Goal: Communication & Community: Answer question/provide support

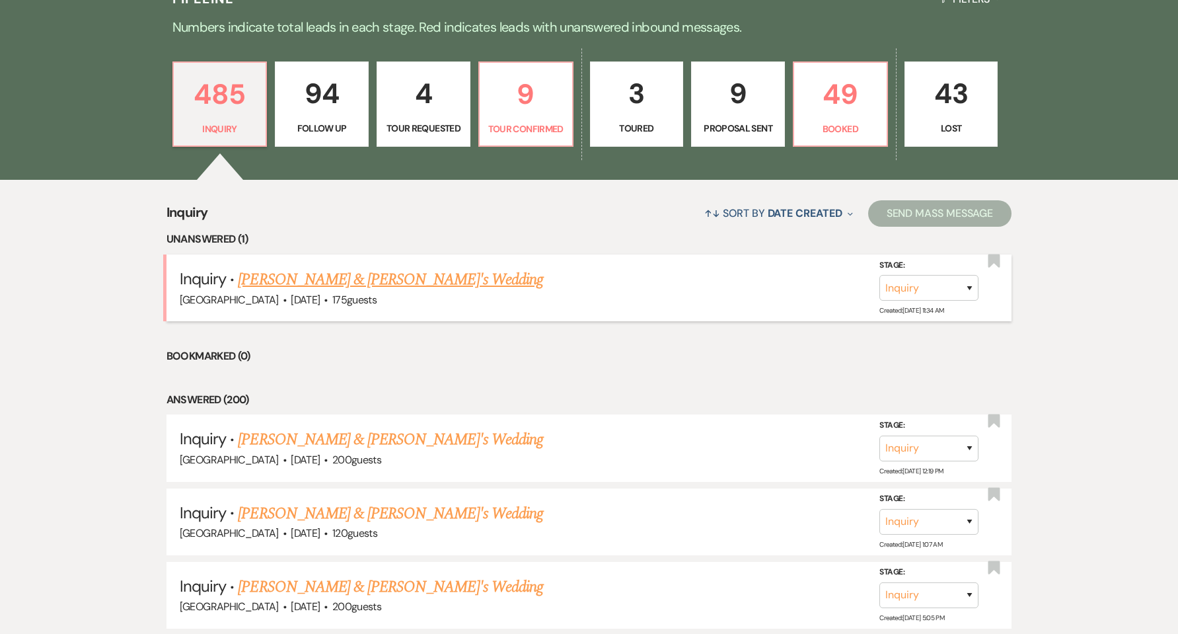
click at [288, 281] on link "[PERSON_NAME] & [PERSON_NAME]'s Wedding" at bounding box center [390, 280] width 305 height 24
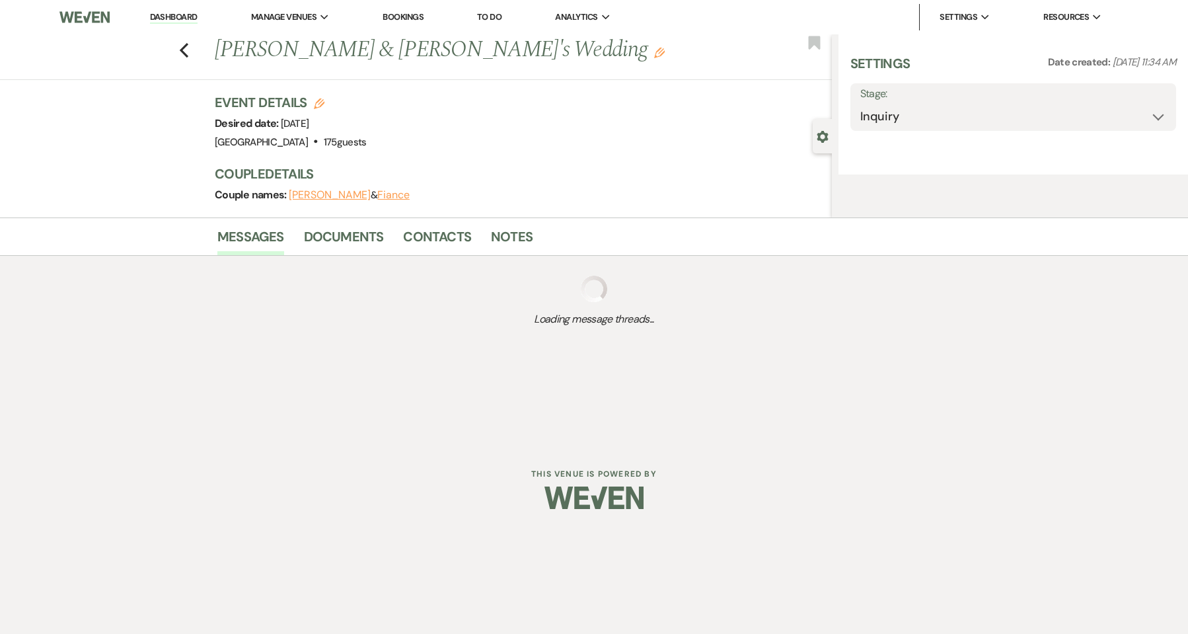
select select "5"
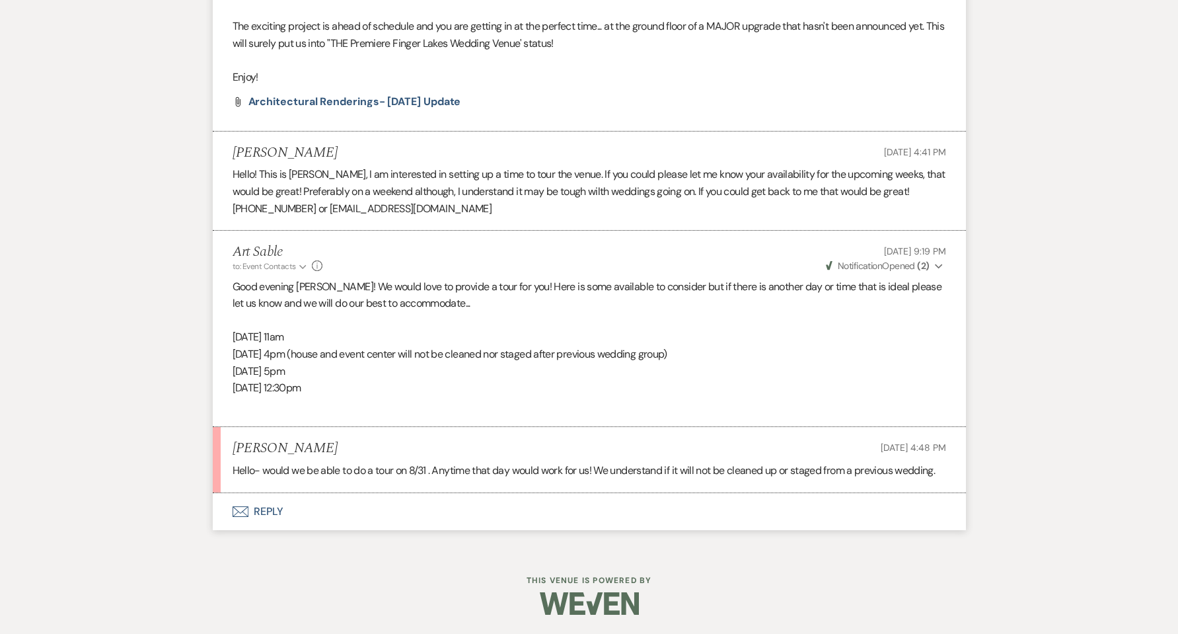
scroll to position [1432, 0]
click at [258, 504] on button "Envelope Reply" at bounding box center [589, 510] width 753 height 37
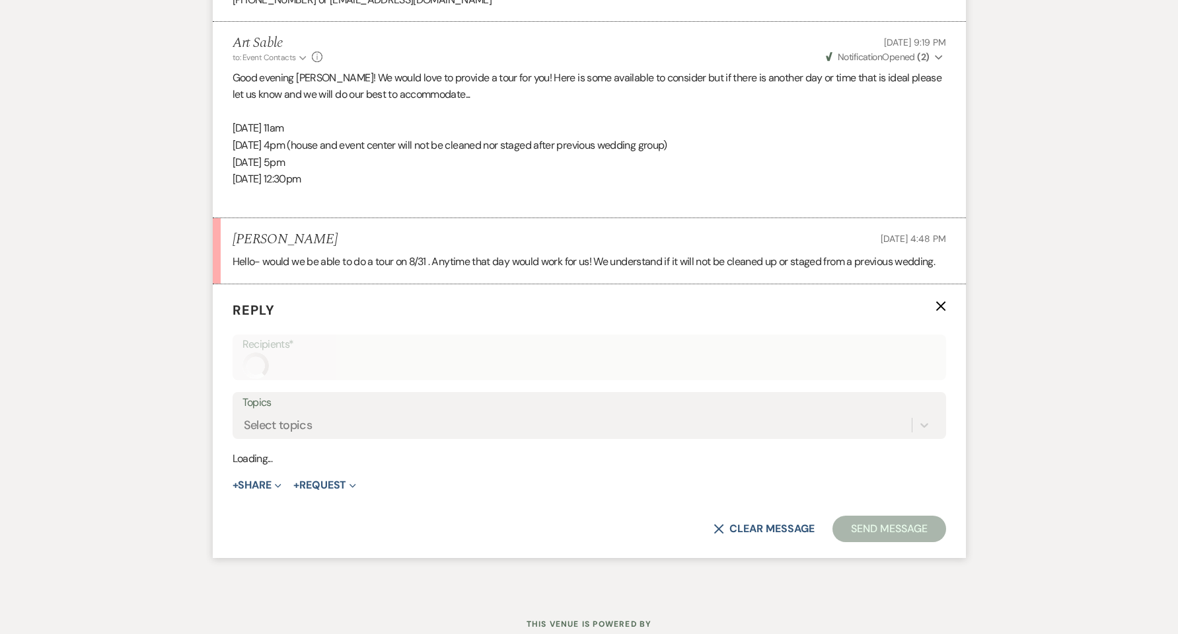
scroll to position [1684, 0]
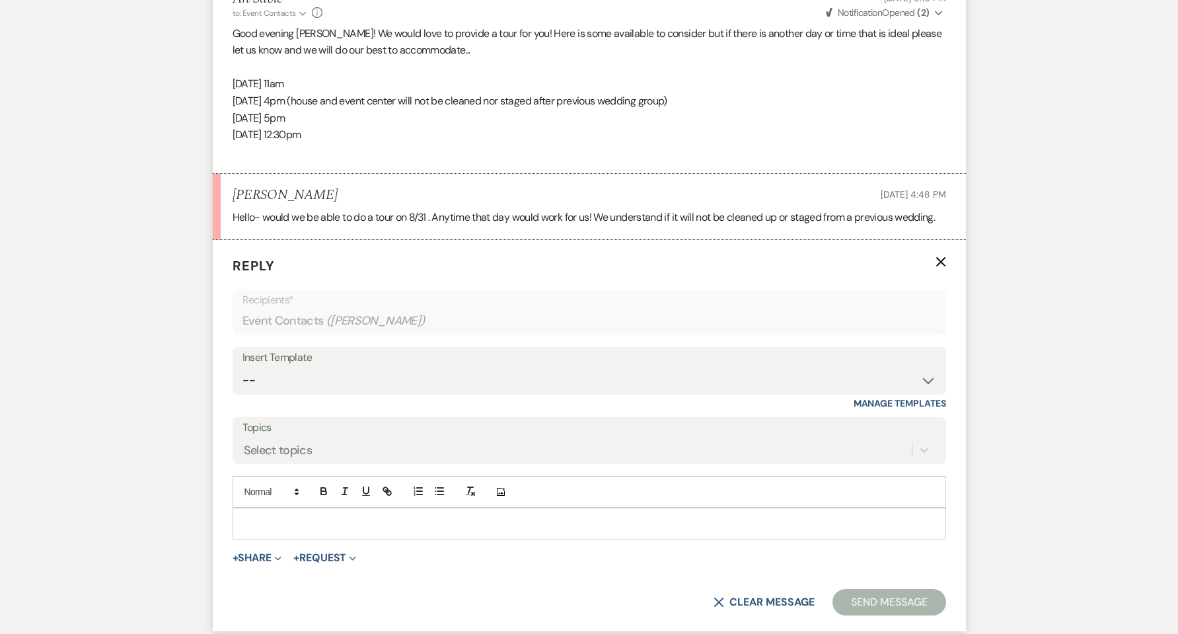
click at [287, 521] on p at bounding box center [589, 523] width 692 height 15
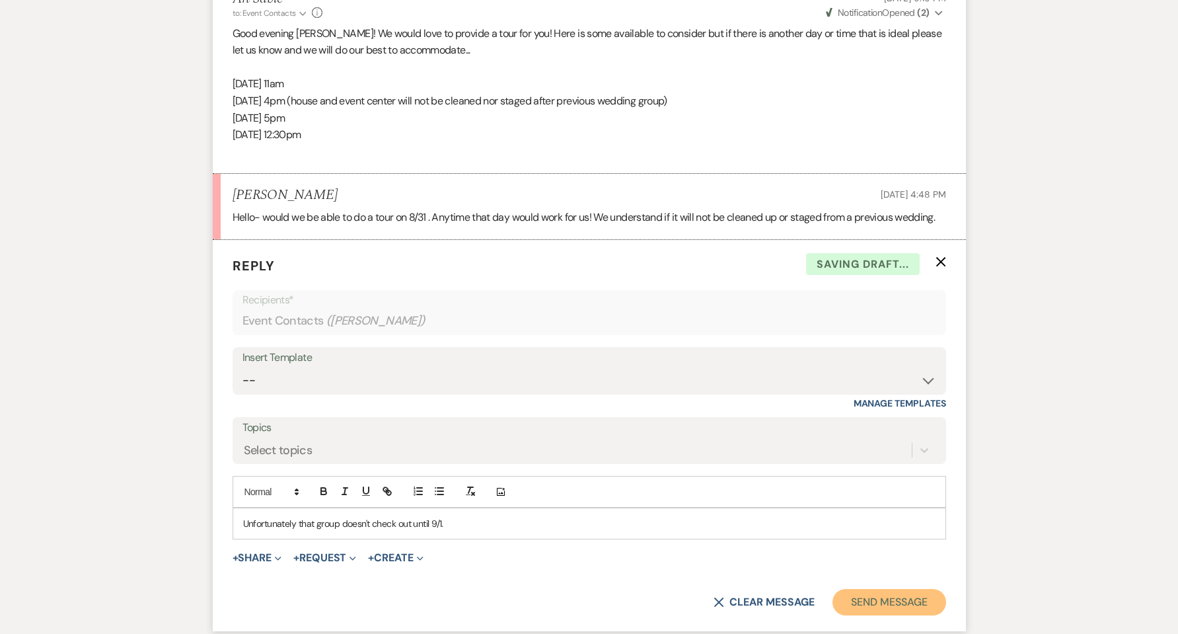
click at [910, 606] on button "Send Message" at bounding box center [888, 602] width 113 height 26
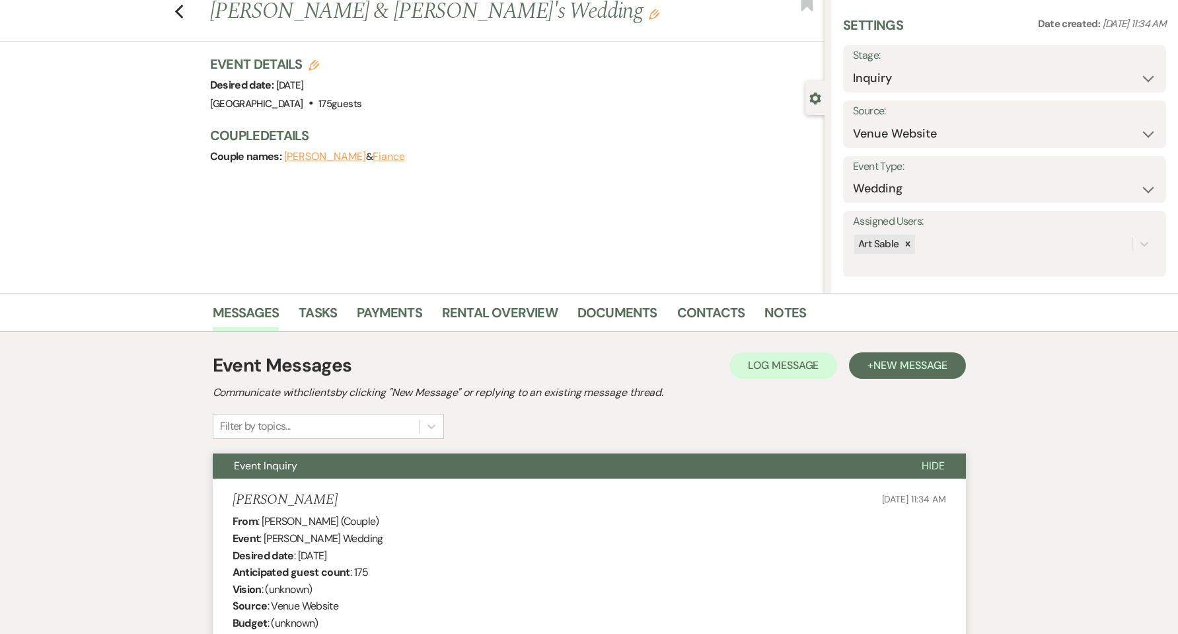
scroll to position [0, 0]
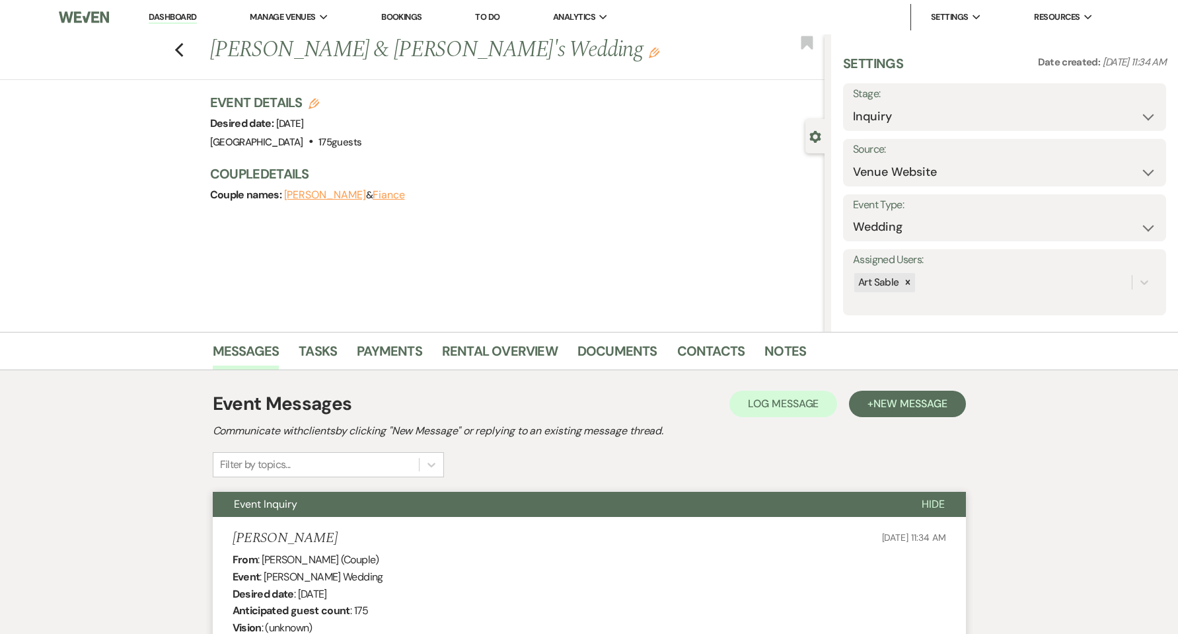
click at [168, 17] on link "Dashboard" at bounding box center [173, 17] width 48 height 13
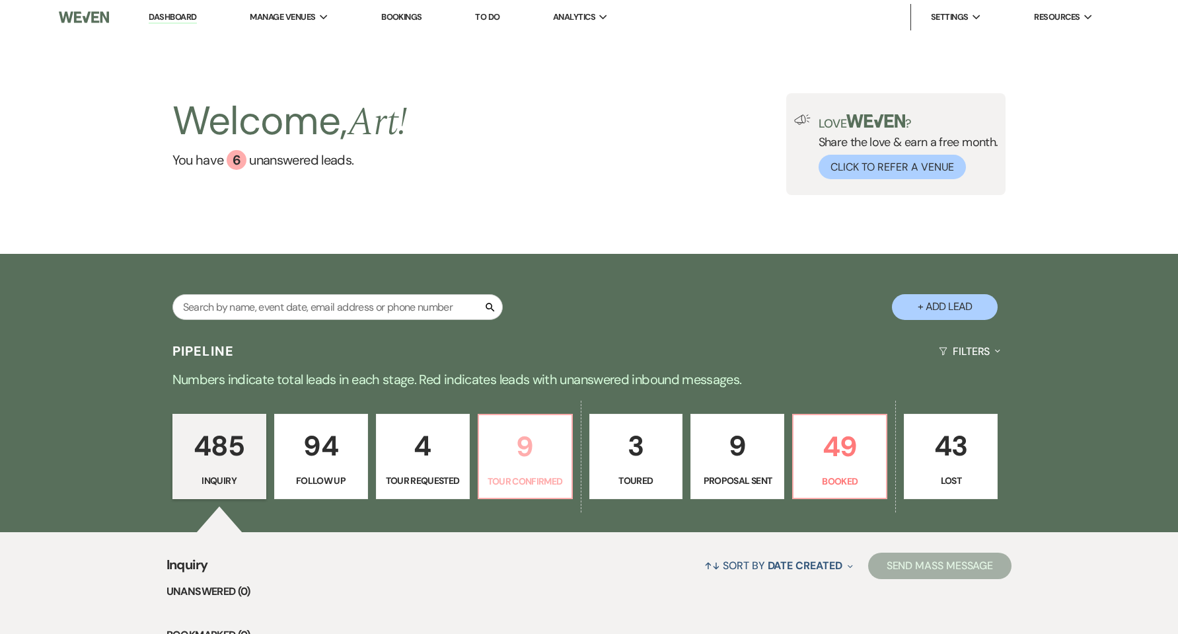
click at [517, 447] on p "9" at bounding box center [525, 446] width 77 height 44
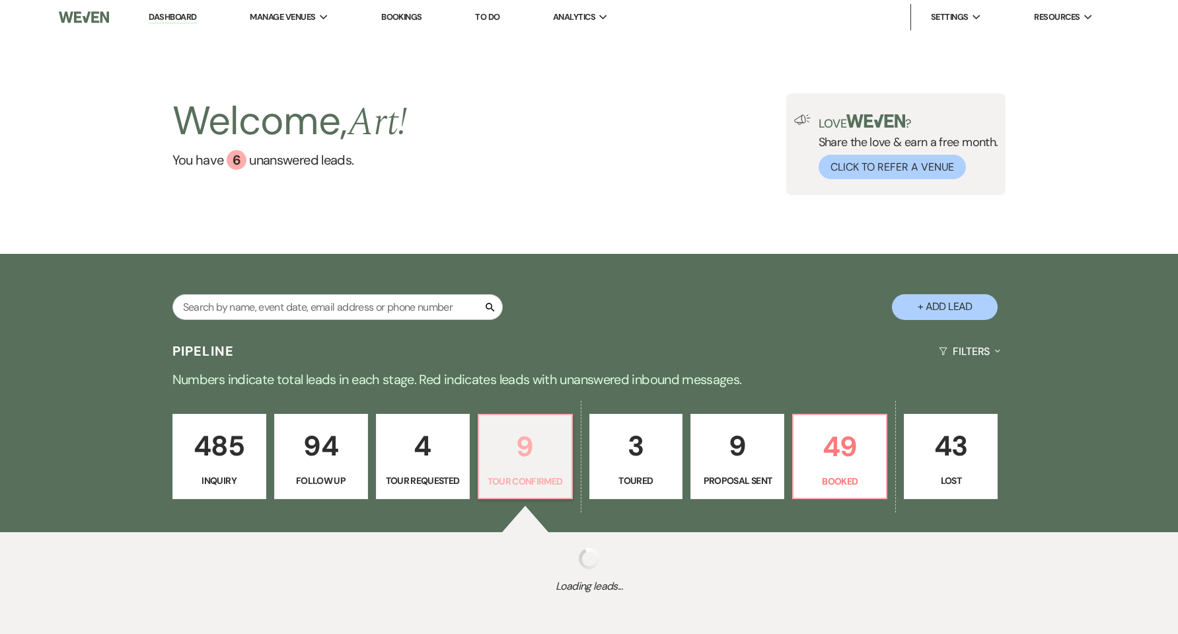
select select "4"
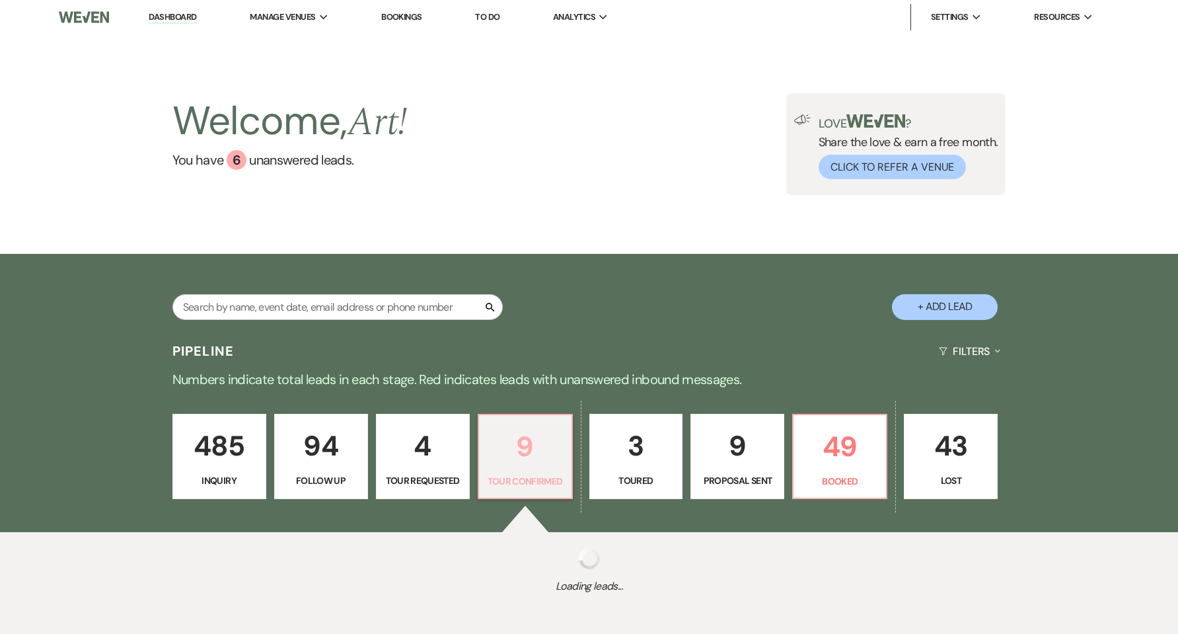
select select "4"
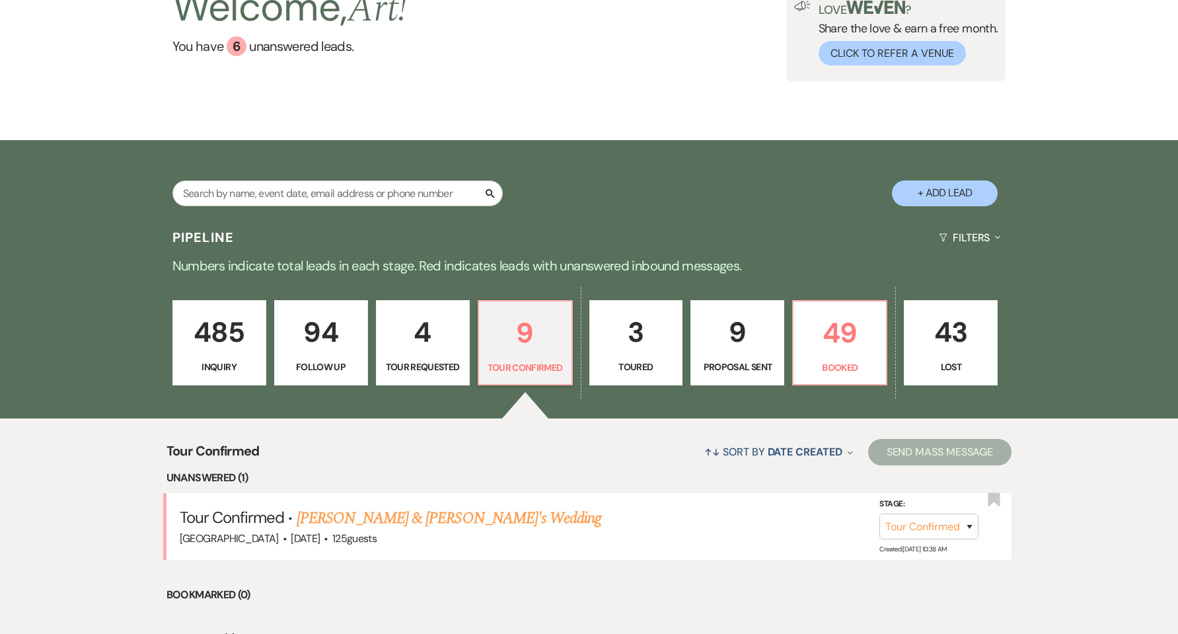
scroll to position [264, 0]
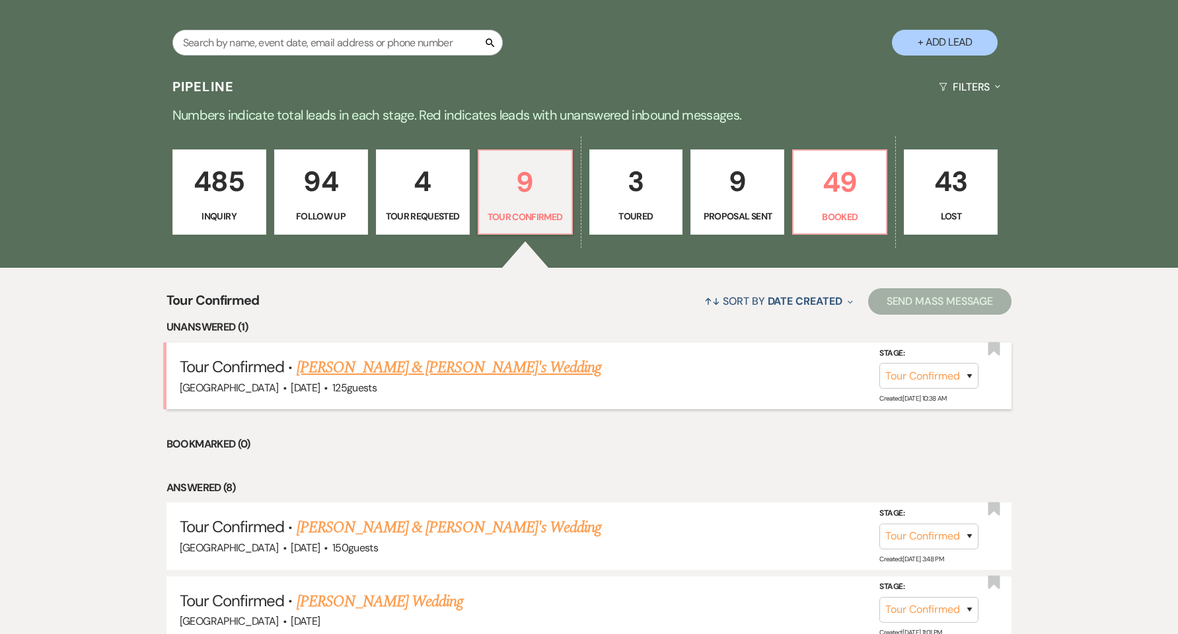
click at [378, 369] on link "[PERSON_NAME] & [PERSON_NAME]'s Wedding" at bounding box center [449, 367] width 305 height 24
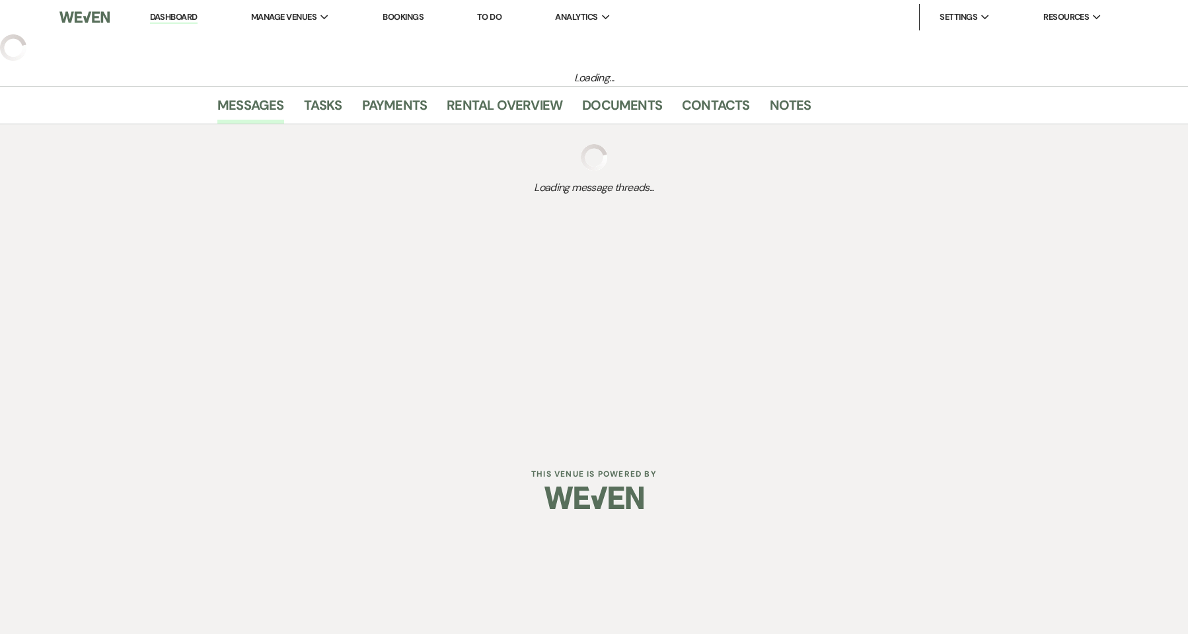
select select "4"
select select "5"
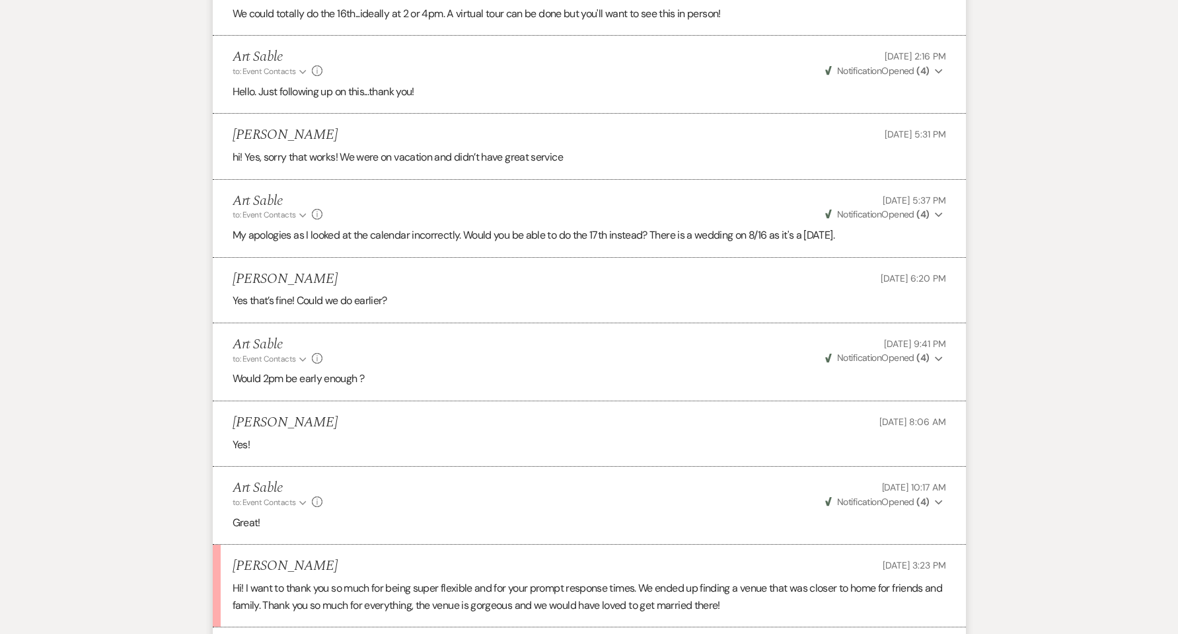
scroll to position [2426, 0]
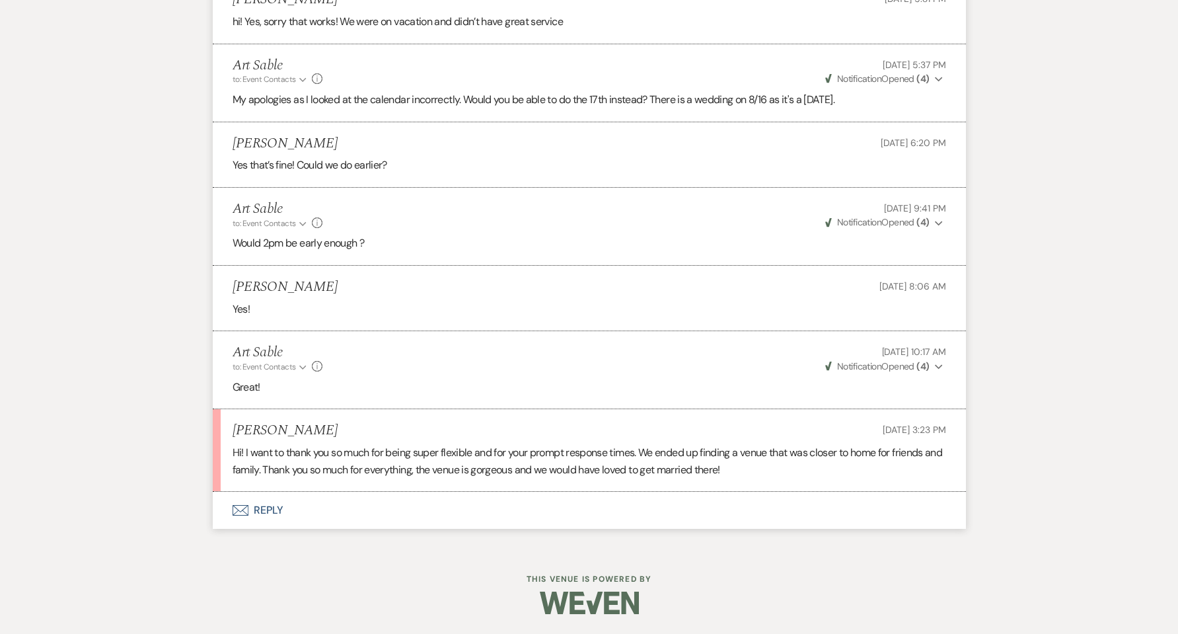
click at [264, 512] on button "Envelope Reply" at bounding box center [589, 510] width 753 height 37
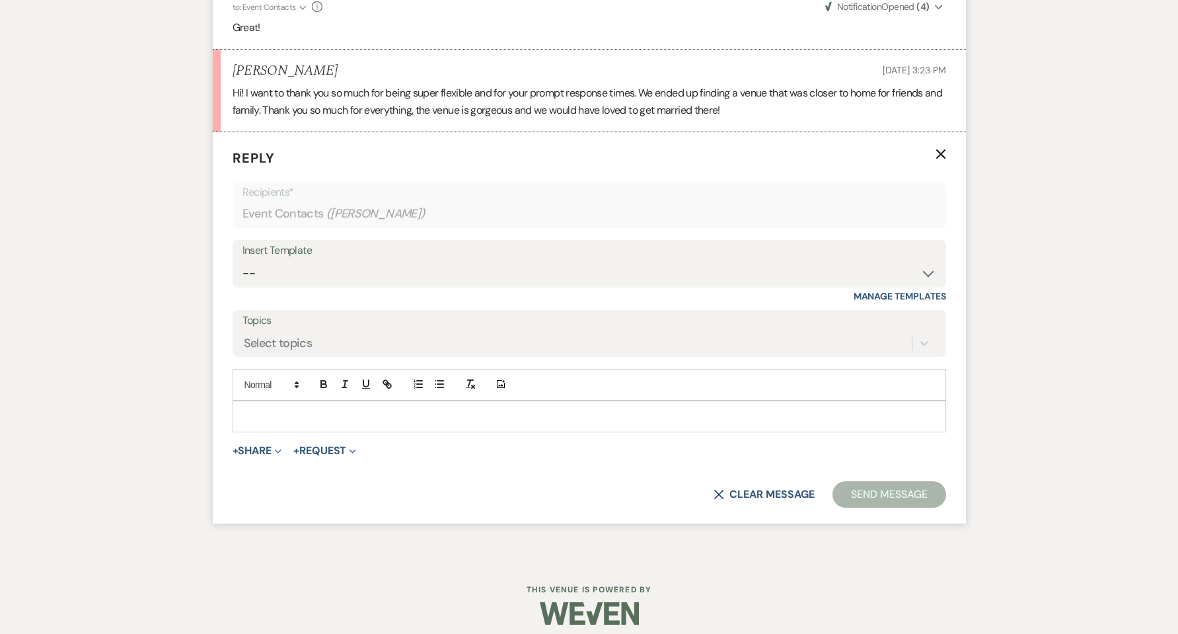
scroll to position [2796, 0]
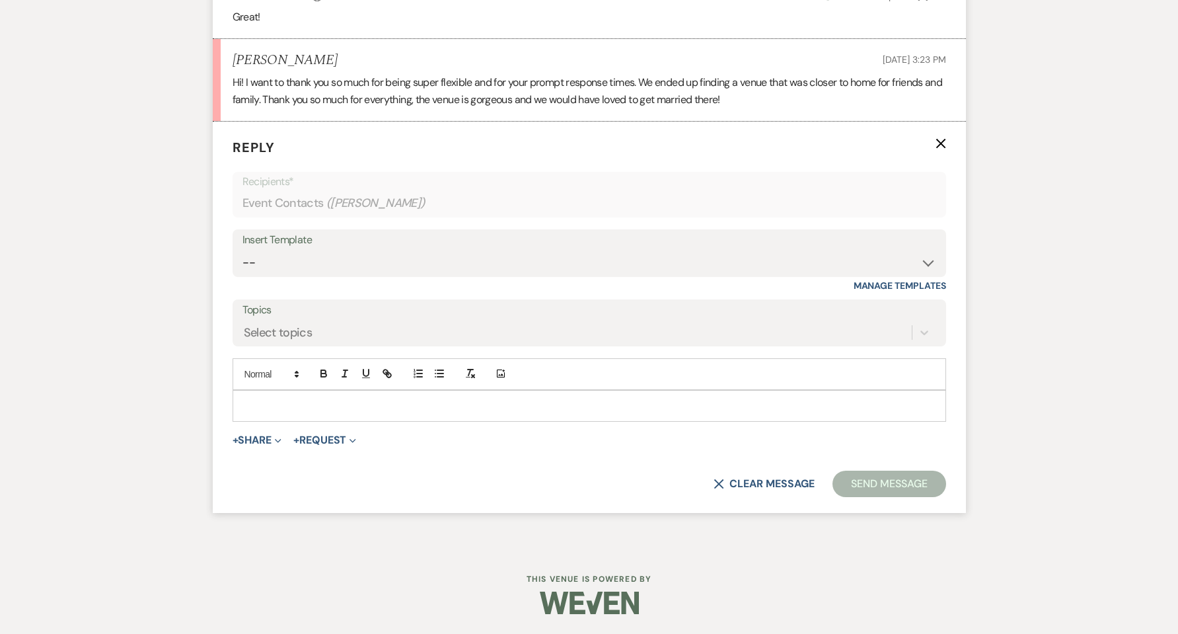
click at [320, 407] on p at bounding box center [589, 405] width 692 height 15
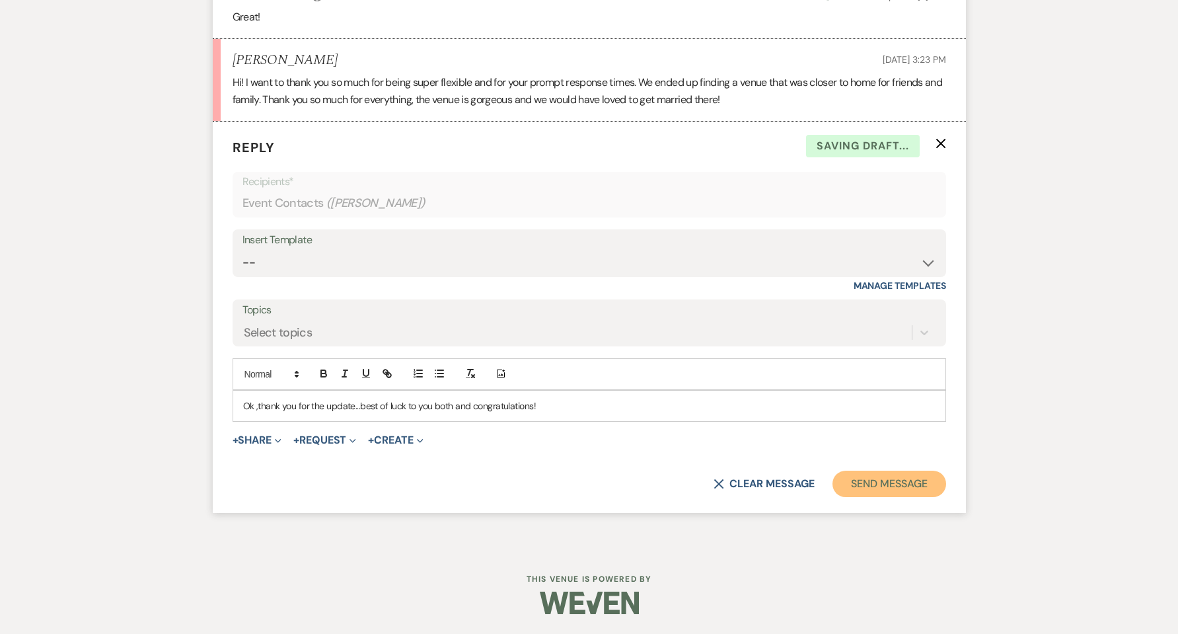
click at [867, 481] on button "Send Message" at bounding box center [888, 483] width 113 height 26
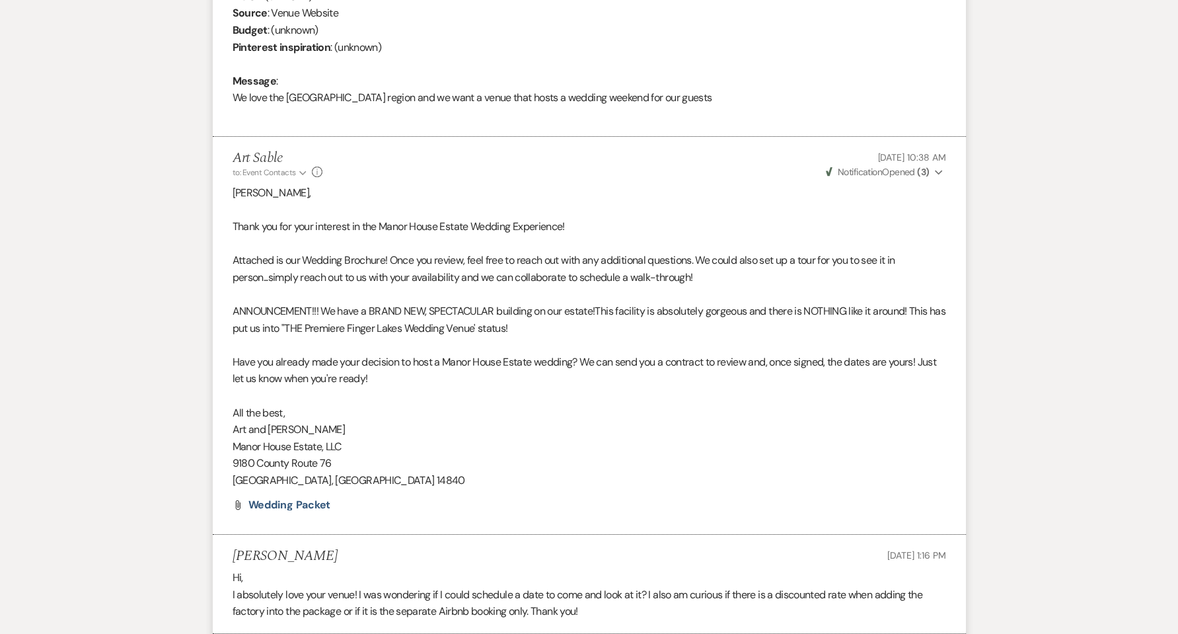
scroll to position [0, 0]
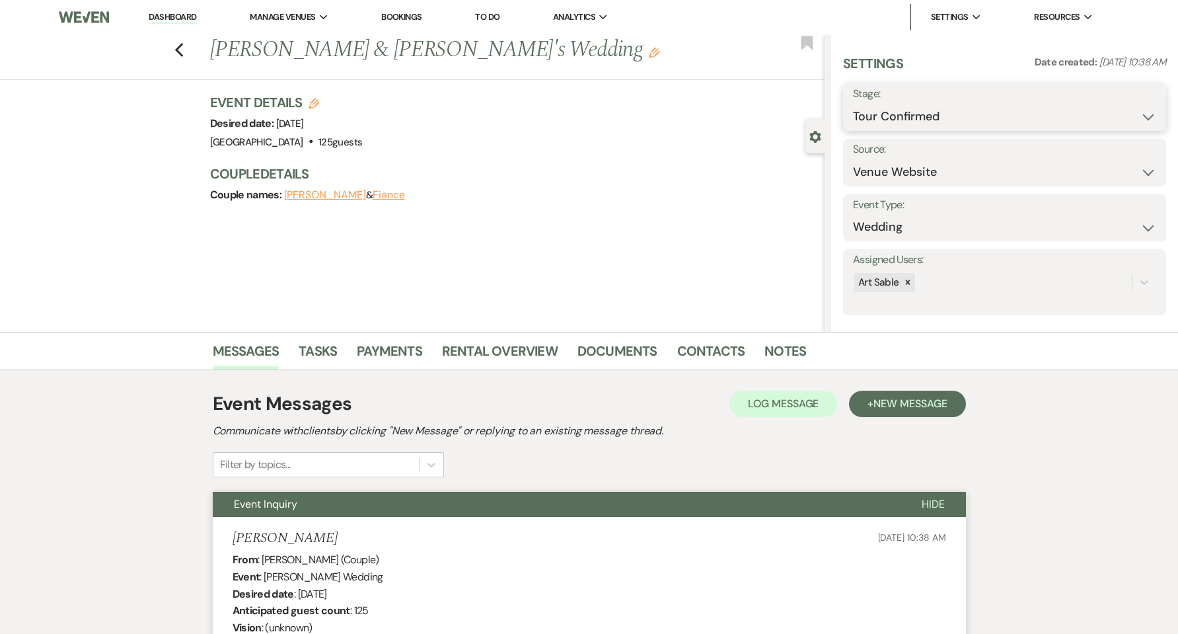
click at [1084, 118] on select "Inquiry Follow Up Tour Requested Tour Confirmed Toured Proposal Sent Booked Lost" at bounding box center [1004, 117] width 303 height 26
select select "8"
click at [853, 104] on select "Inquiry Follow Up Tour Requested Tour Confirmed Toured Proposal Sent Booked Lost" at bounding box center [1004, 117] width 303 height 26
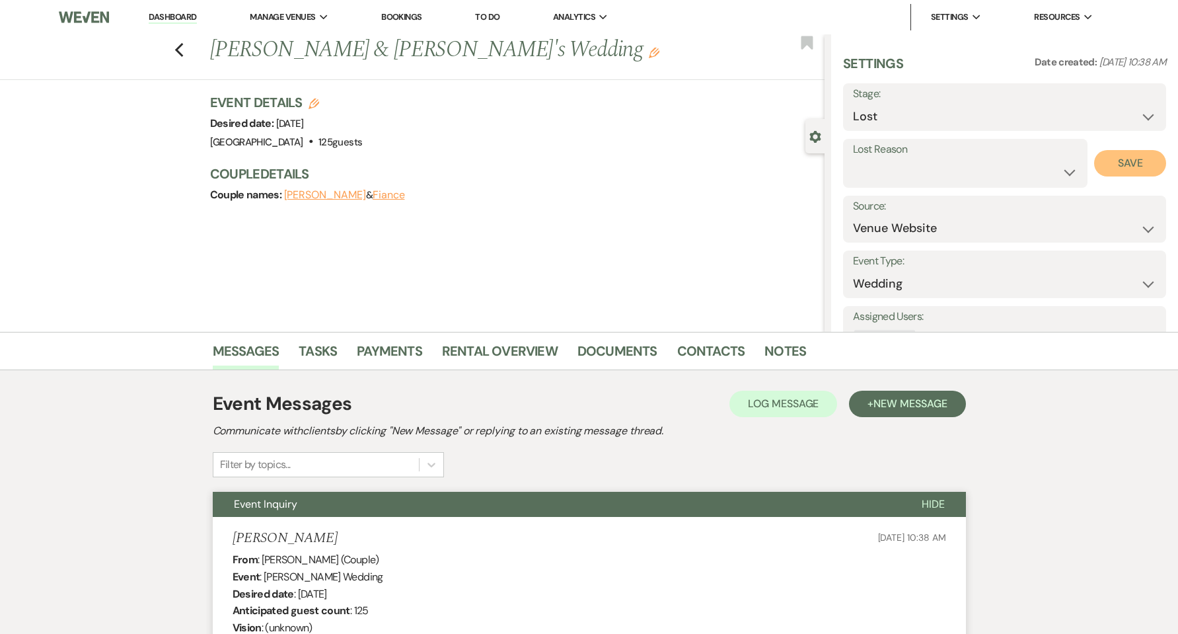
click at [1104, 161] on button "Save" at bounding box center [1130, 163] width 72 height 26
click at [166, 15] on link "Dashboard" at bounding box center [173, 17] width 48 height 13
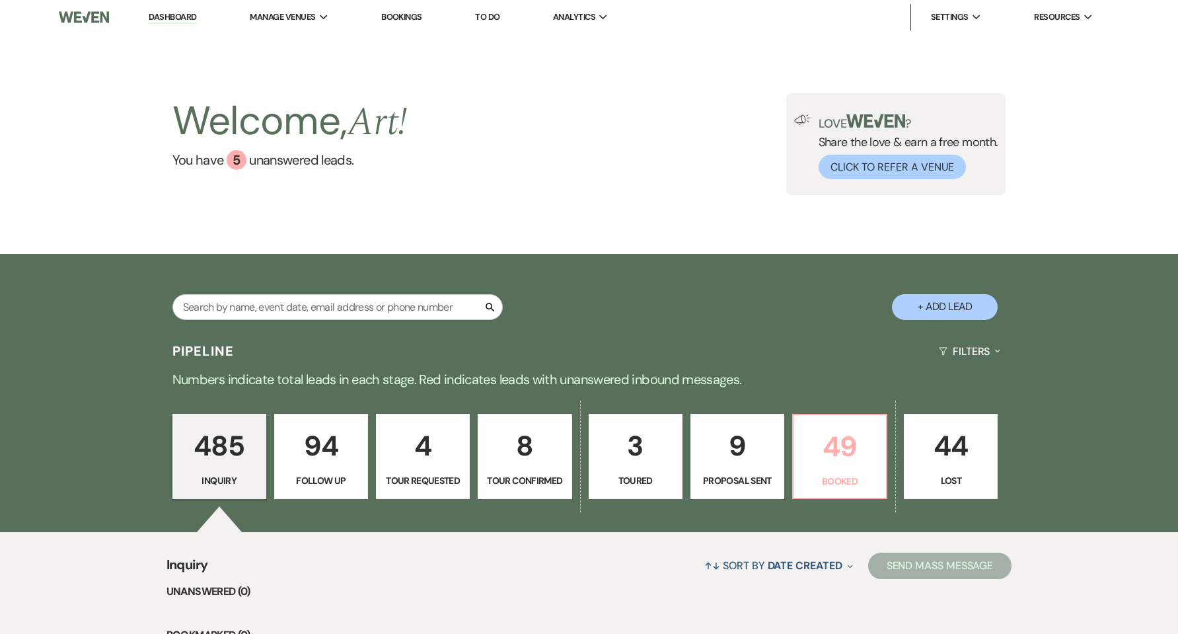
click at [834, 447] on p "49" at bounding box center [839, 446] width 77 height 44
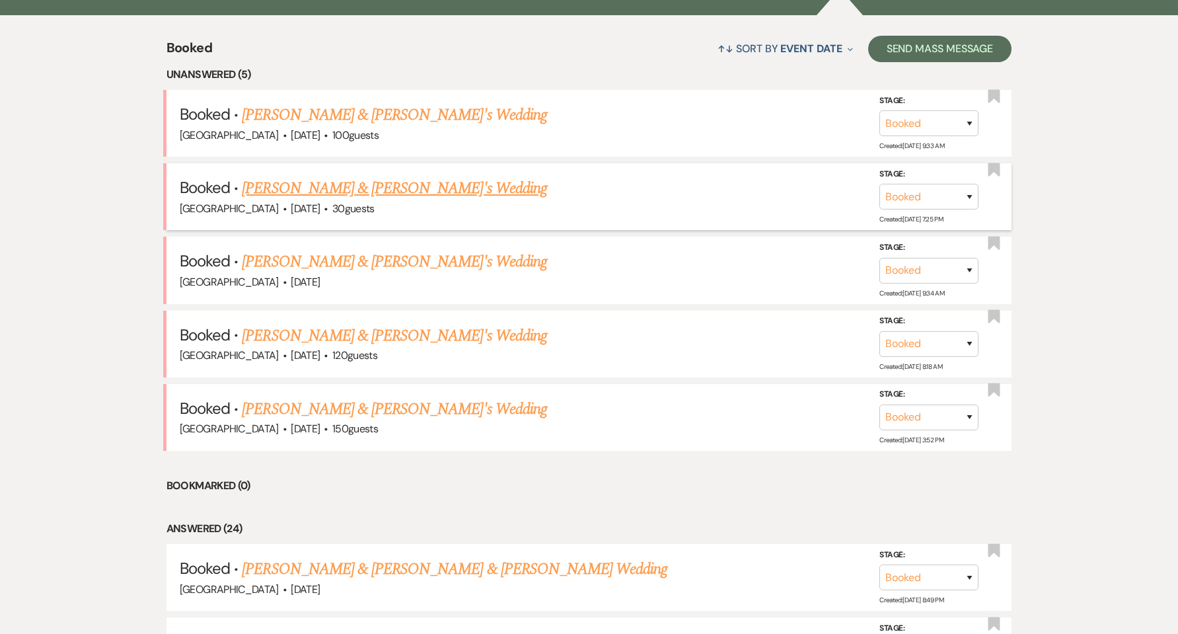
scroll to position [529, 0]
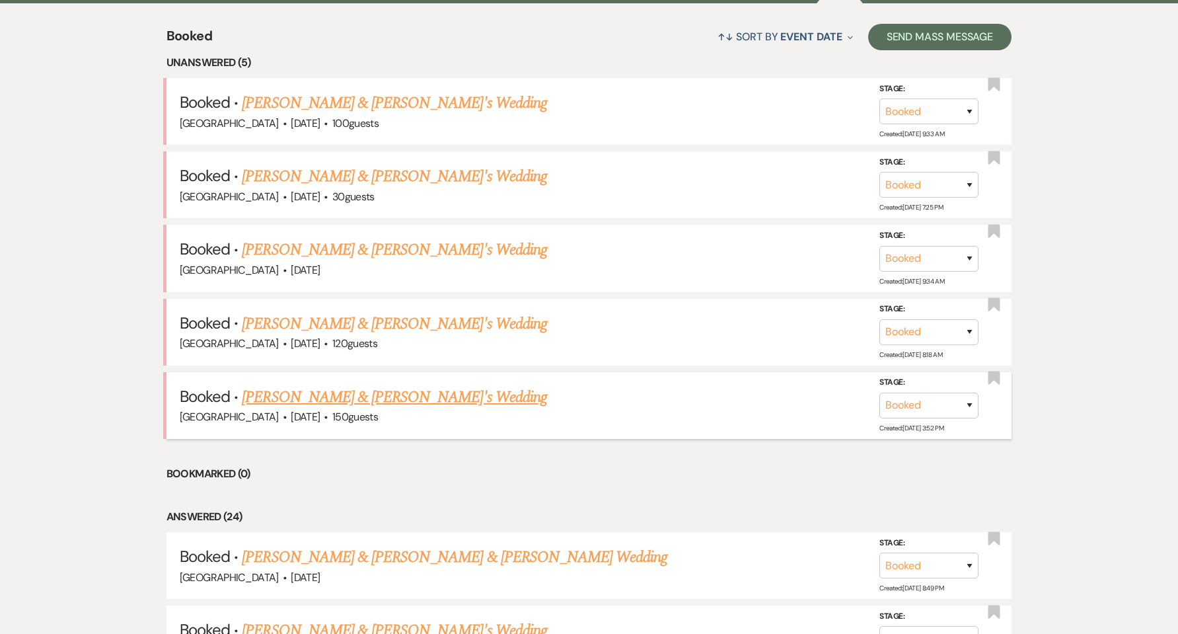
click at [431, 398] on link "[PERSON_NAME] & [PERSON_NAME]'s Wedding" at bounding box center [394, 397] width 305 height 24
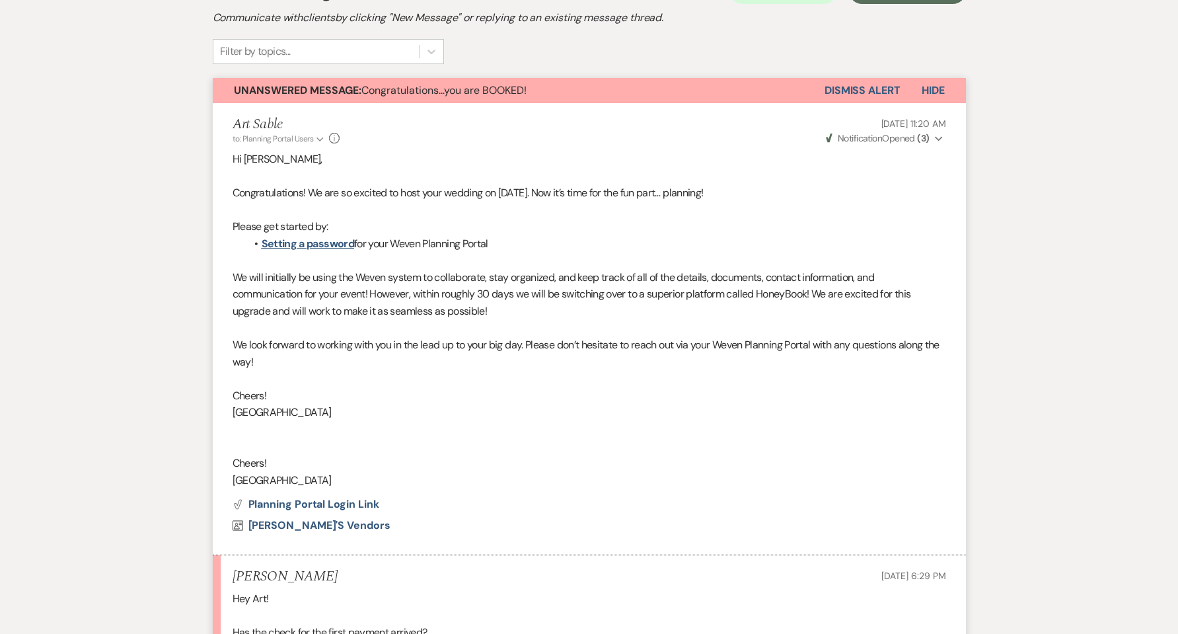
scroll to position [468, 0]
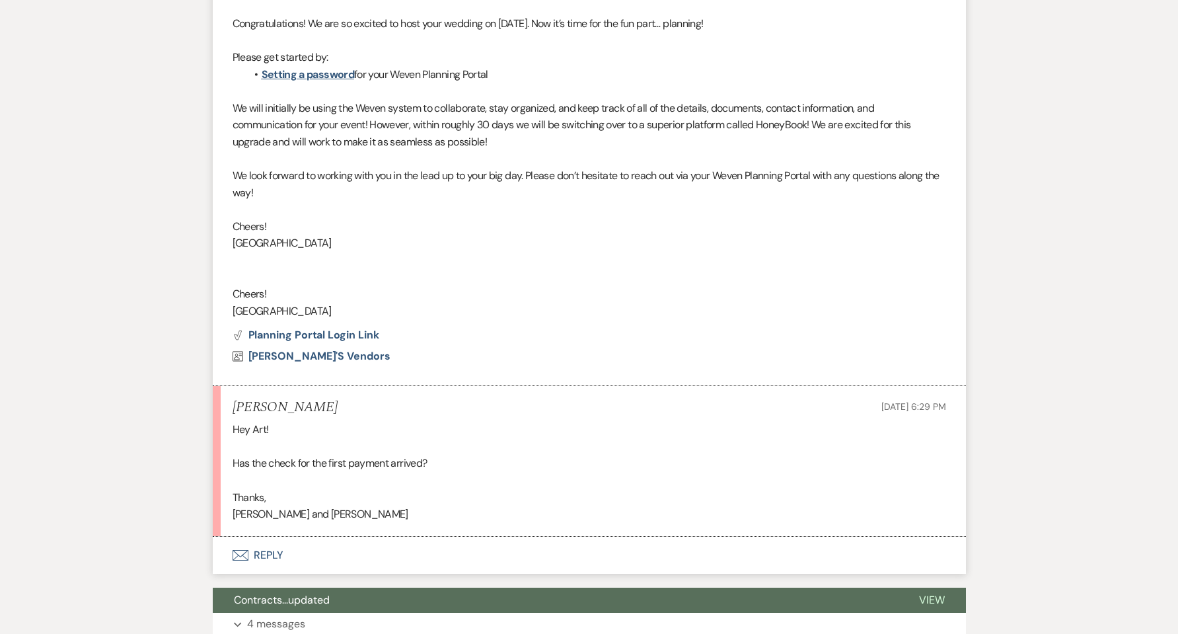
click at [275, 558] on button "Envelope Reply" at bounding box center [589, 554] width 753 height 37
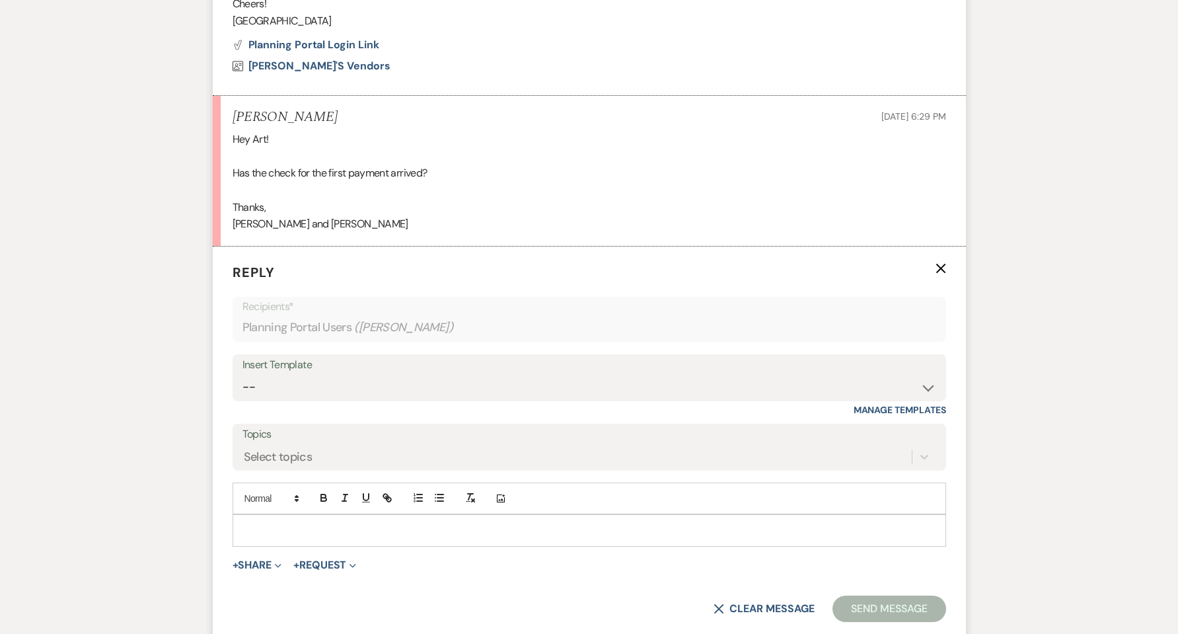
scroll to position [883, 0]
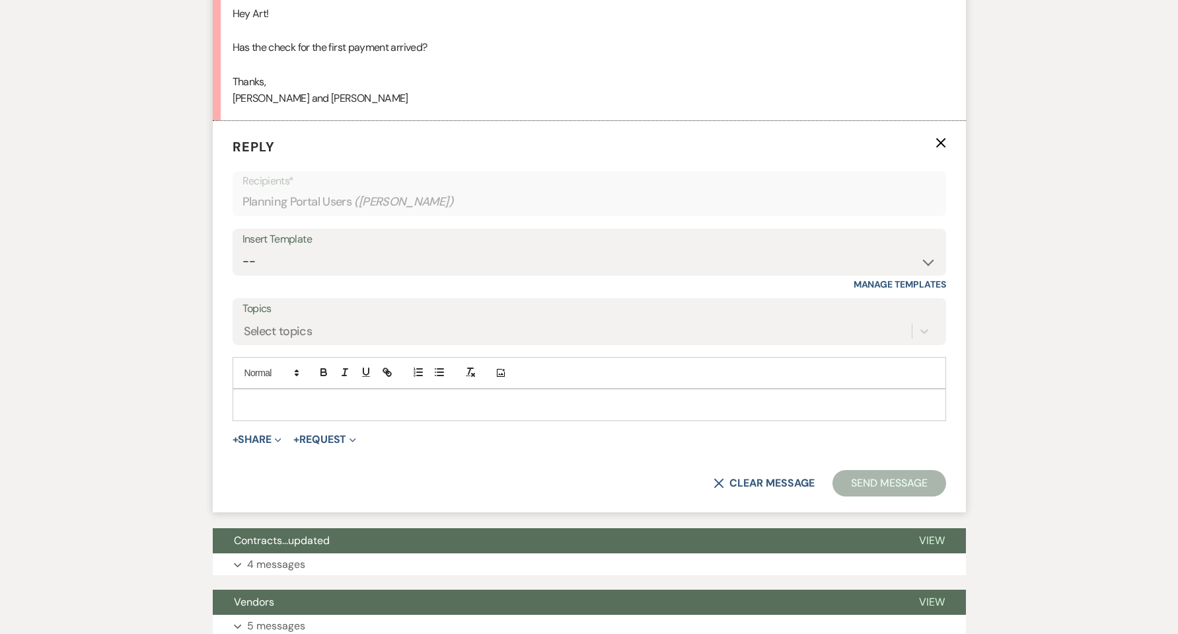
click at [285, 406] on p at bounding box center [589, 404] width 692 height 15
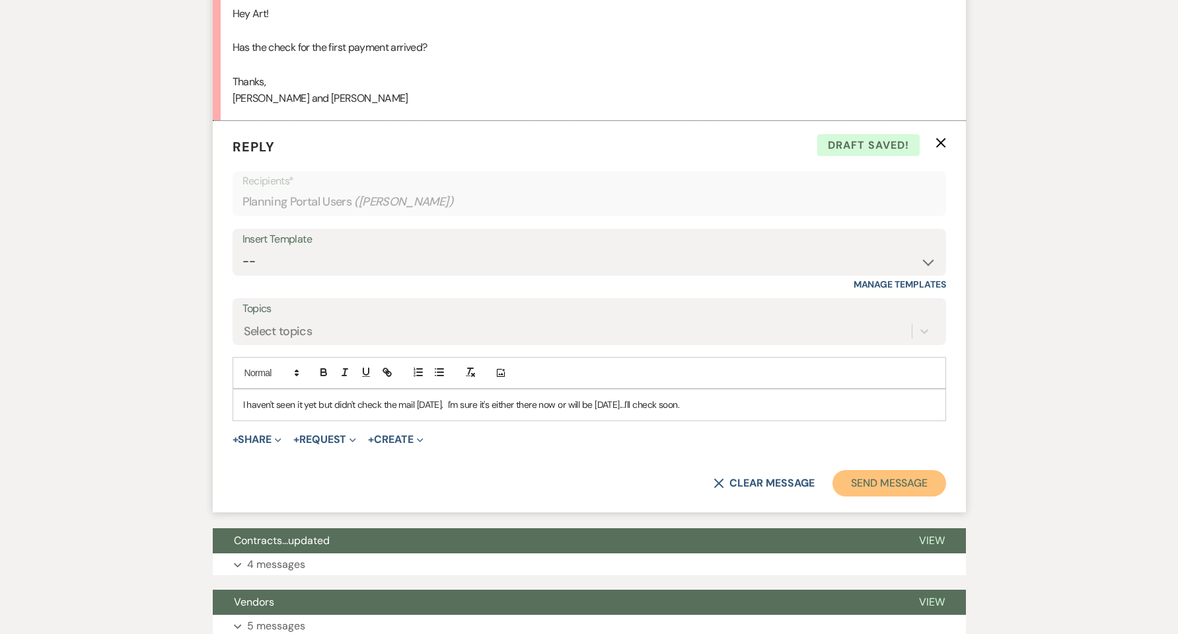
click at [902, 488] on button "Send Message" at bounding box center [888, 483] width 113 height 26
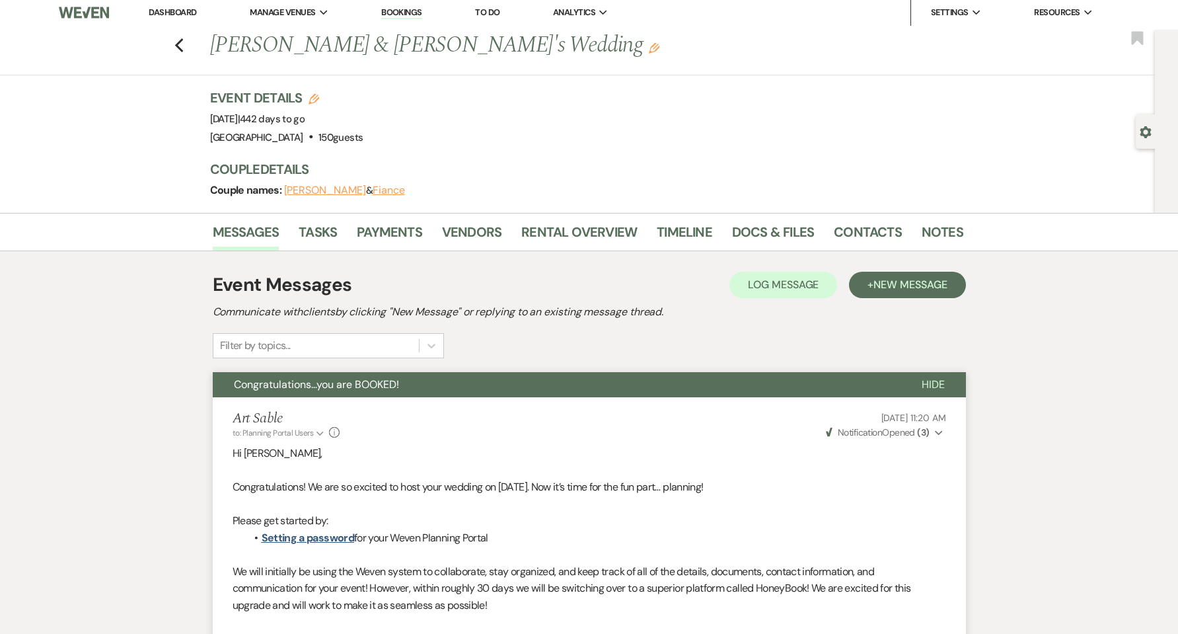
scroll to position [0, 0]
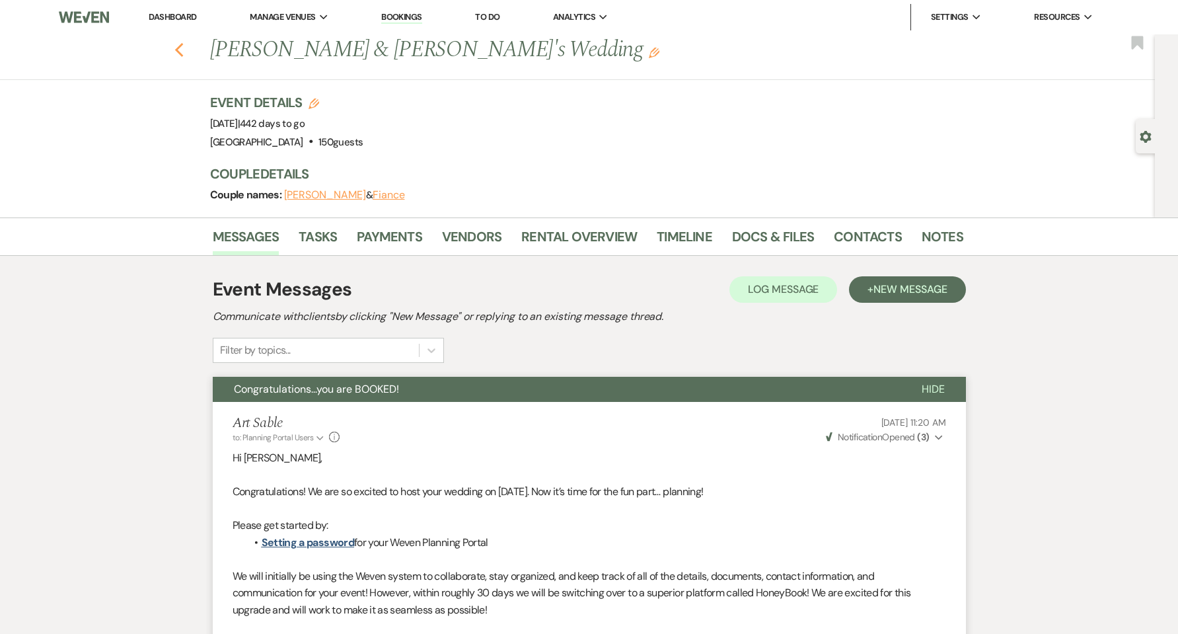
click at [182, 54] on icon "Previous" at bounding box center [179, 50] width 10 height 16
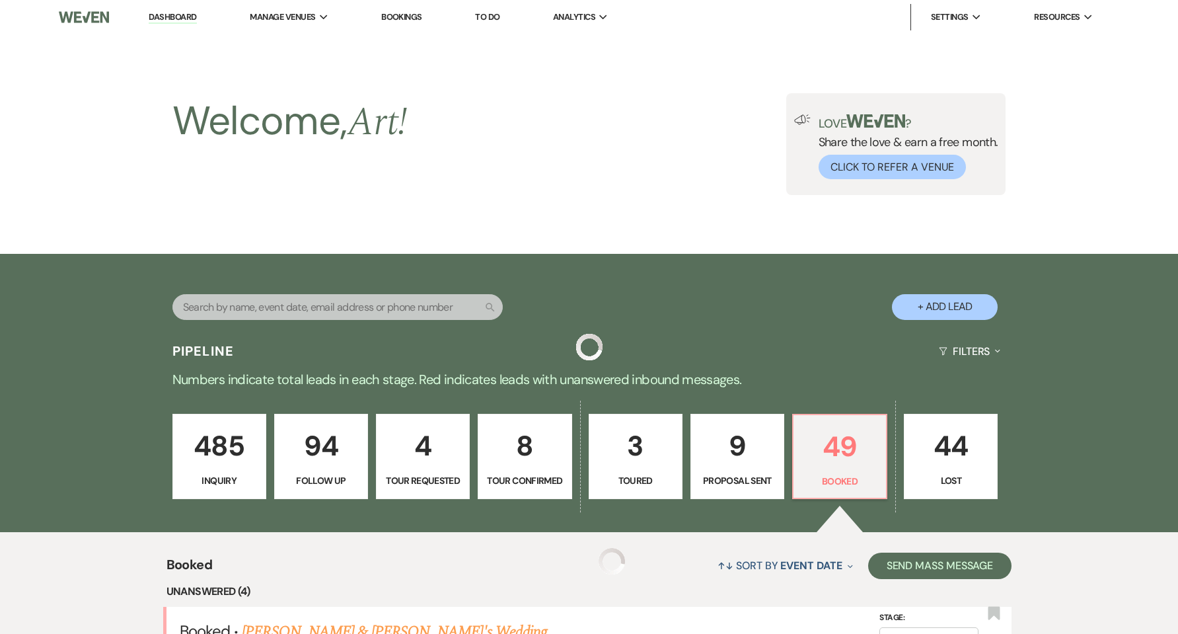
scroll to position [529, 0]
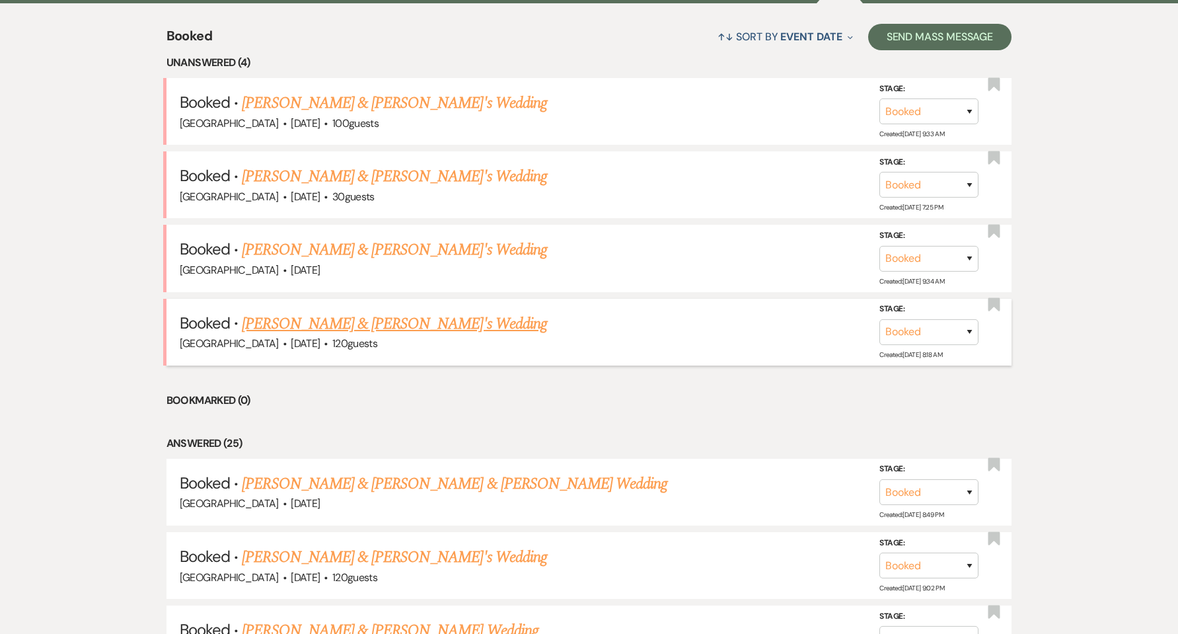
click at [288, 319] on link "[PERSON_NAME] & [PERSON_NAME]'s Wedding" at bounding box center [394, 324] width 305 height 24
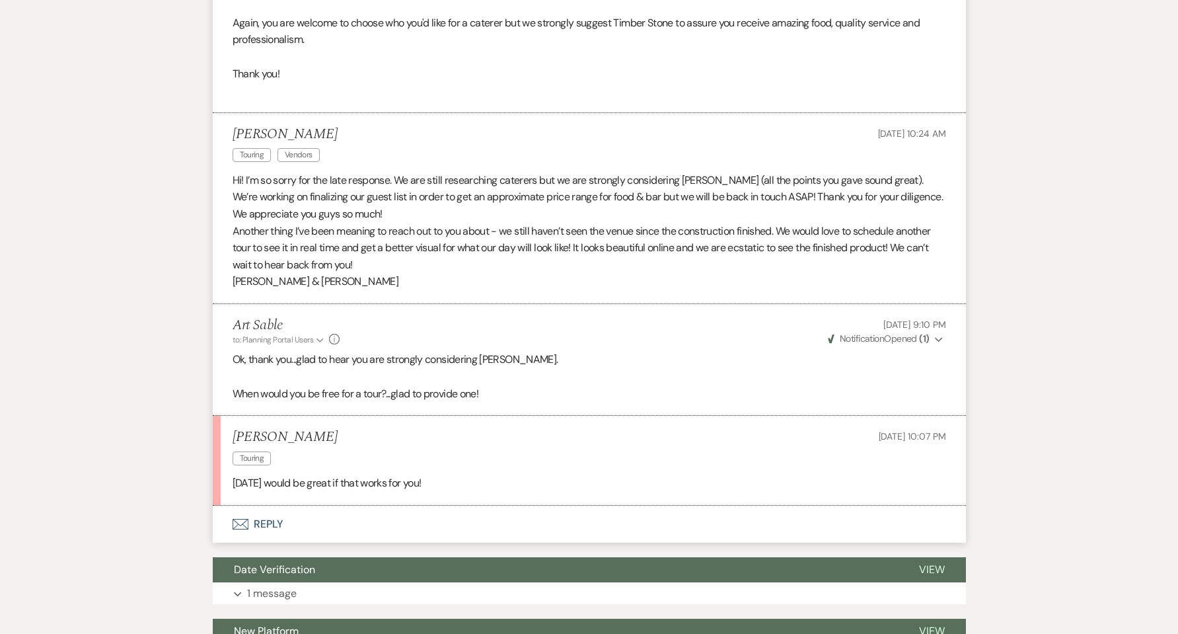
scroll to position [1144, 0]
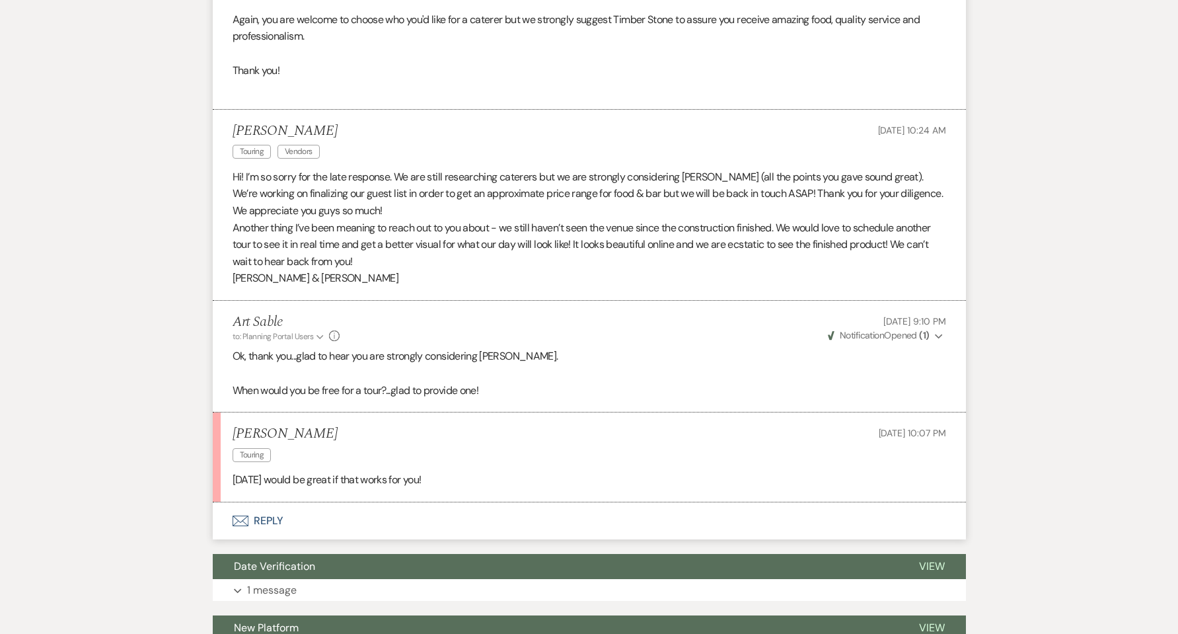
click at [266, 523] on button "Envelope Reply" at bounding box center [589, 520] width 753 height 37
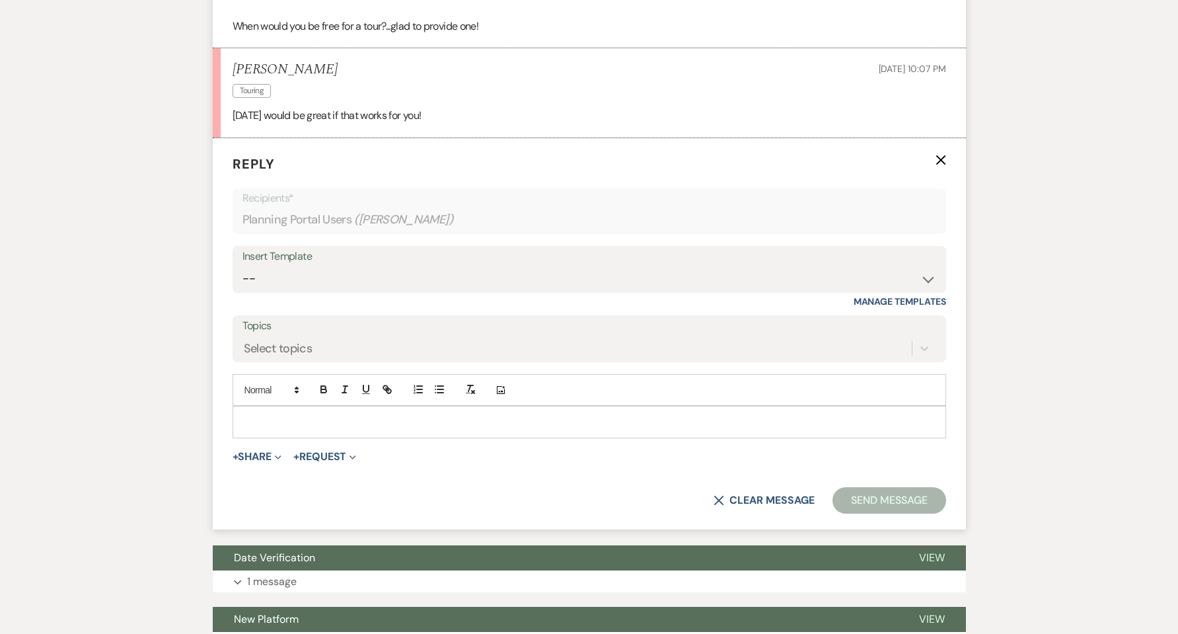
scroll to position [1525, 0]
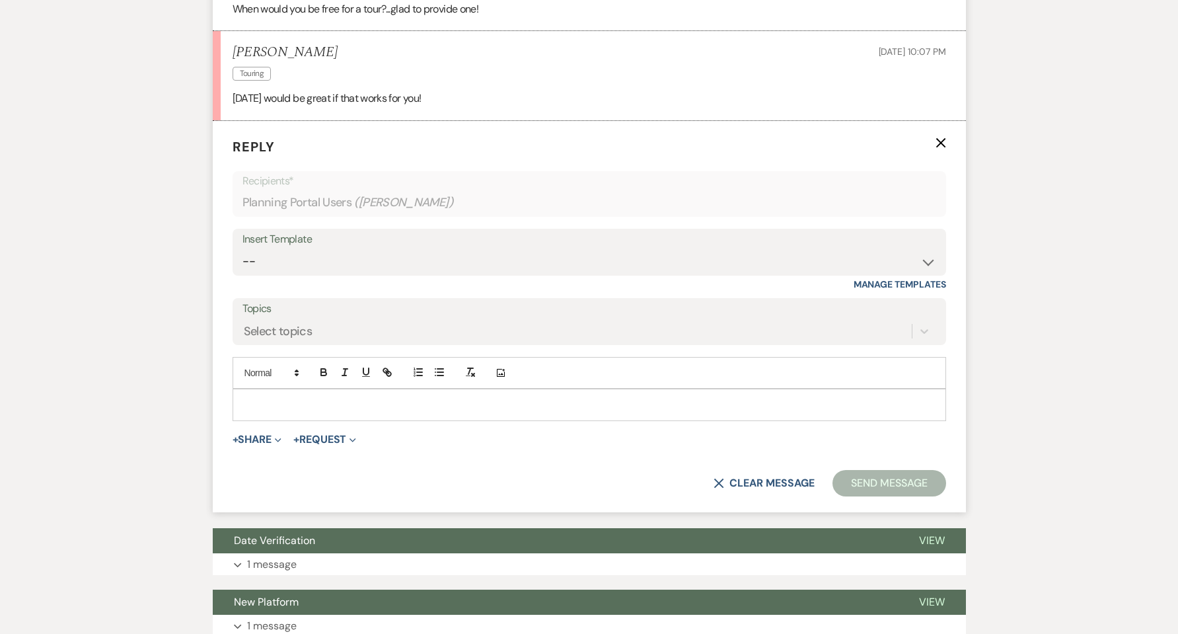
click at [285, 402] on p at bounding box center [589, 404] width 692 height 15
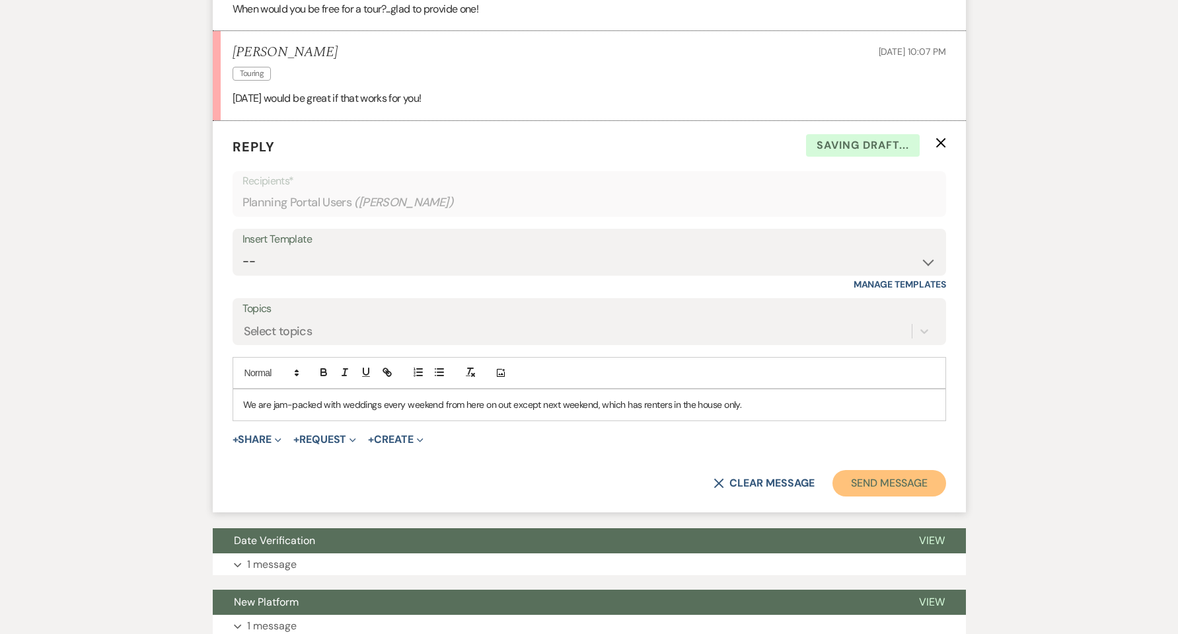
click at [879, 479] on button "Send Message" at bounding box center [888, 483] width 113 height 26
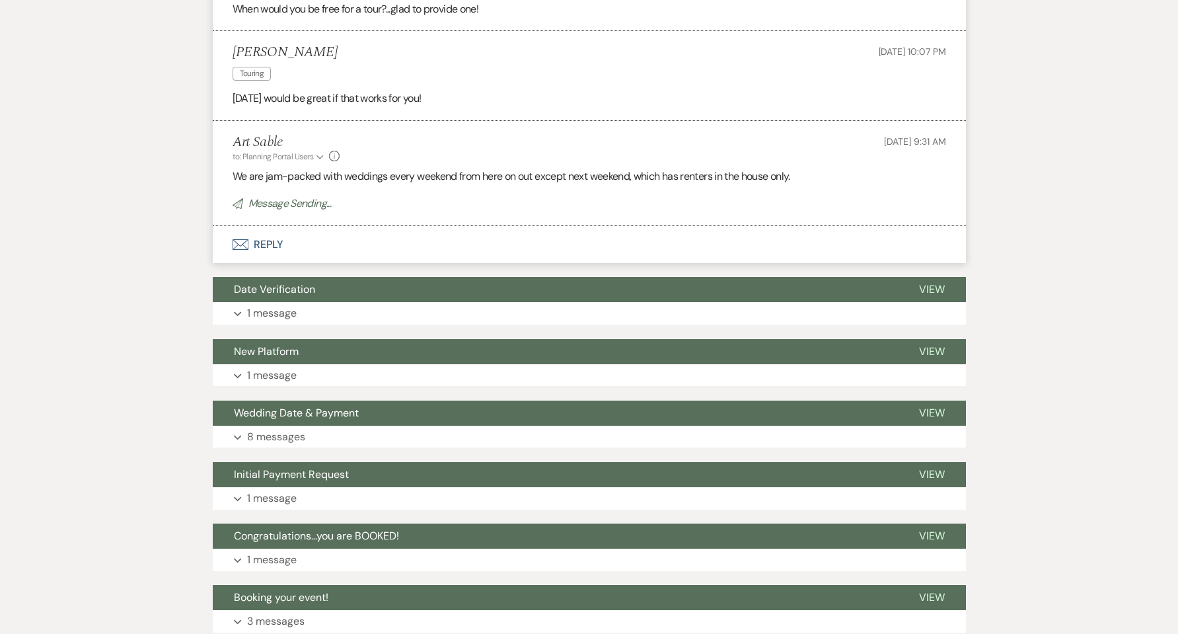
scroll to position [0, 0]
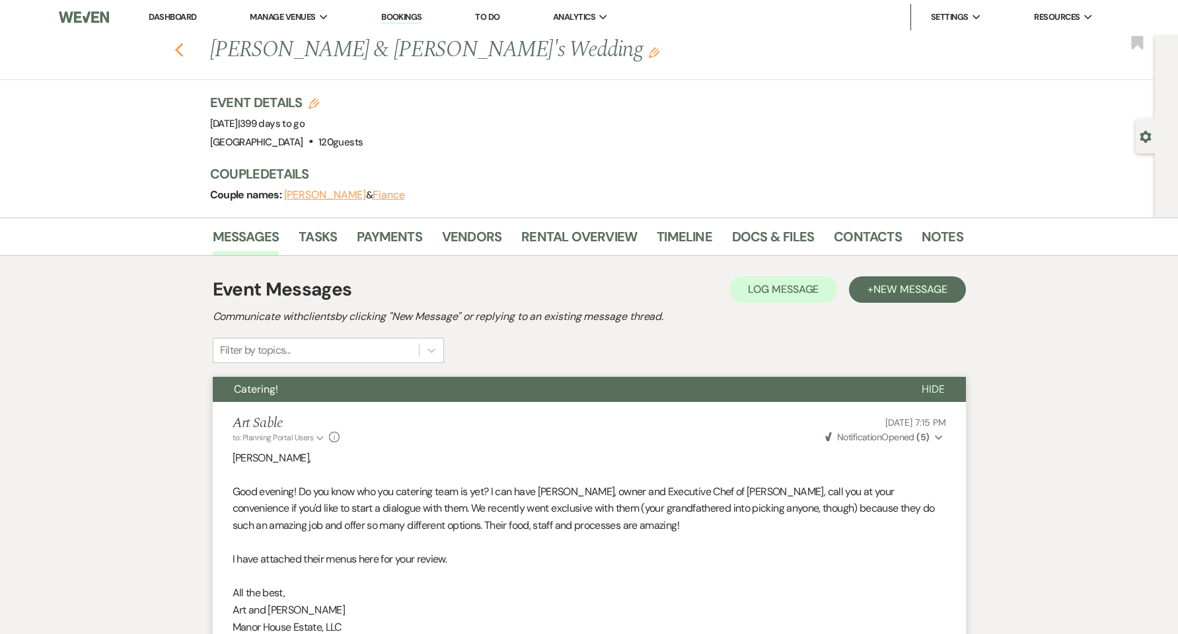
click at [179, 51] on icon "Previous" at bounding box center [179, 50] width 10 height 16
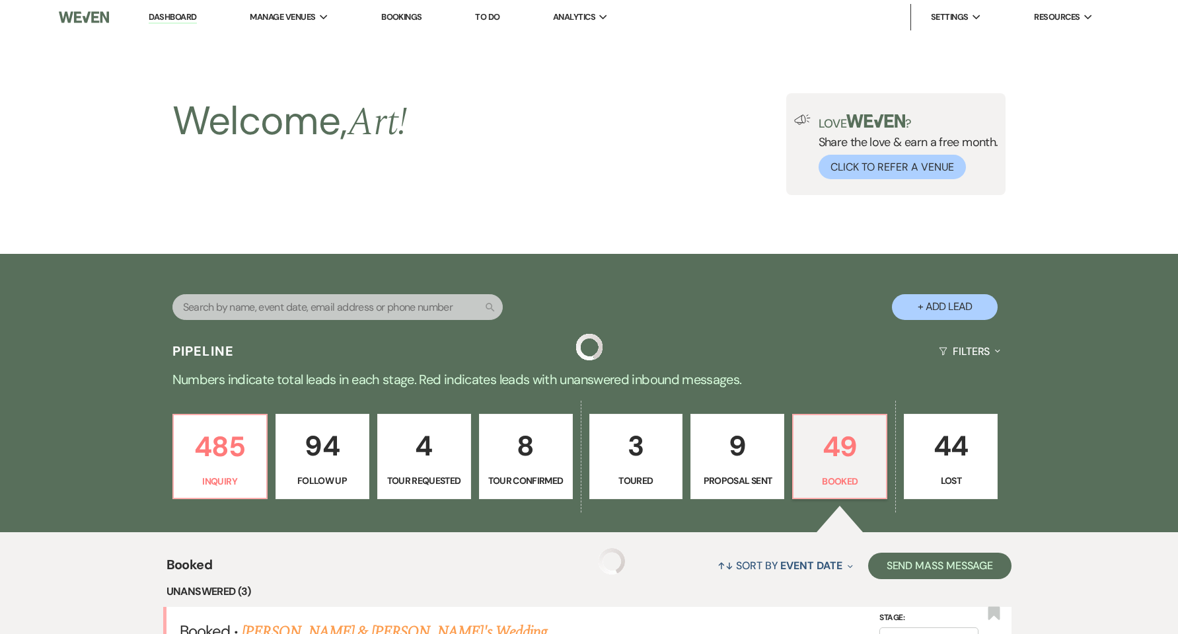
scroll to position [529, 0]
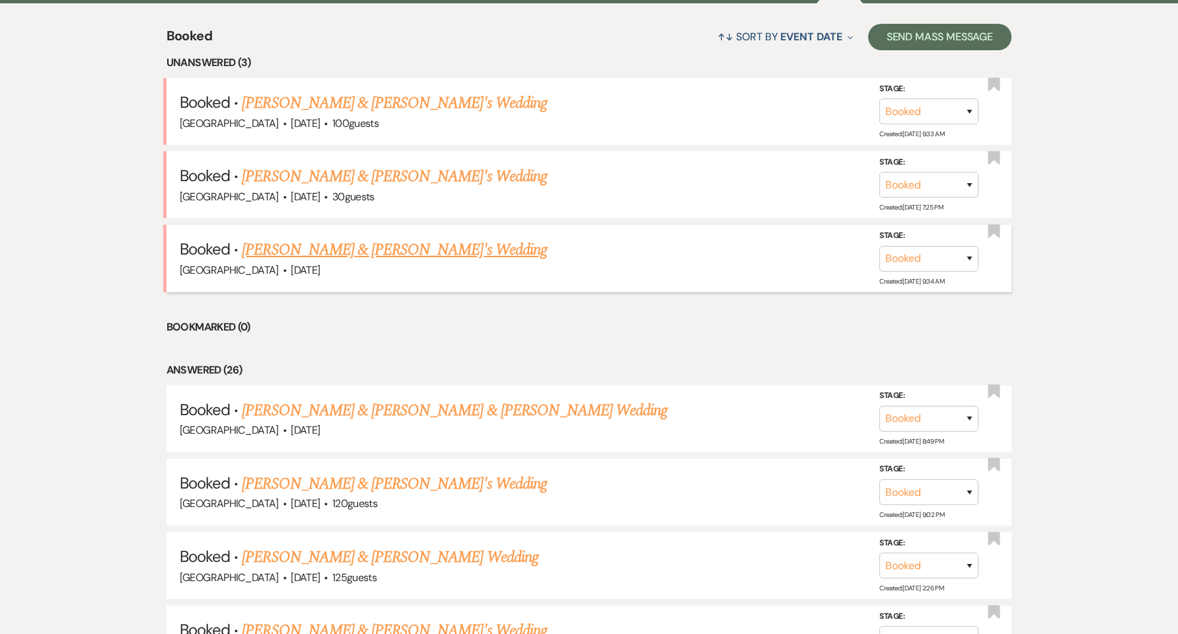
click at [290, 251] on link "[PERSON_NAME] & [PERSON_NAME]'s Wedding" at bounding box center [394, 250] width 305 height 24
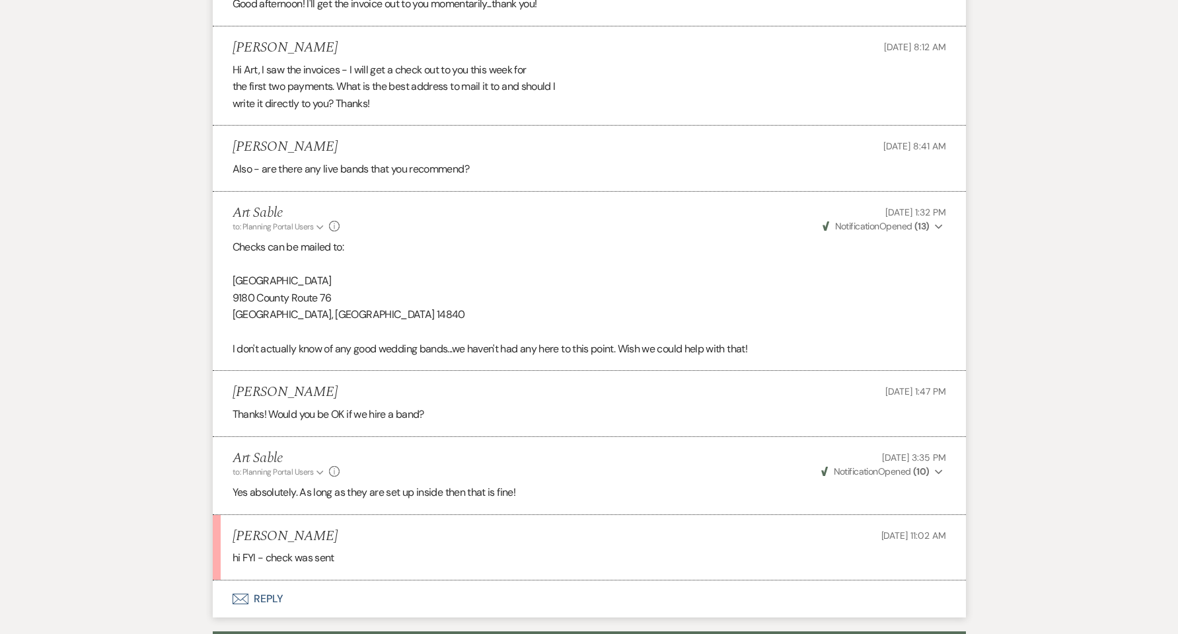
scroll to position [1498, 0]
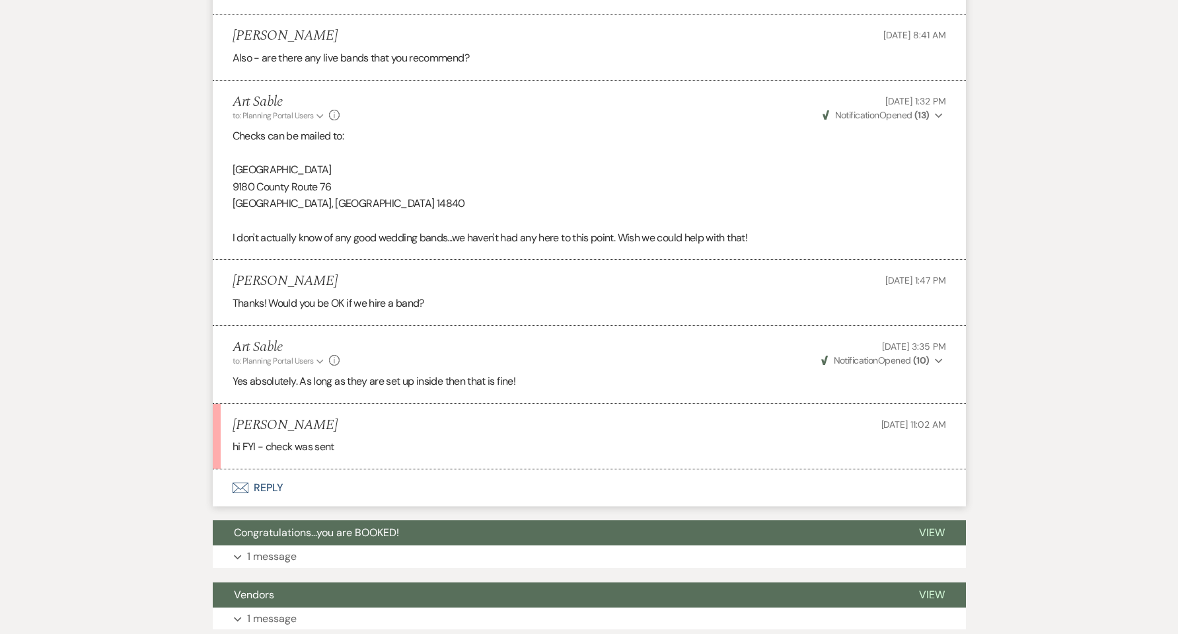
click at [262, 469] on button "Envelope Reply" at bounding box center [589, 487] width 753 height 37
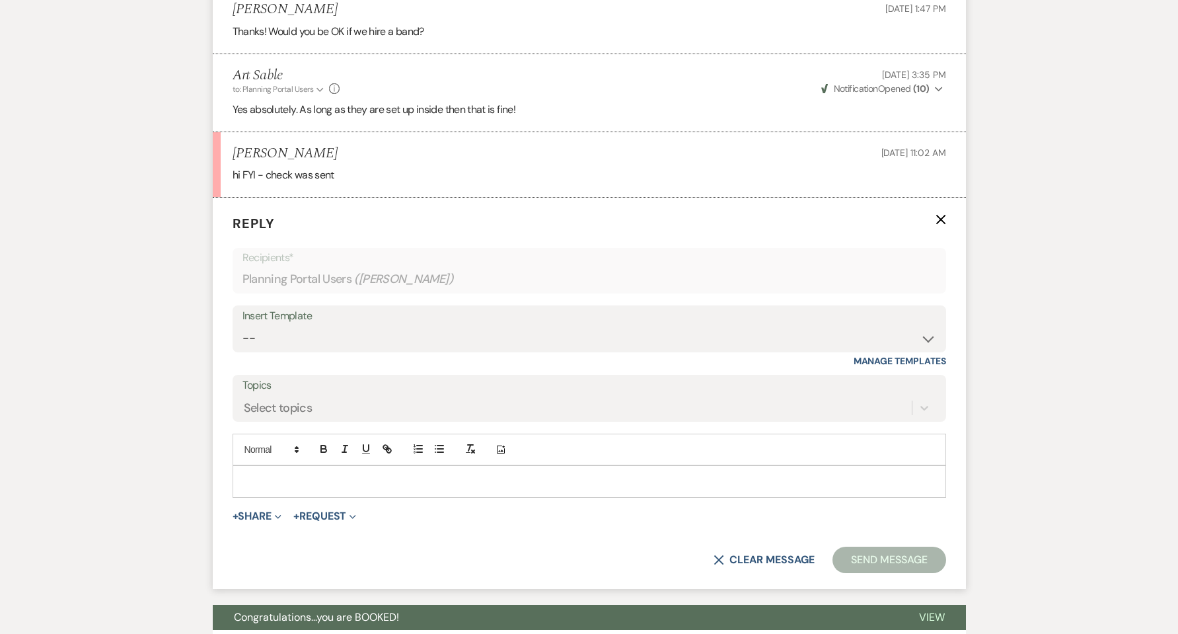
scroll to position [1829, 0]
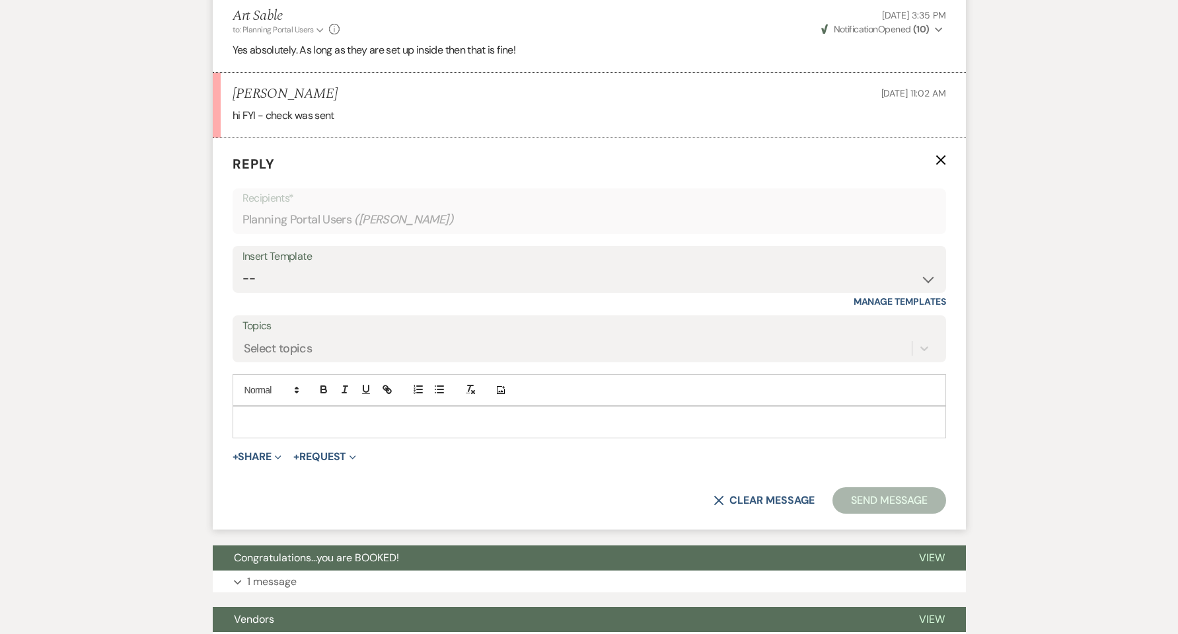
click at [291, 414] on p at bounding box center [589, 421] width 692 height 15
click at [836, 468] on form "Reply X Saving draft... Recipients* Planning Portal Users ( [PERSON_NAME] ) Ins…" at bounding box center [589, 333] width 753 height 391
click at [875, 487] on button "Send Message" at bounding box center [888, 500] width 113 height 26
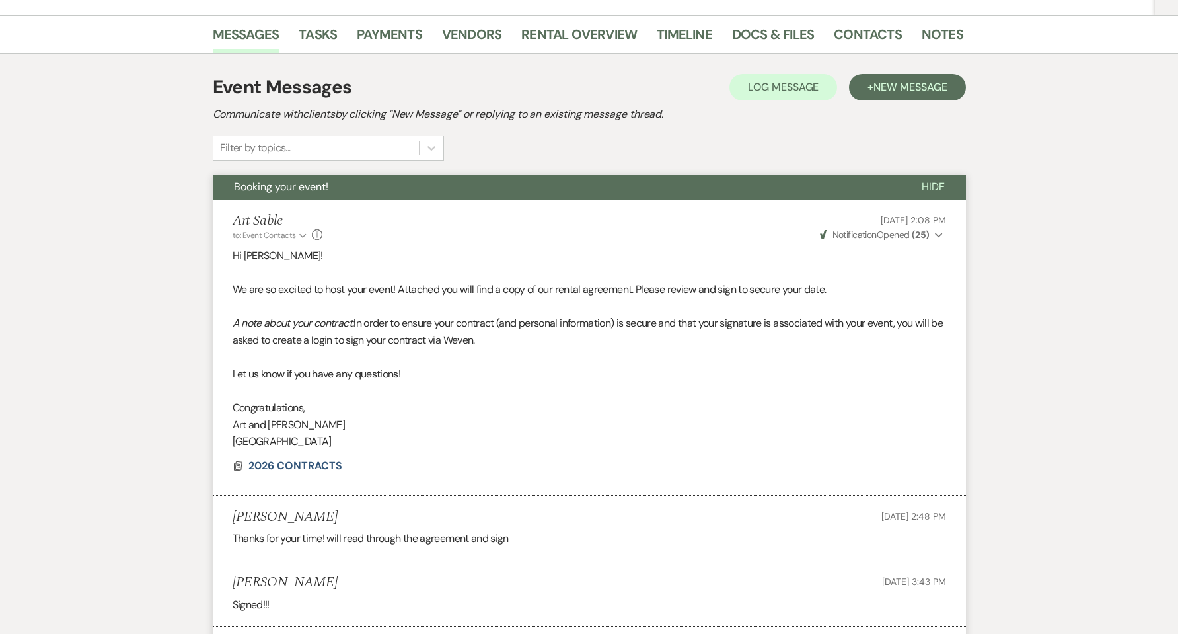
scroll to position [0, 0]
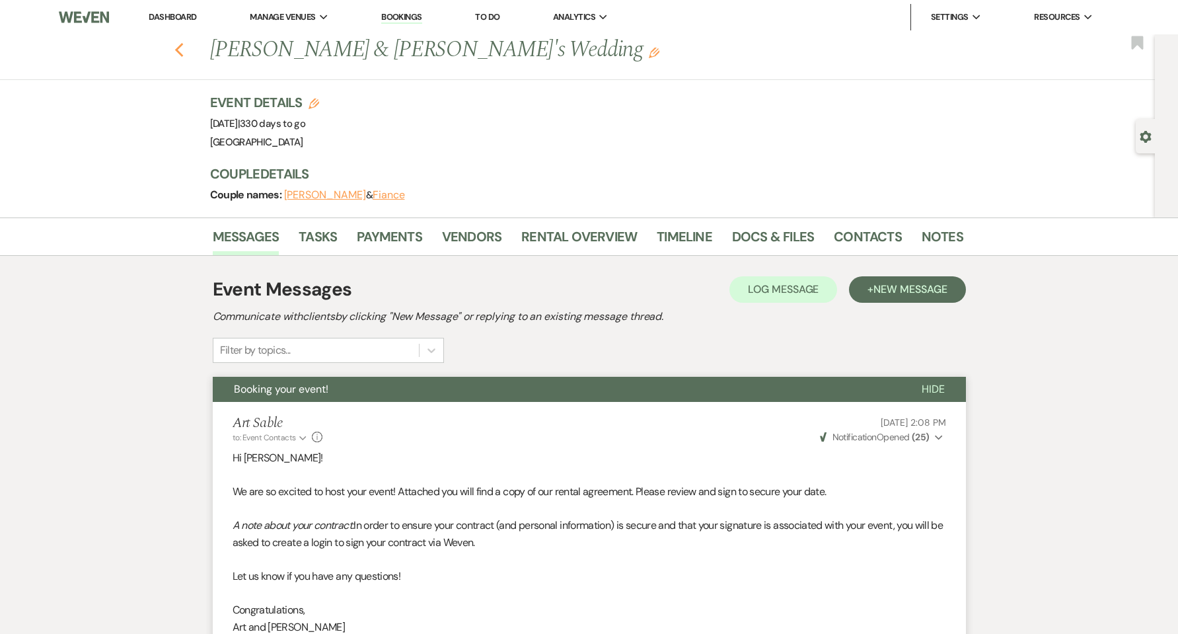
click at [184, 47] on icon "Previous" at bounding box center [179, 50] width 10 height 16
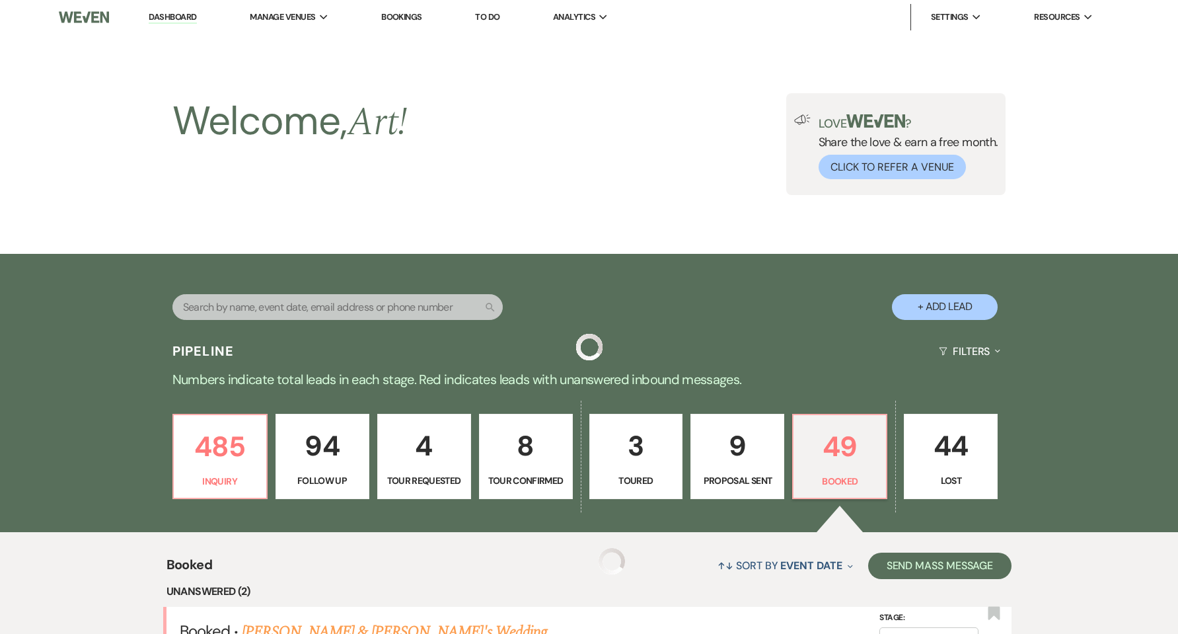
scroll to position [529, 0]
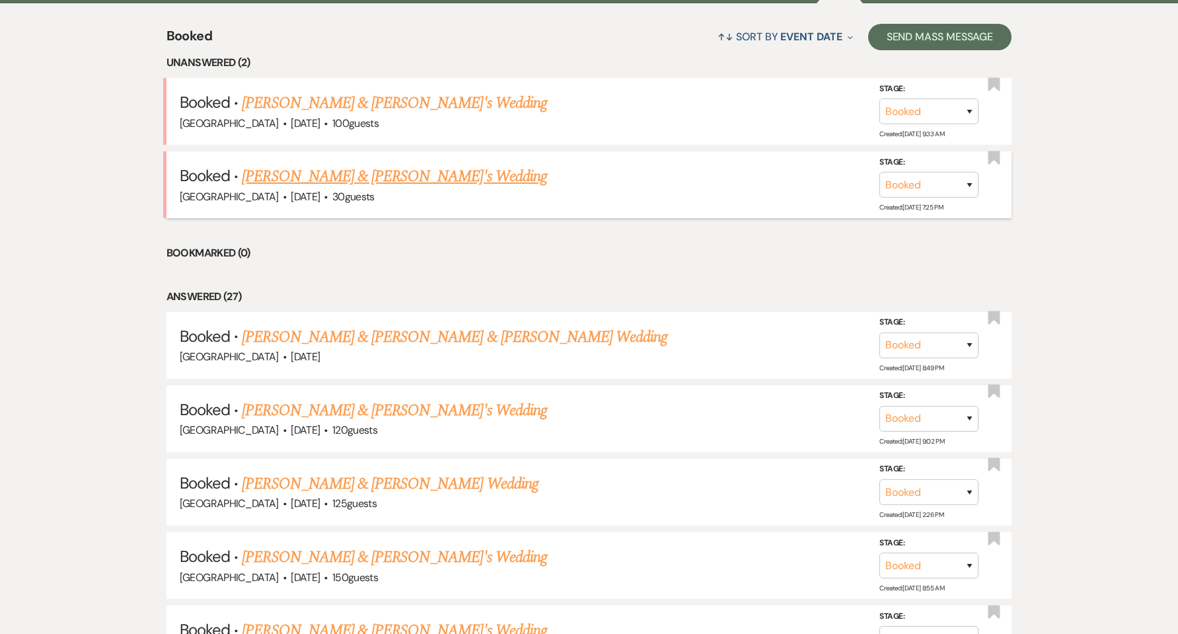
click at [369, 168] on link "[PERSON_NAME] & [PERSON_NAME]'s Wedding" at bounding box center [394, 176] width 305 height 24
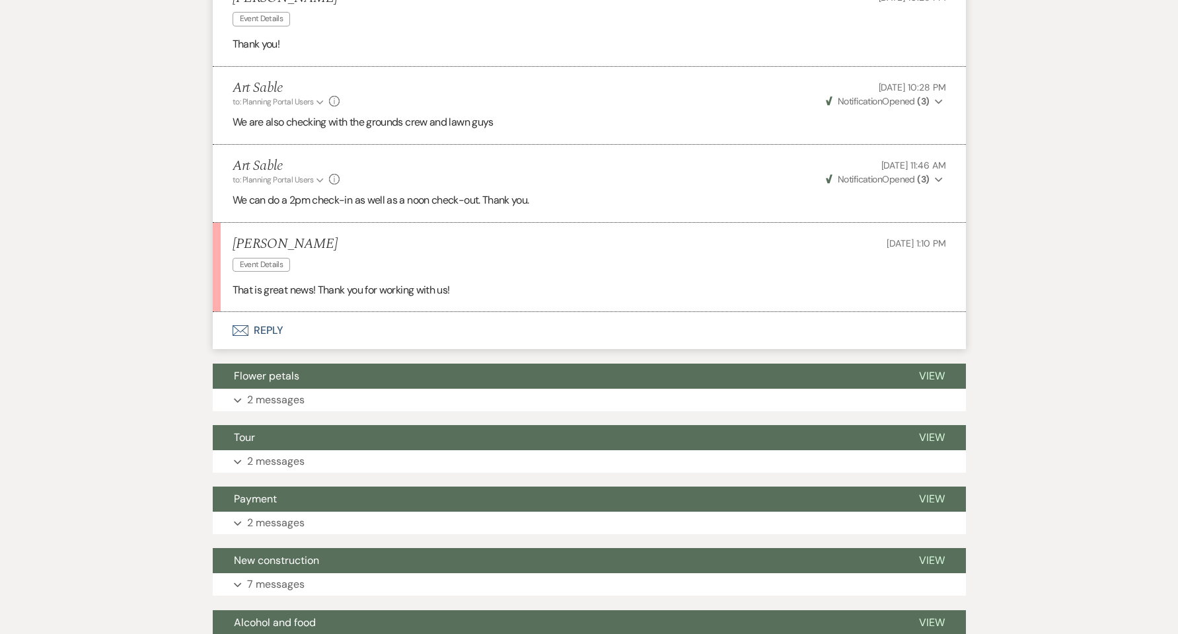
scroll to position [706, 0]
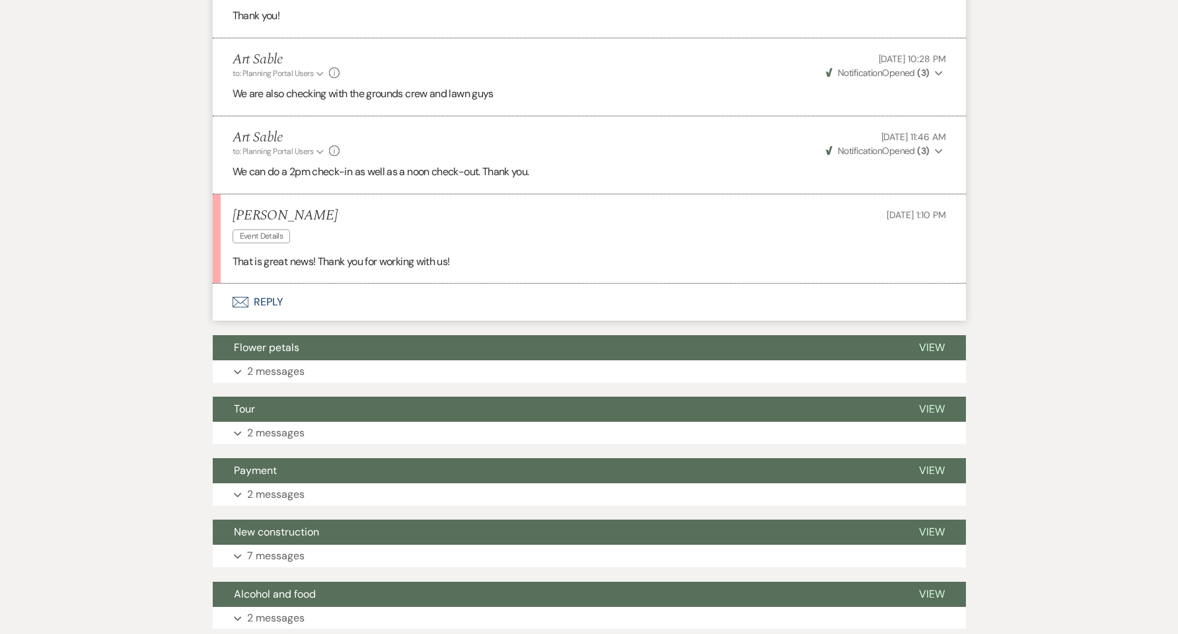
click at [256, 301] on button "Envelope Reply" at bounding box center [589, 301] width 753 height 37
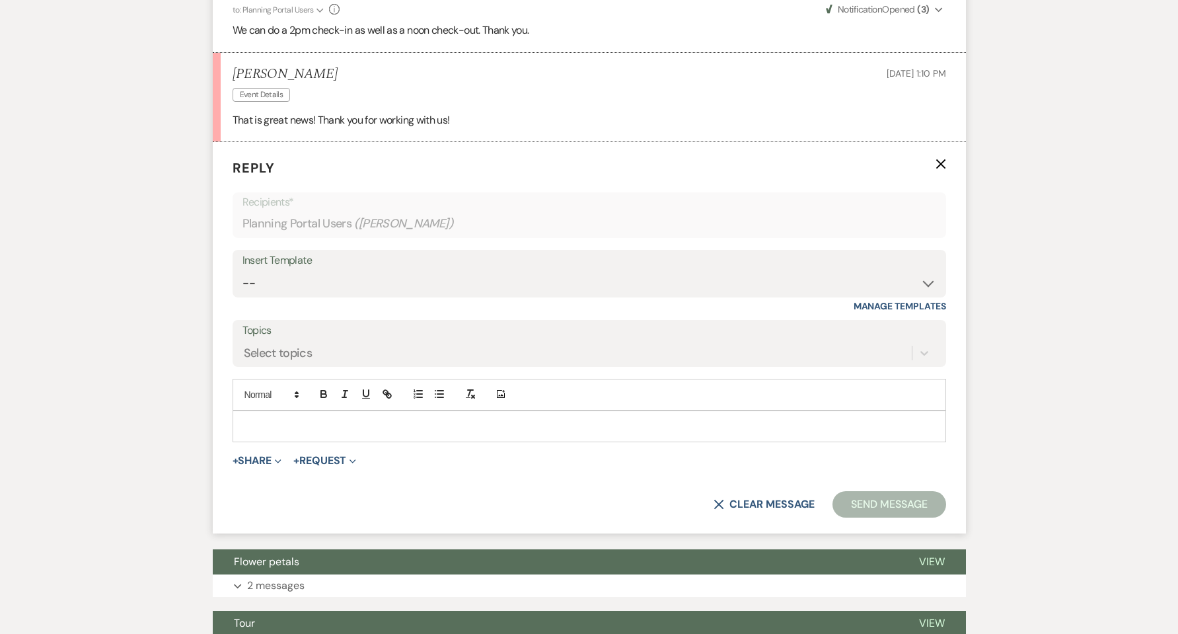
scroll to position [868, 0]
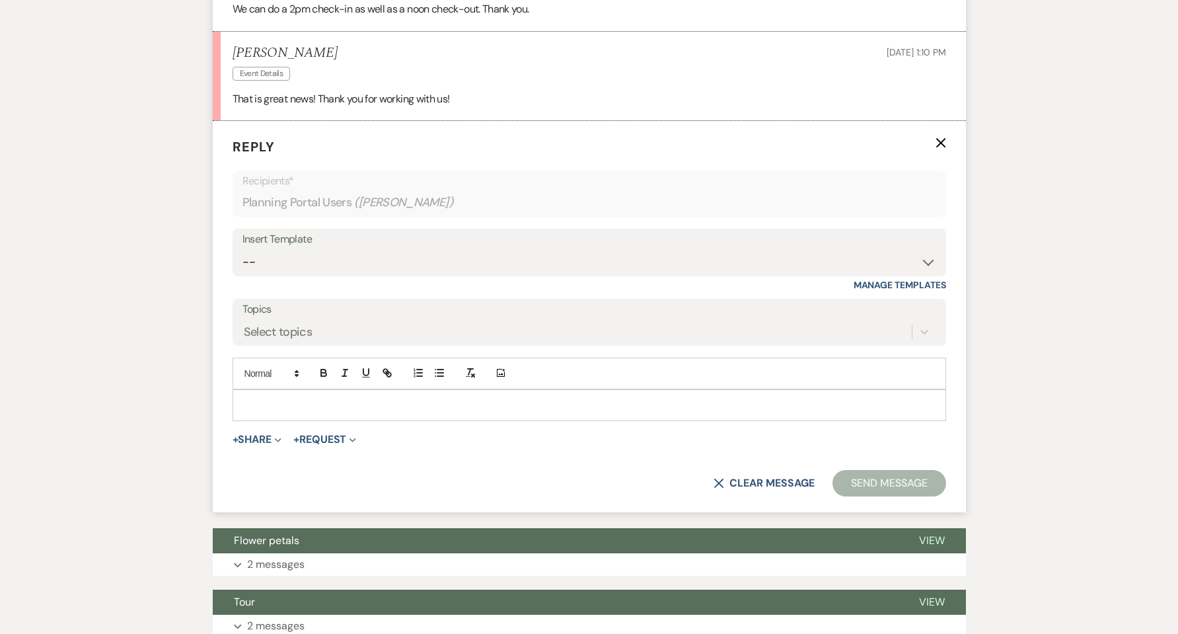
click at [441, 400] on p at bounding box center [589, 405] width 692 height 15
click at [858, 482] on button "Send Message" at bounding box center [888, 483] width 113 height 26
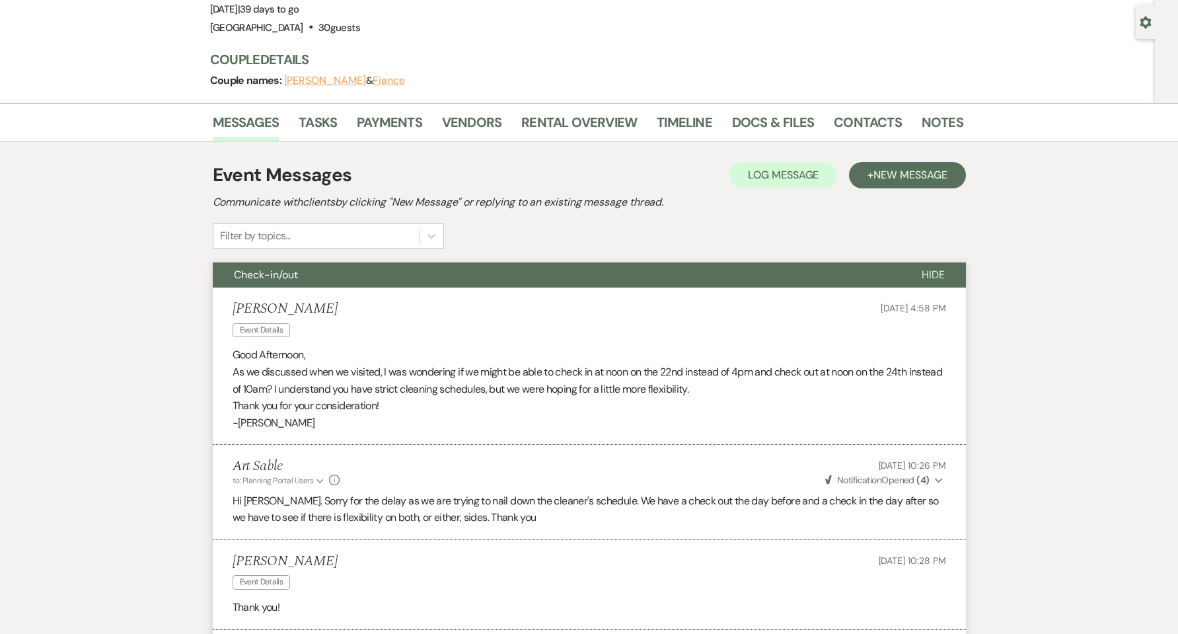
scroll to position [0, 0]
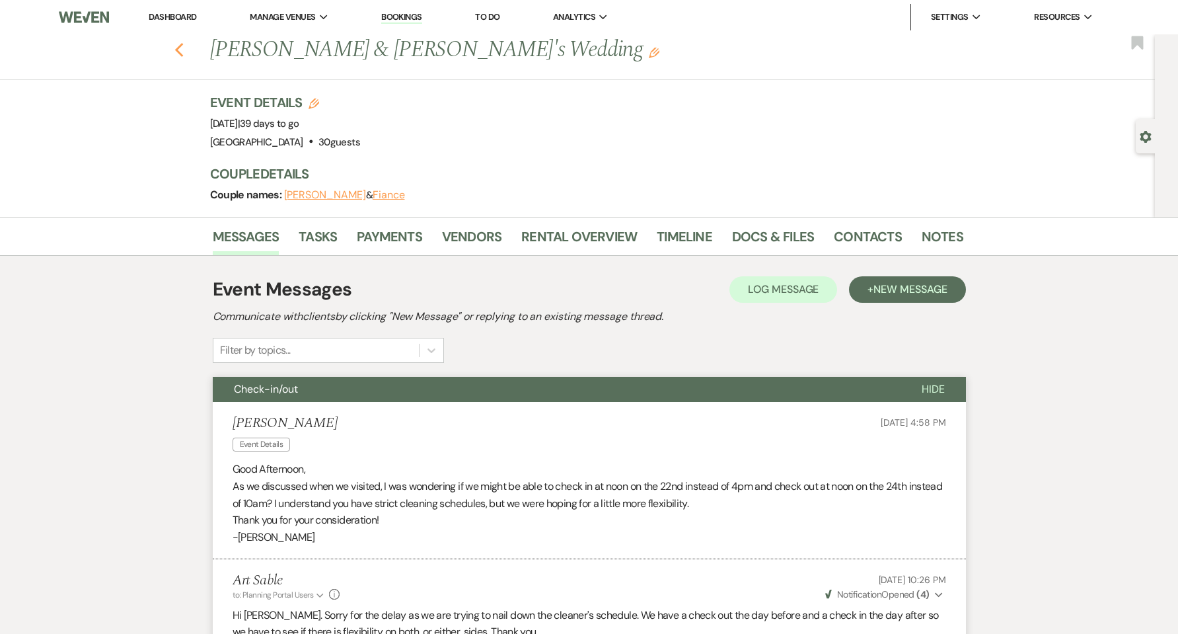
click at [180, 49] on icon "Previous" at bounding box center [179, 50] width 10 height 16
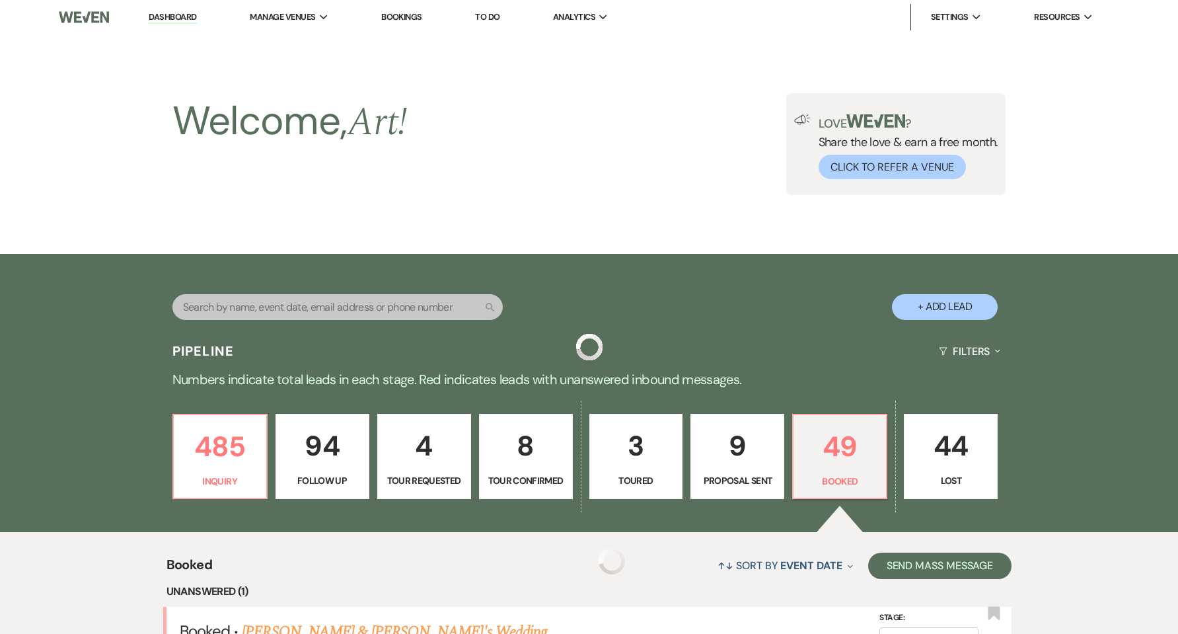
scroll to position [529, 0]
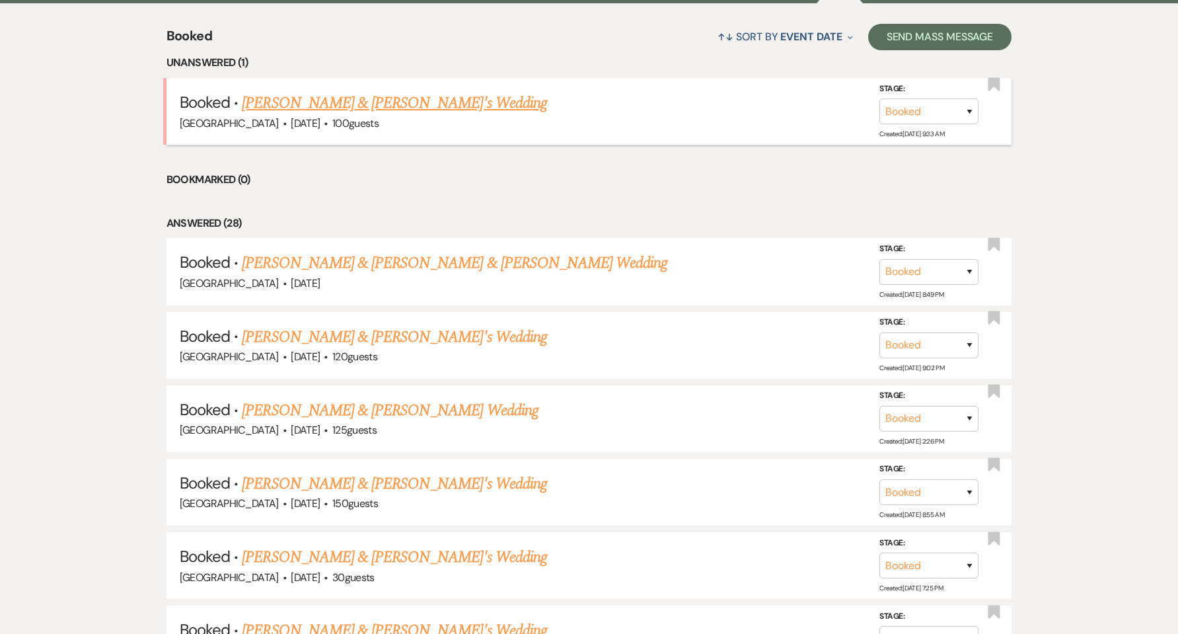
click at [414, 93] on link "[PERSON_NAME] & [PERSON_NAME]'s Wedding" at bounding box center [394, 103] width 305 height 24
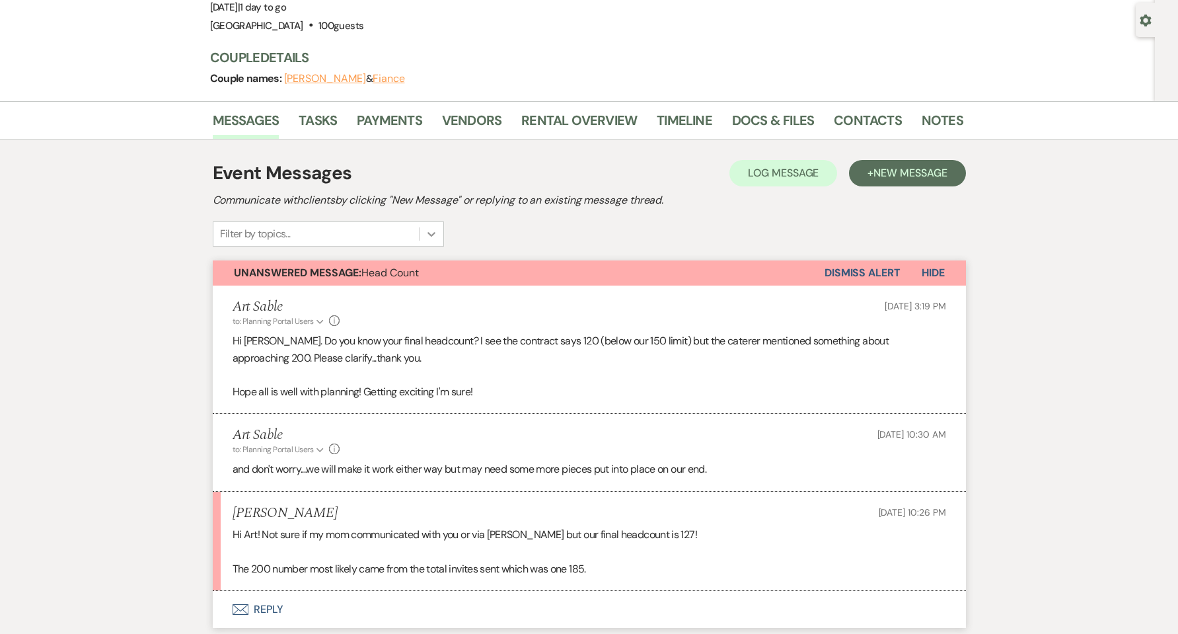
scroll to position [441, 0]
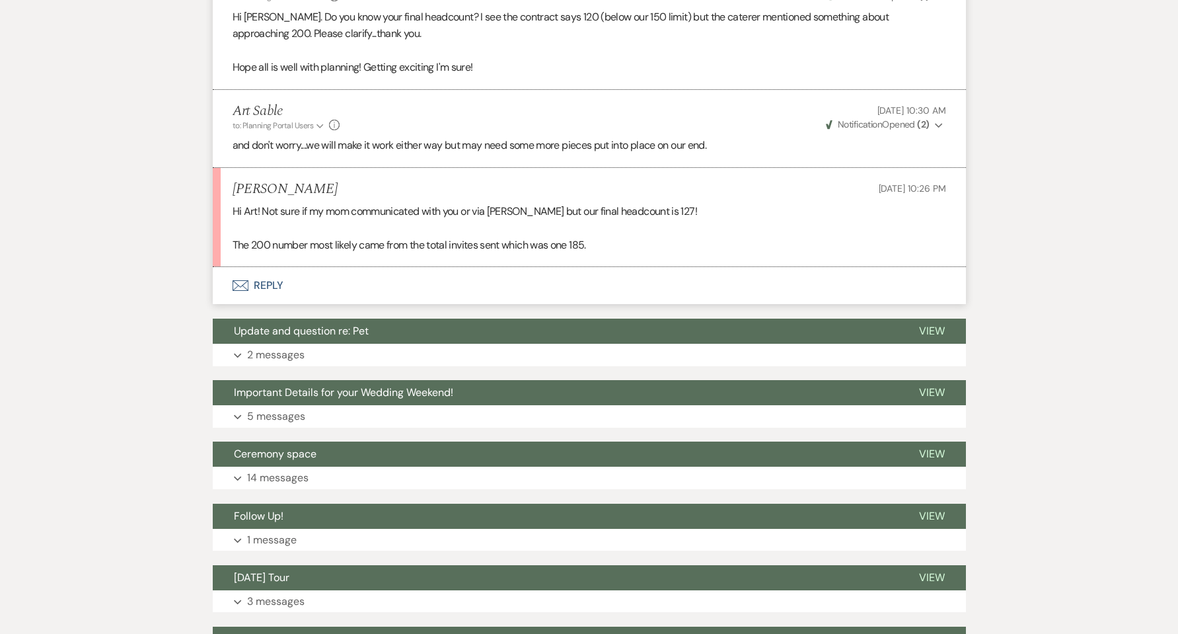
click at [275, 285] on button "Envelope Reply" at bounding box center [589, 285] width 753 height 37
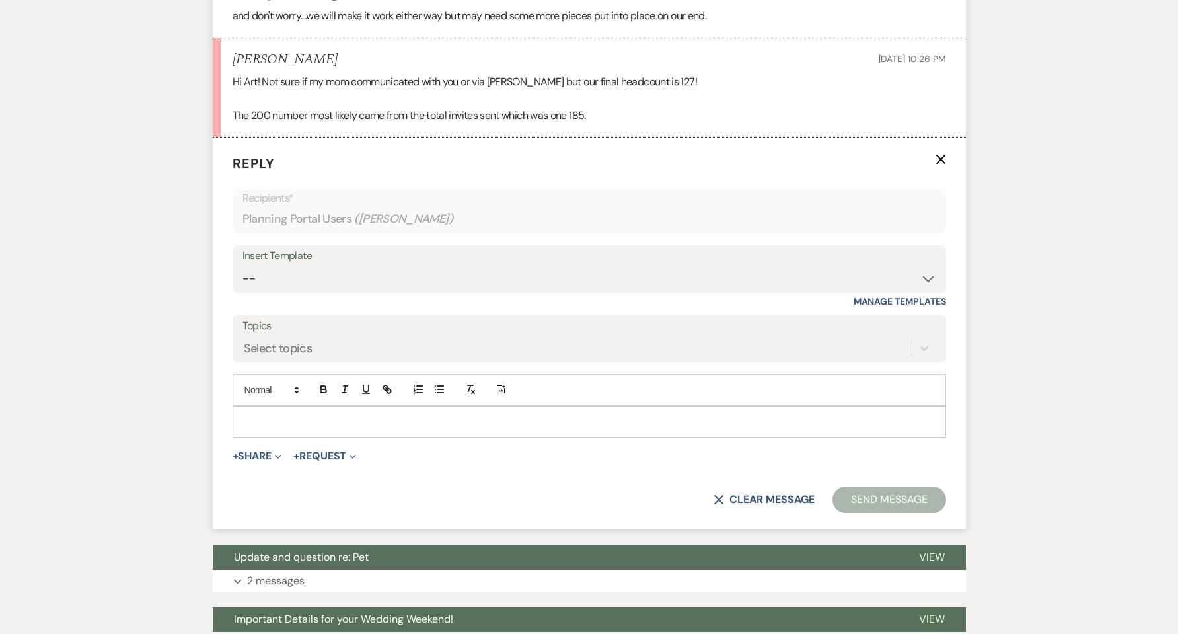
scroll to position [587, 0]
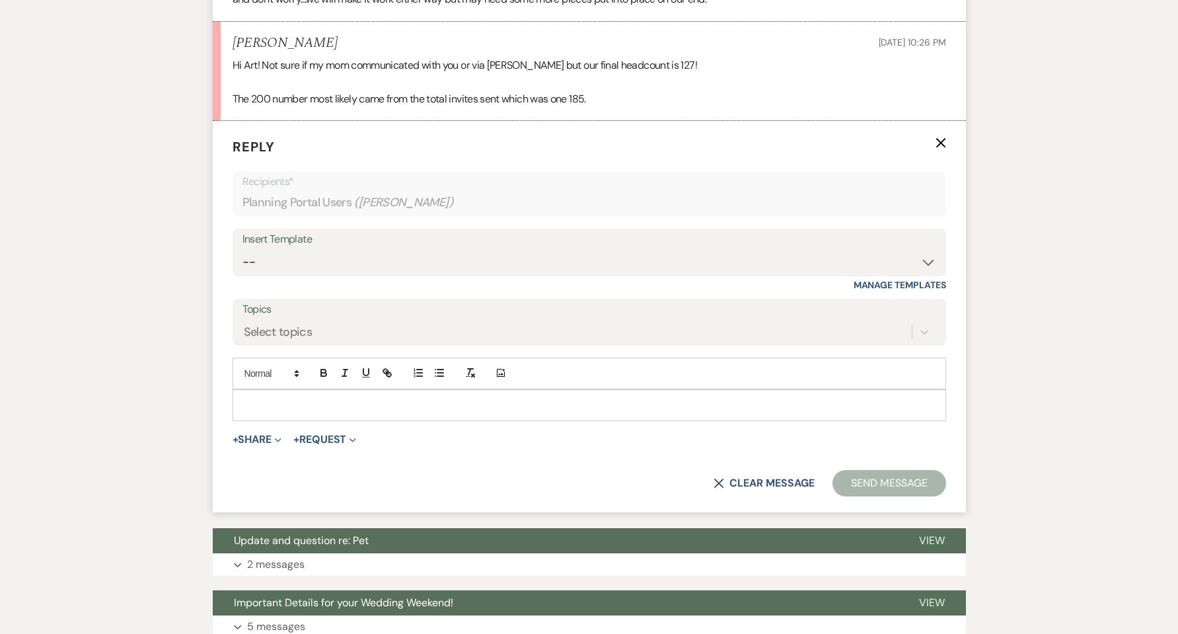
click at [322, 400] on p at bounding box center [589, 405] width 692 height 15
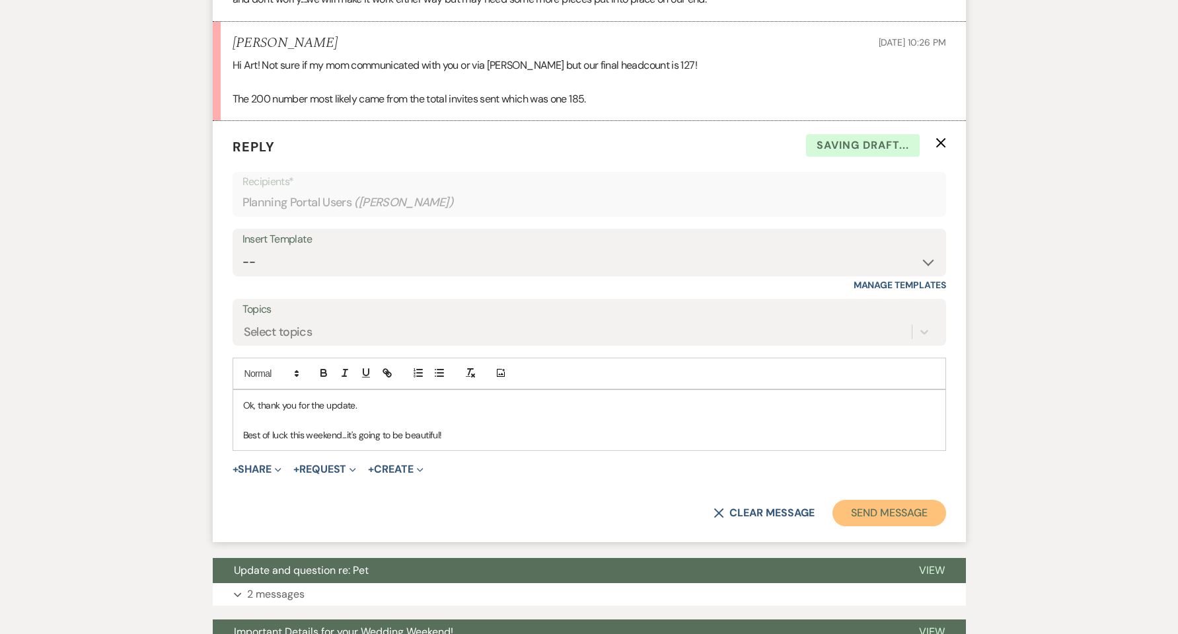
click at [897, 511] on button "Send Message" at bounding box center [888, 512] width 113 height 26
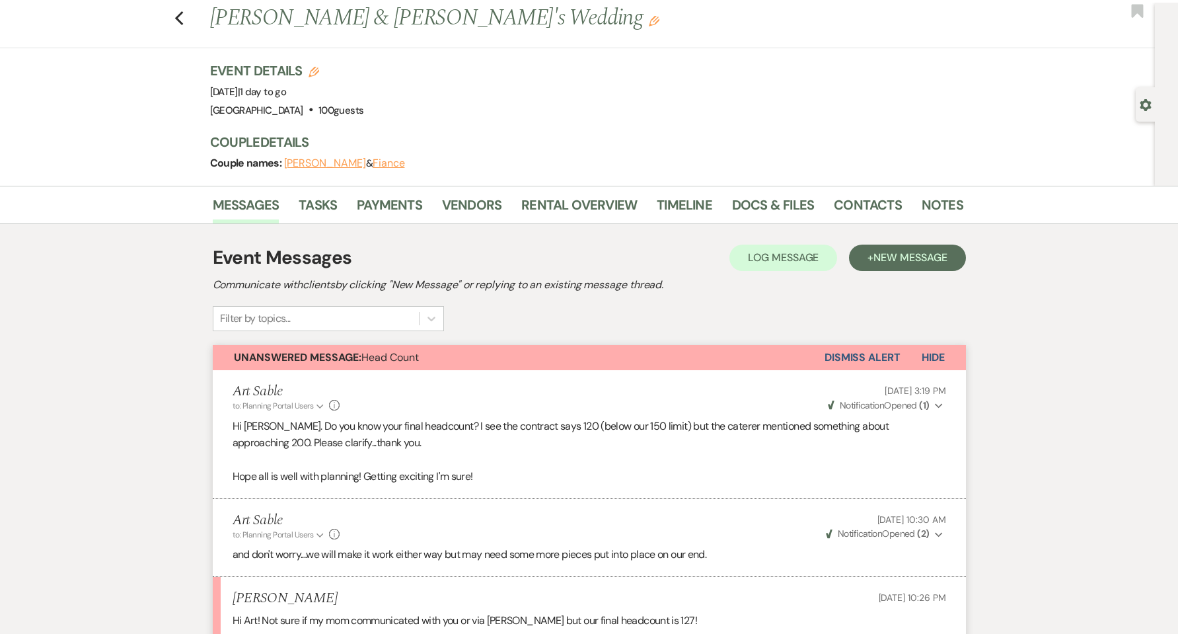
scroll to position [0, 0]
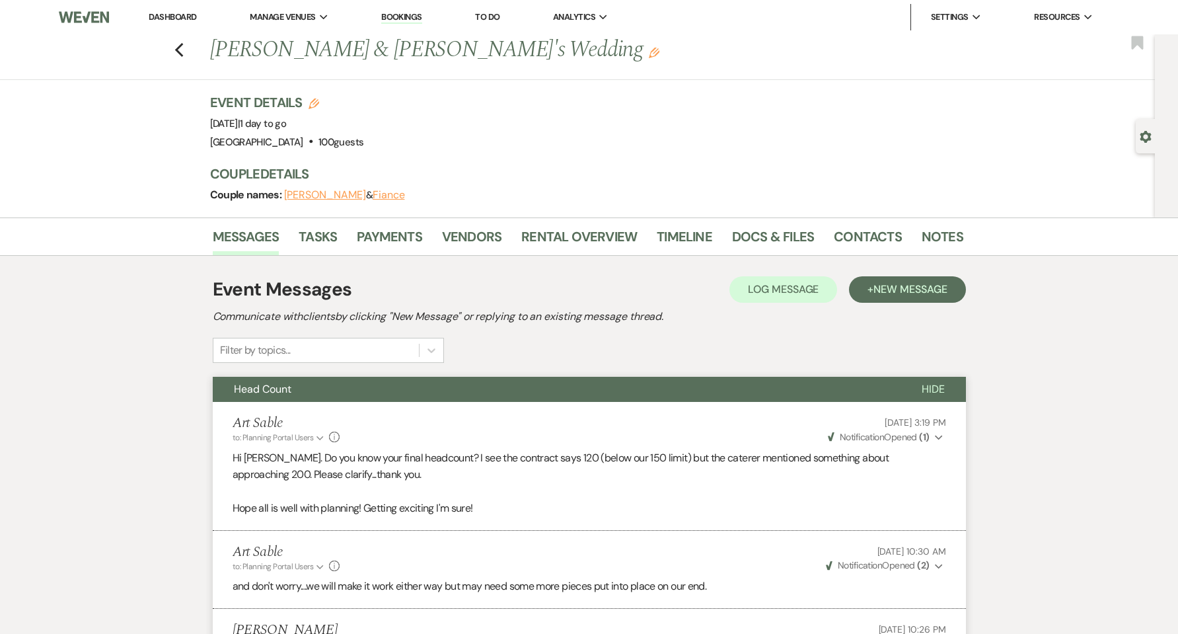
click at [192, 48] on div "Previous [PERSON_NAME] & [PERSON_NAME]'s Wedding Edit Bookmark" at bounding box center [573, 57] width 1161 height 46
click at [189, 17] on link "Dashboard" at bounding box center [173, 16] width 48 height 11
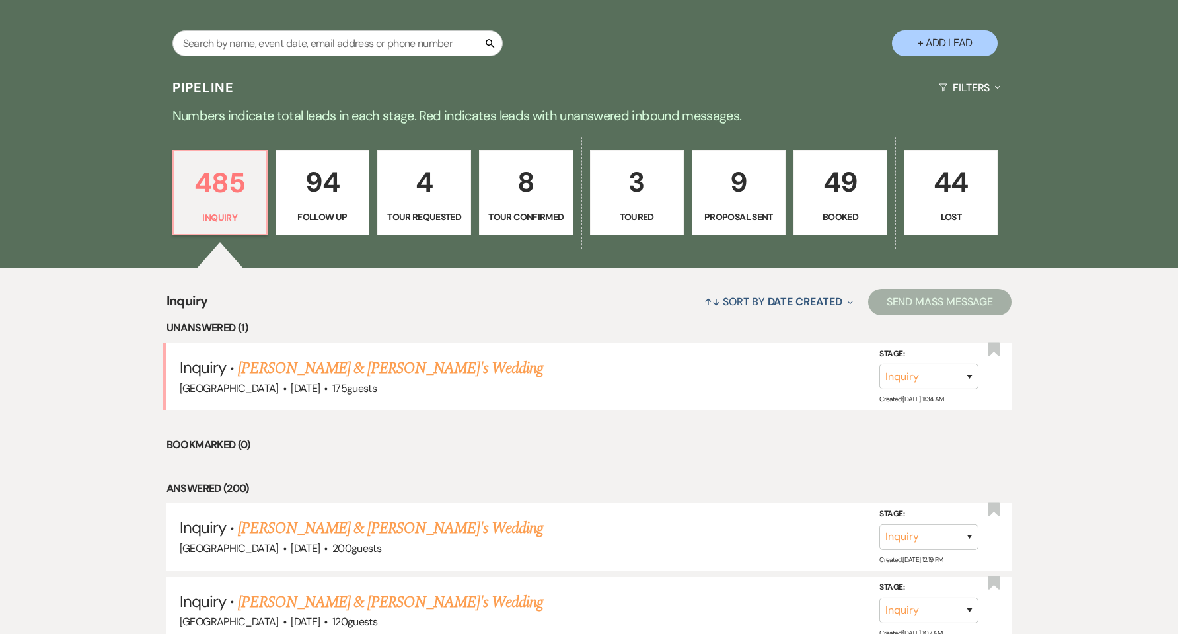
scroll to position [264, 0]
click at [312, 366] on link "[PERSON_NAME] & [PERSON_NAME]'s Wedding" at bounding box center [390, 367] width 305 height 24
select select "5"
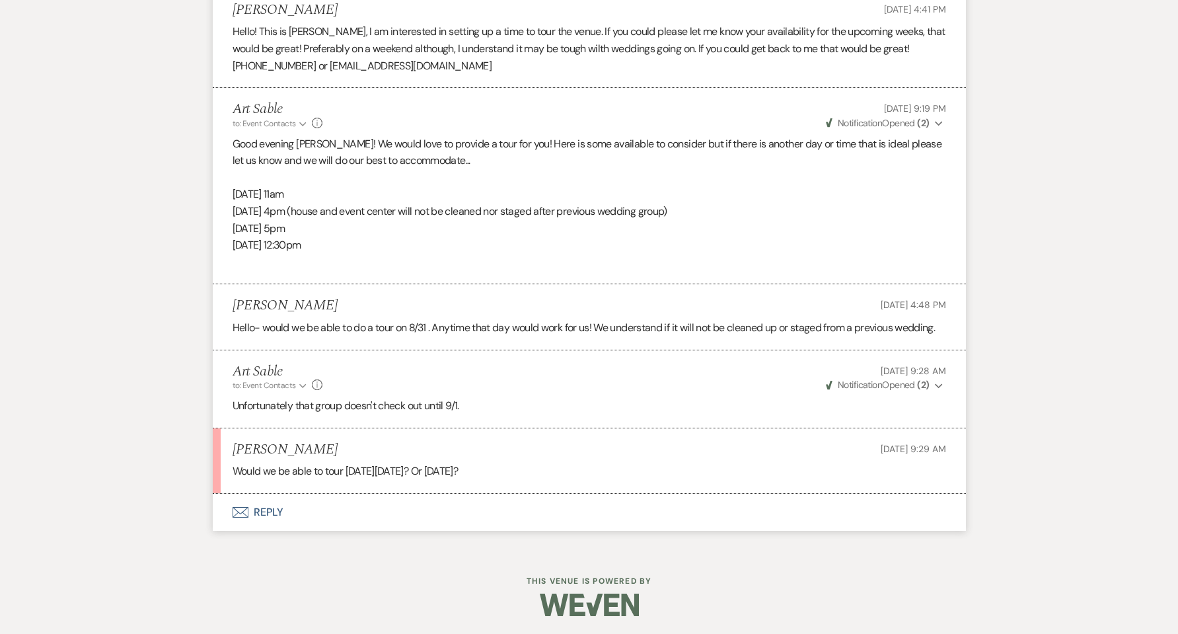
scroll to position [1575, 0]
click at [272, 515] on button "Envelope Reply" at bounding box center [589, 510] width 753 height 37
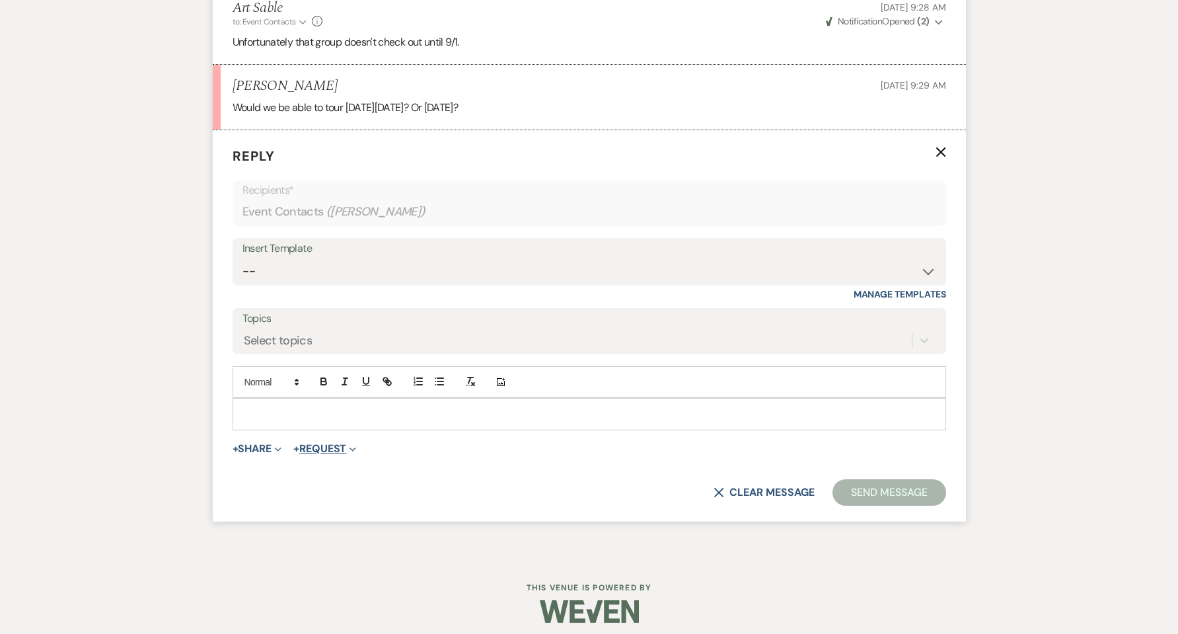
scroll to position [1946, 0]
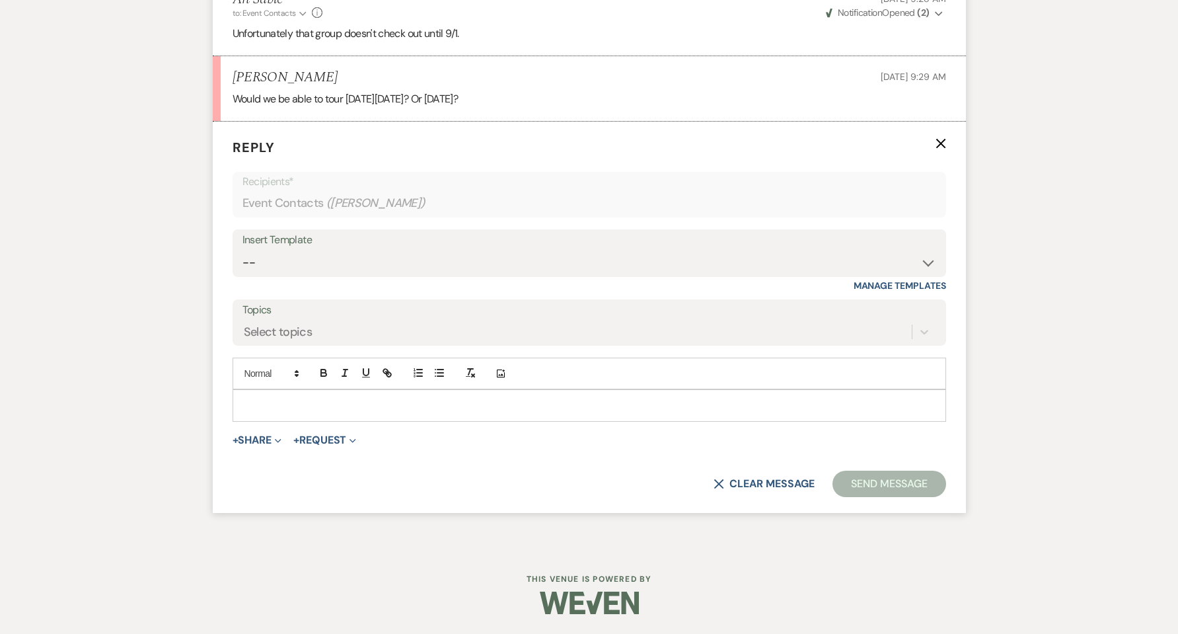
click at [321, 406] on p at bounding box center [589, 405] width 692 height 15
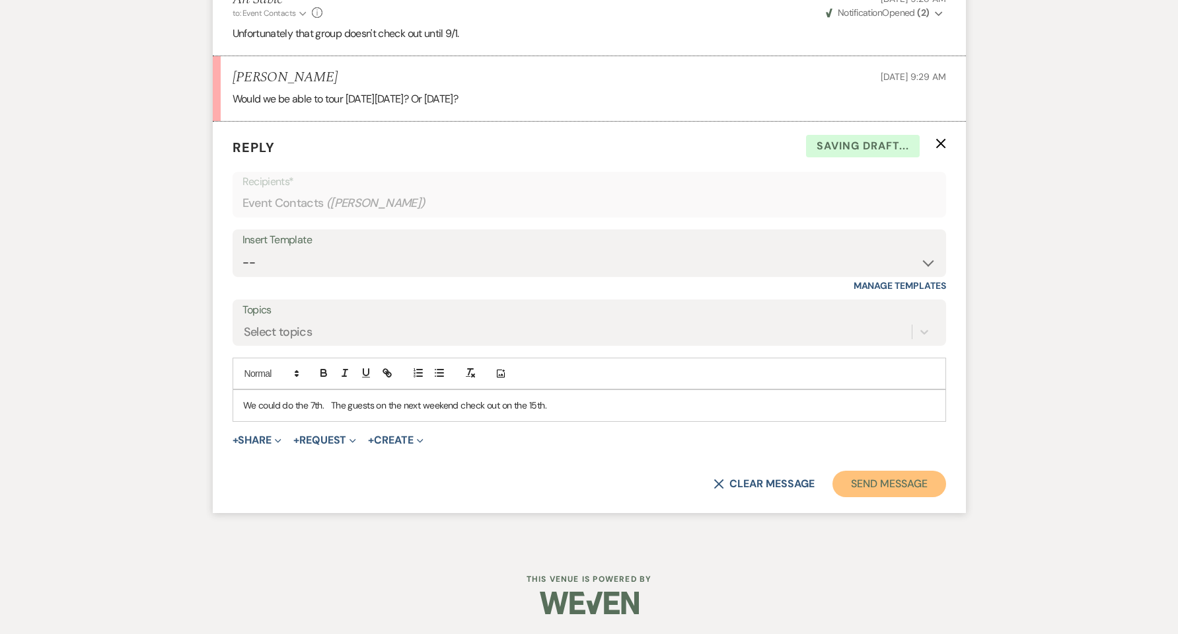
click at [871, 480] on button "Send Message" at bounding box center [888, 483] width 113 height 26
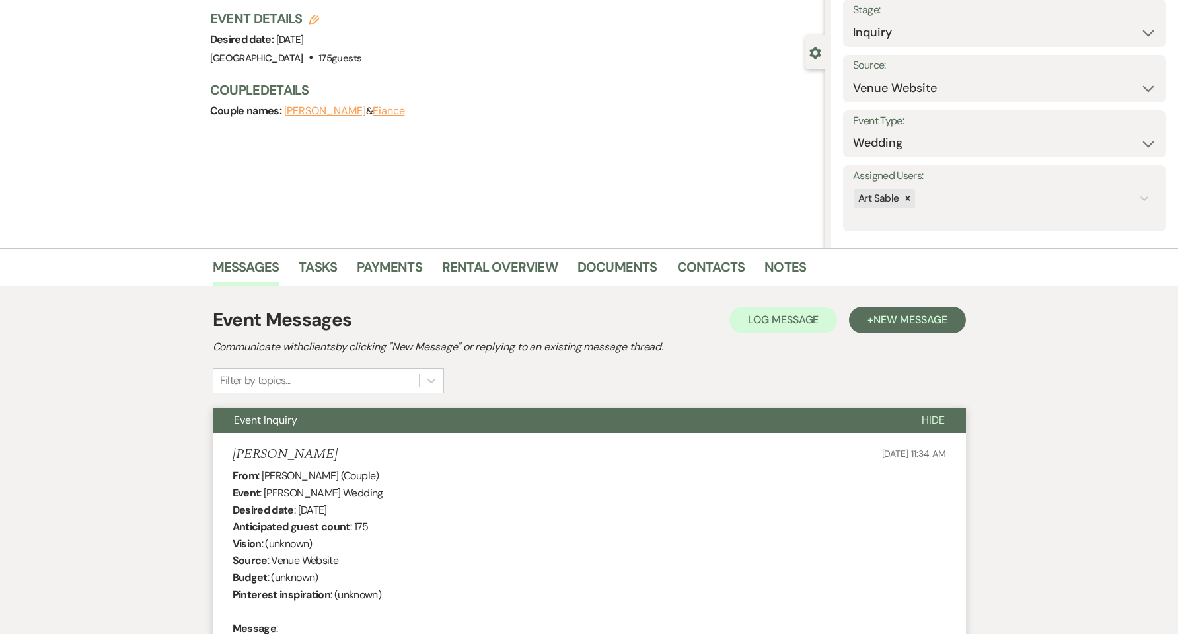
scroll to position [0, 0]
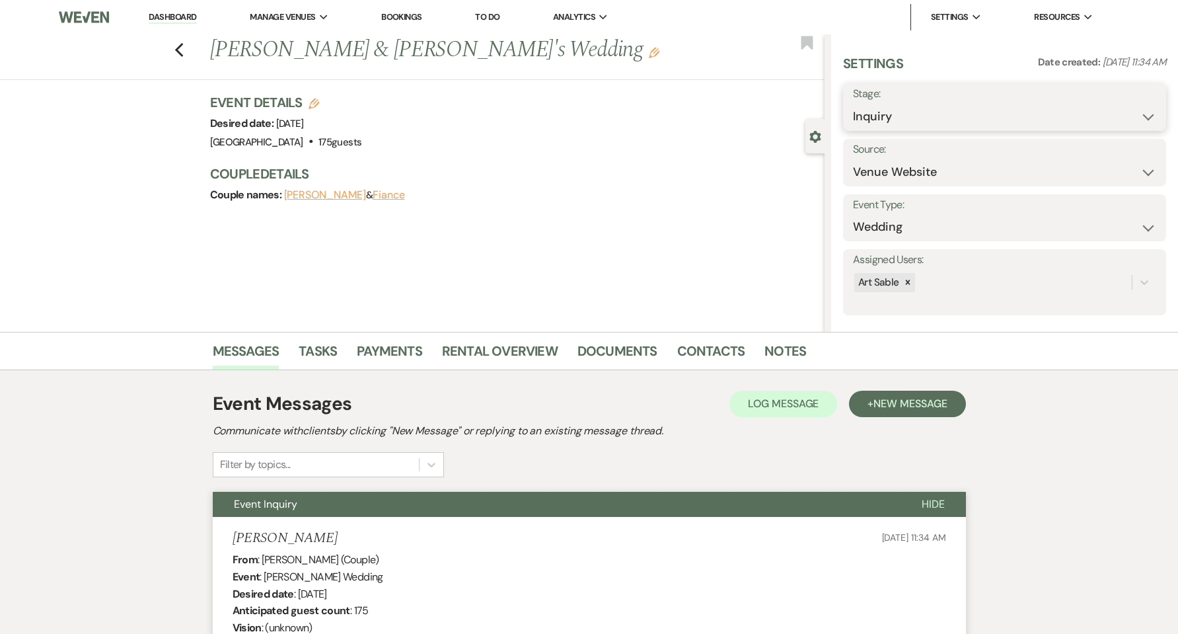
click at [962, 120] on select "Inquiry Follow Up Tour Requested Tour Confirmed Toured Proposal Sent Booked Lost" at bounding box center [1004, 117] width 303 height 26
select select "2"
click at [853, 104] on select "Inquiry Follow Up Tour Requested Tour Confirmed Toured Proposal Sent Booked Lost" at bounding box center [1004, 117] width 303 height 26
click at [1101, 106] on button "Save" at bounding box center [1131, 107] width 69 height 26
click at [168, 20] on link "Dashboard" at bounding box center [173, 17] width 48 height 13
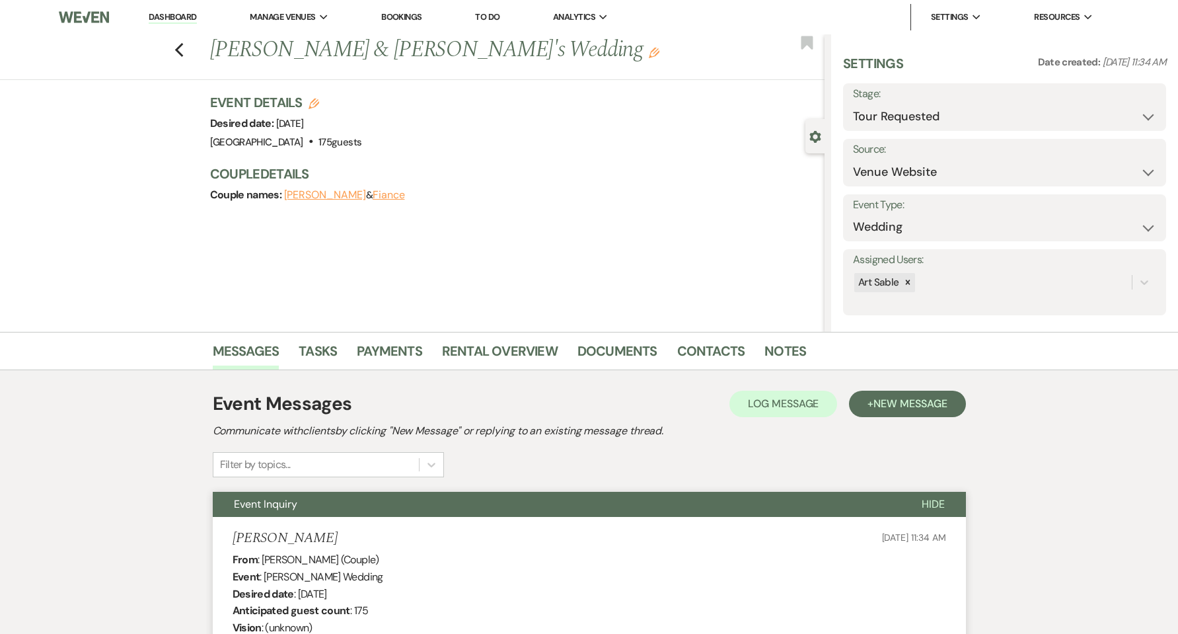
select select "2"
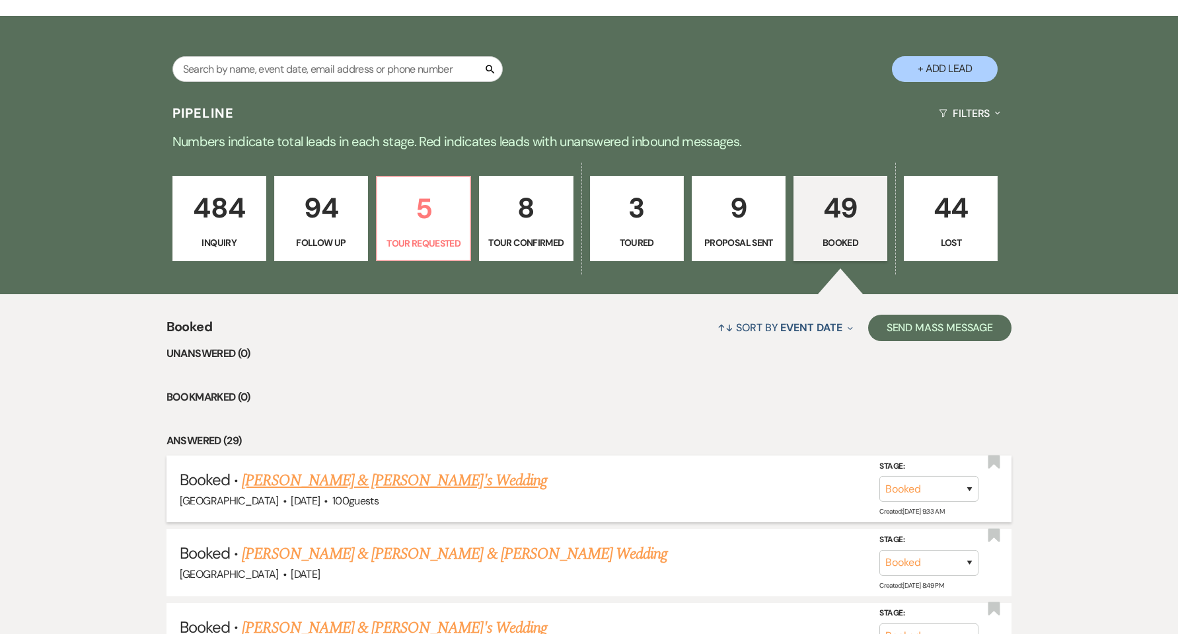
click at [435, 487] on link "[PERSON_NAME] & [PERSON_NAME]'s Wedding" at bounding box center [394, 480] width 305 height 24
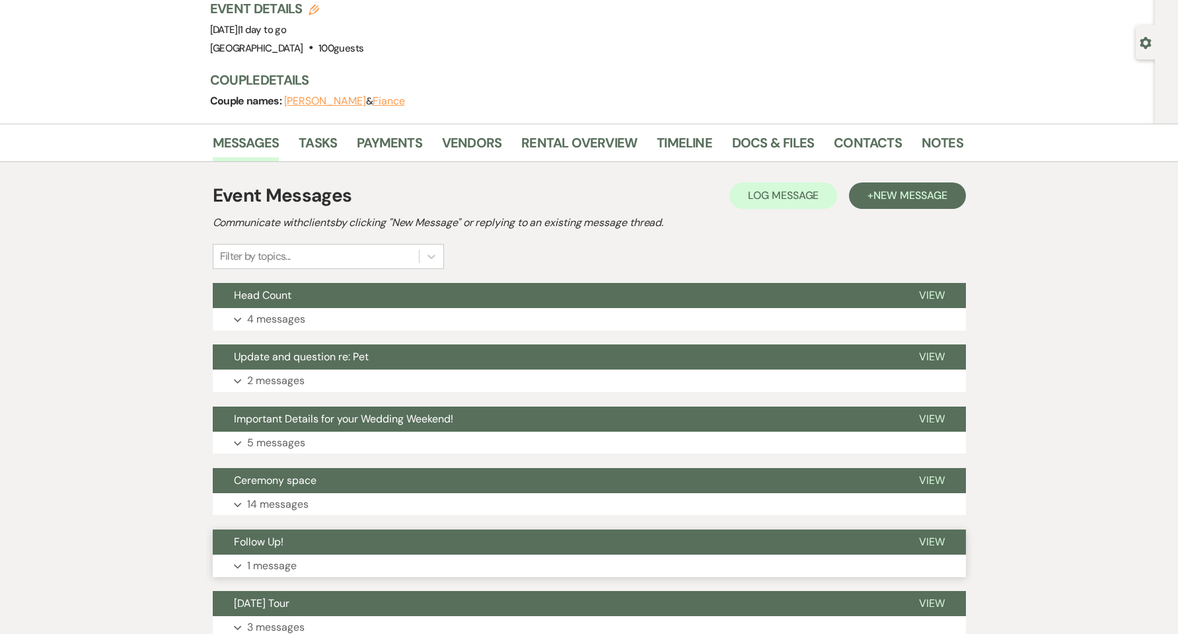
scroll to position [176, 0]
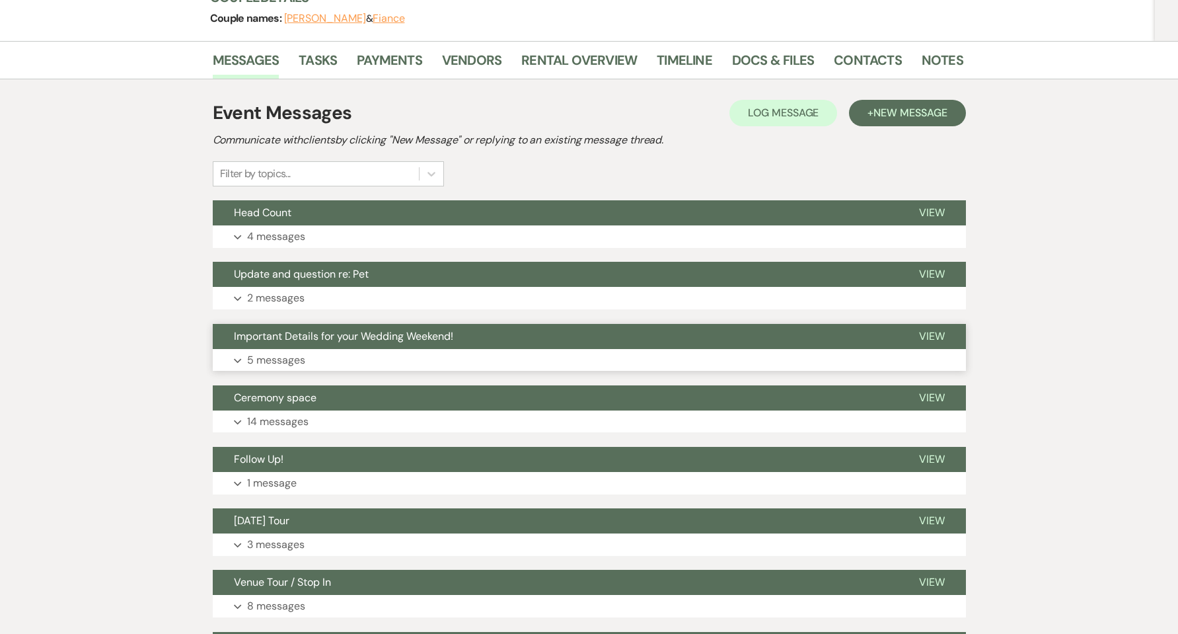
click at [265, 361] on p "5 messages" at bounding box center [276, 359] width 58 height 17
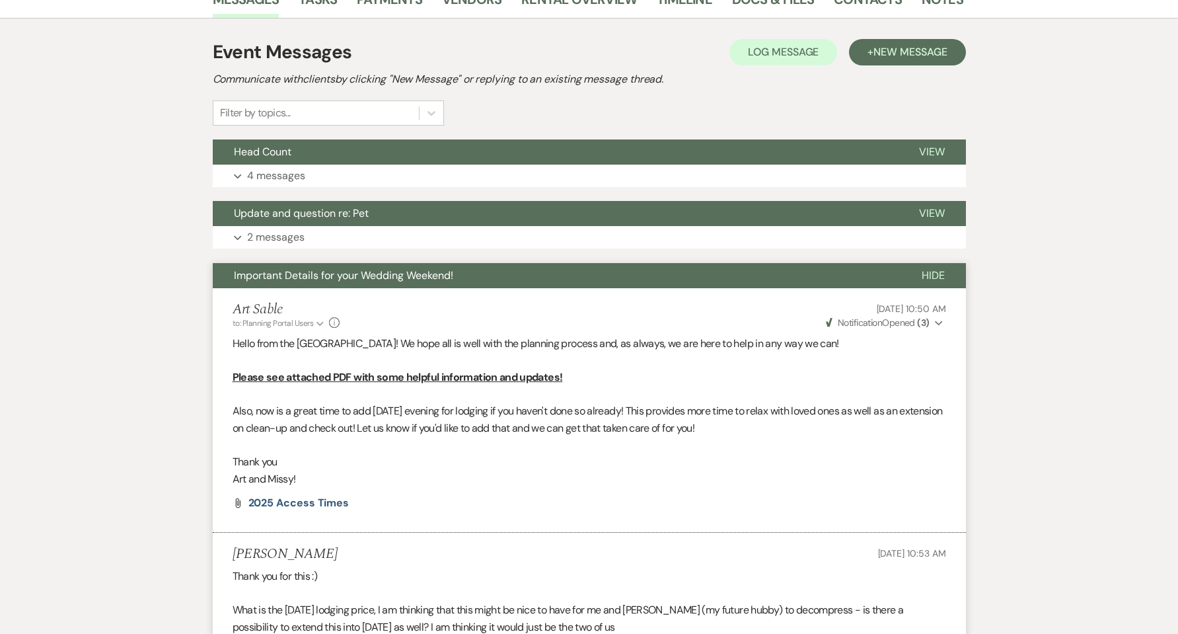
scroll to position [264, 0]
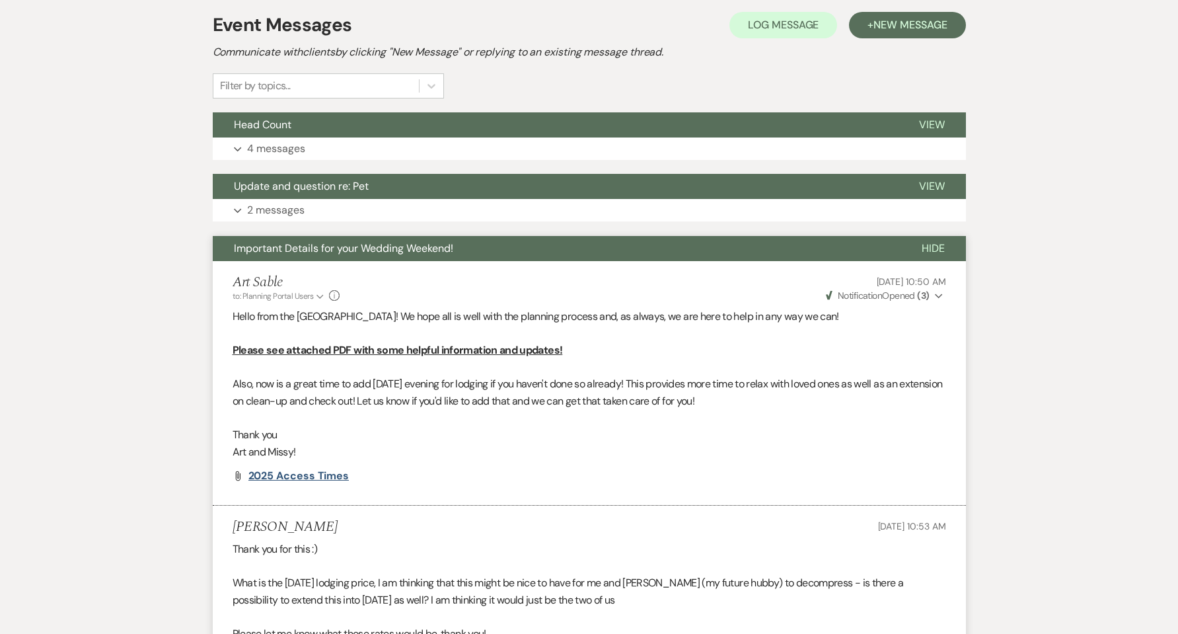
click at [304, 476] on span "2025 Access Times" at bounding box center [298, 475] width 101 height 14
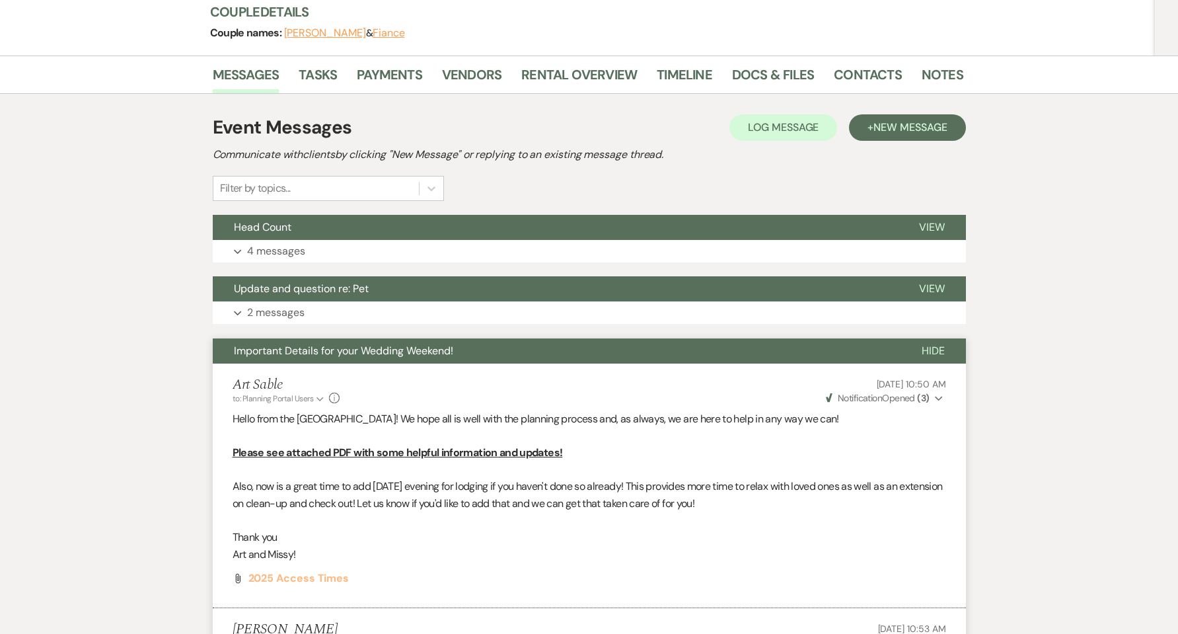
scroll to position [88, 0]
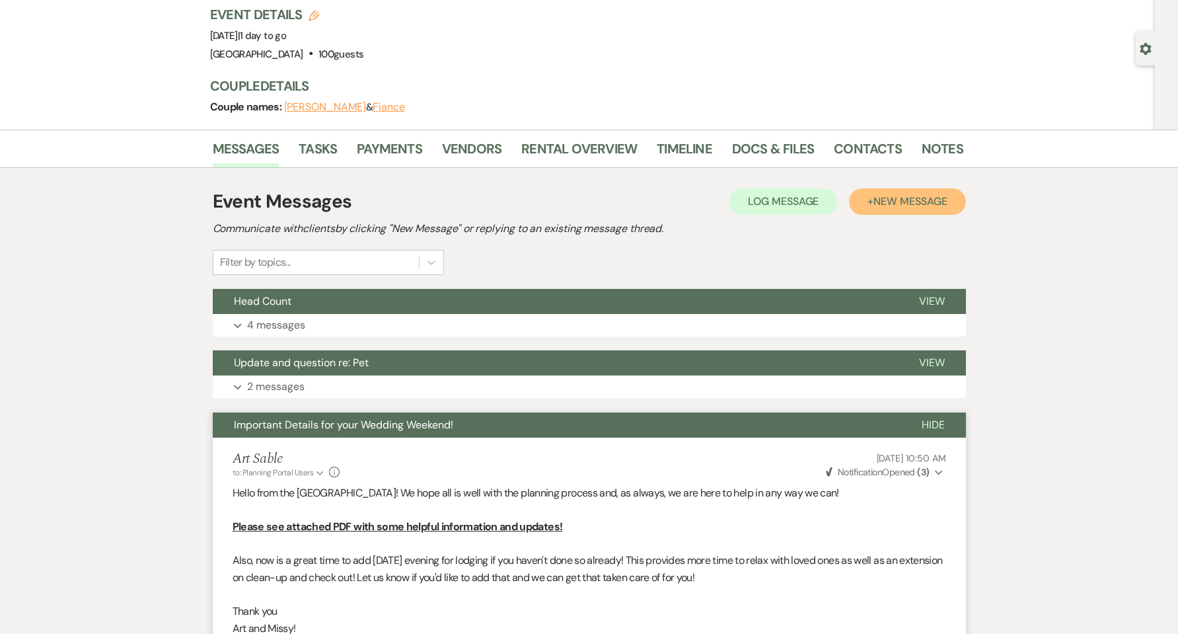
click at [917, 209] on button "+ New Message" at bounding box center [907, 201] width 116 height 26
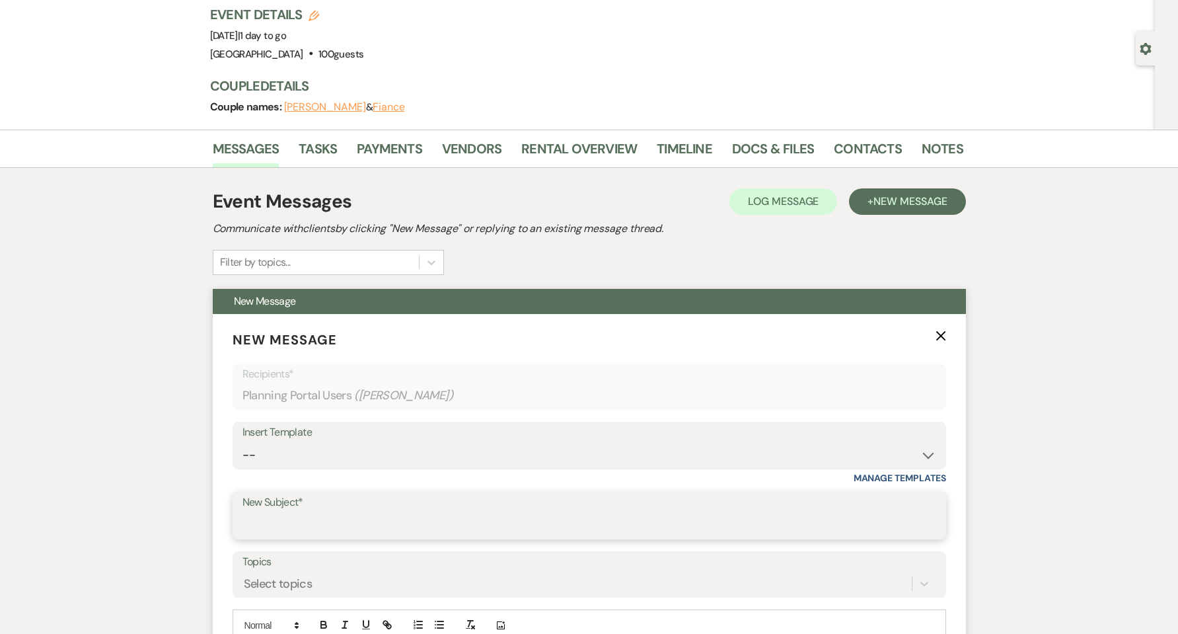
click at [477, 519] on input "New Subject*" at bounding box center [589, 525] width 694 height 26
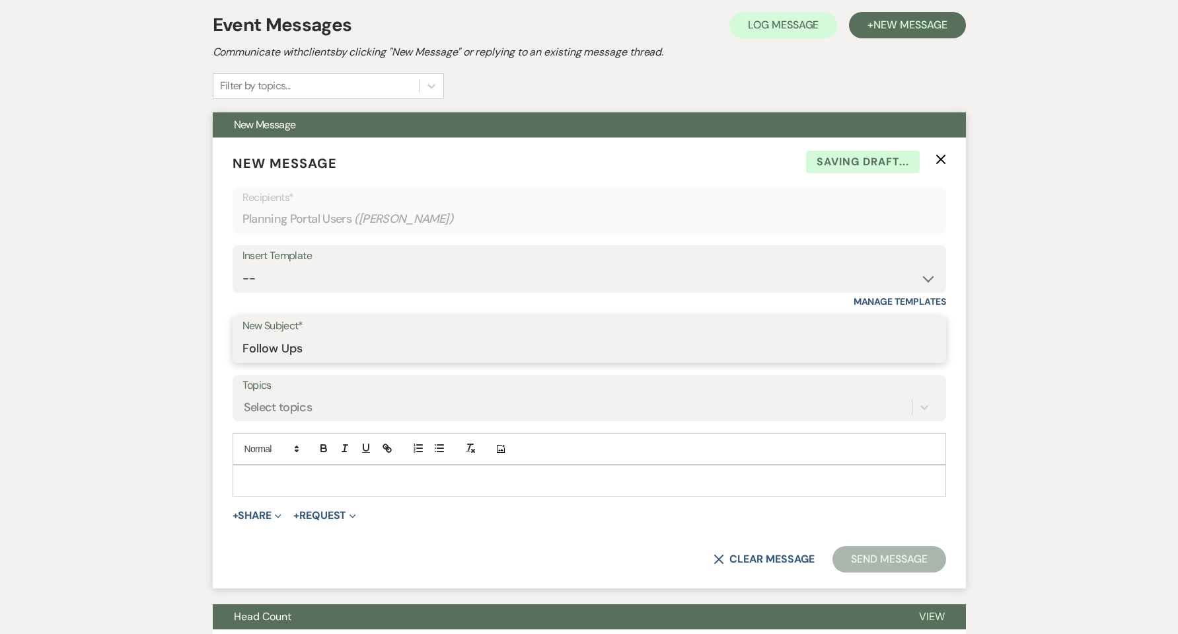
type input "Follow Ups"
click at [322, 474] on p at bounding box center [589, 480] width 692 height 15
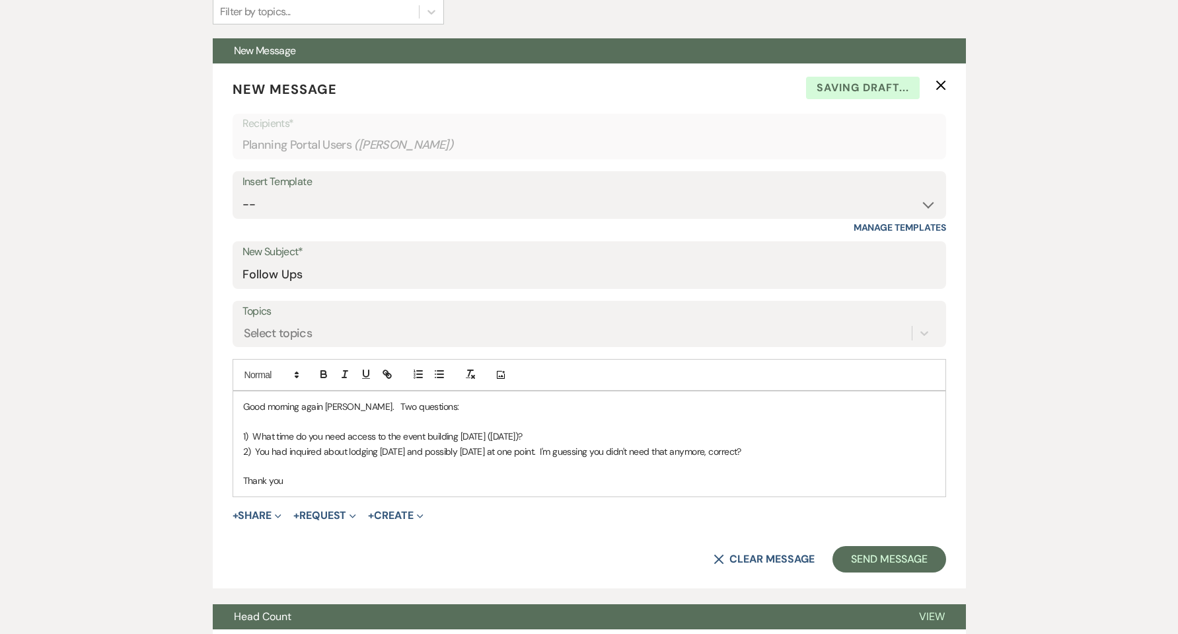
scroll to position [352, 0]
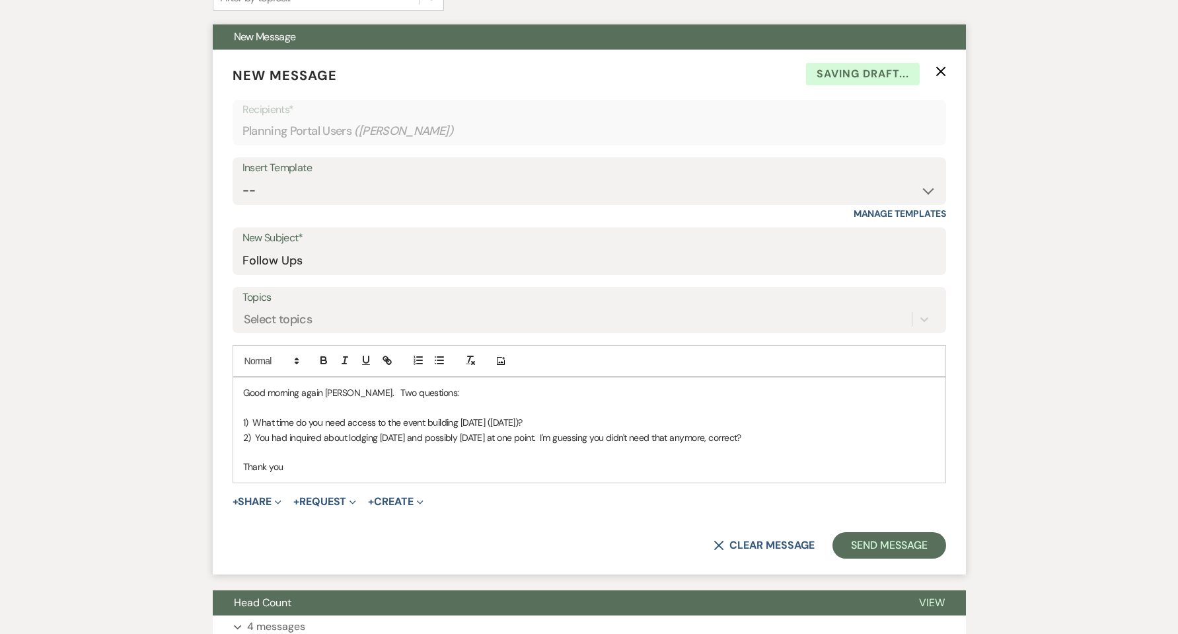
click at [828, 546] on div "X Clear message Send Message" at bounding box center [589, 545] width 713 height 26
click at [858, 546] on button "Send Message" at bounding box center [888, 545] width 113 height 26
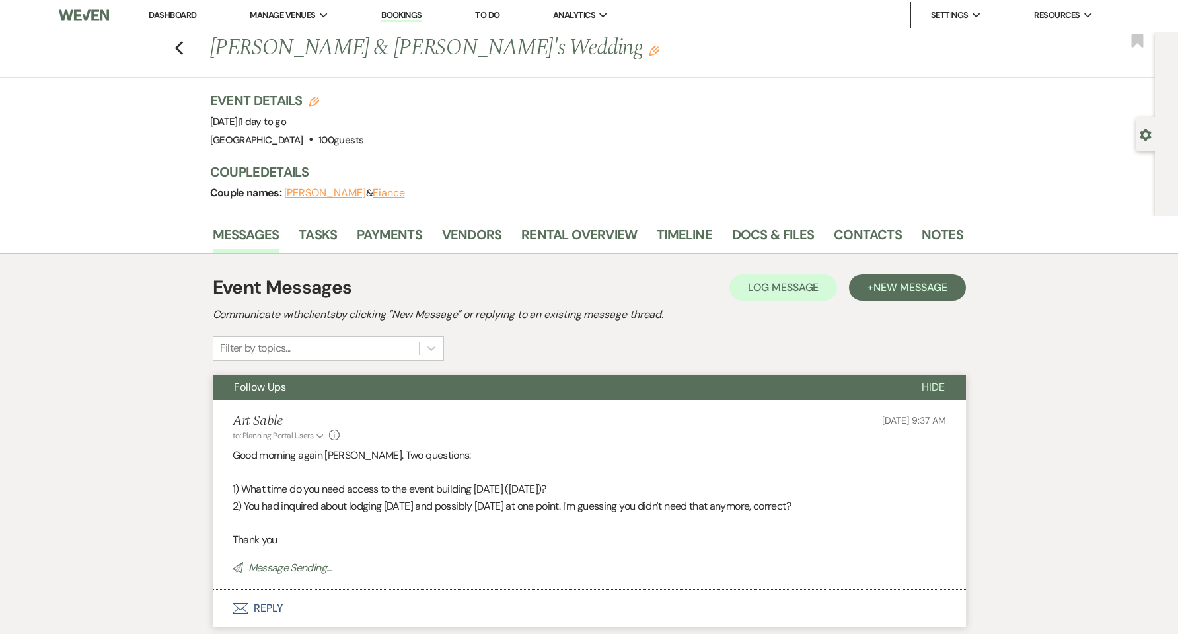
scroll to position [0, 0]
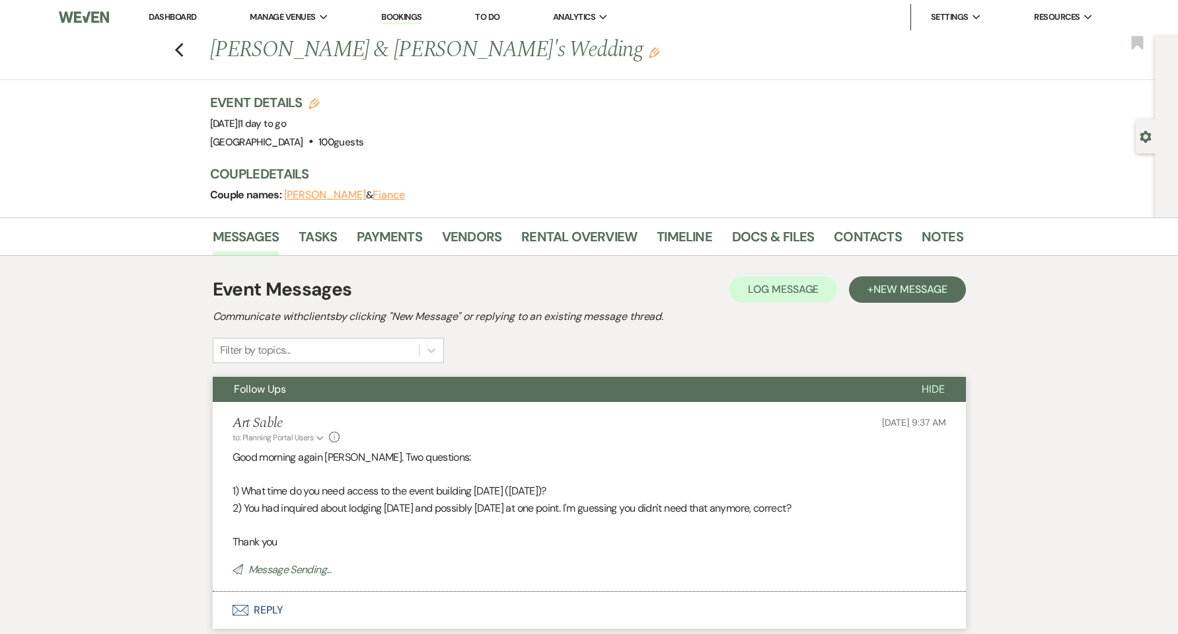
click at [172, 17] on link "Dashboard" at bounding box center [173, 16] width 48 height 11
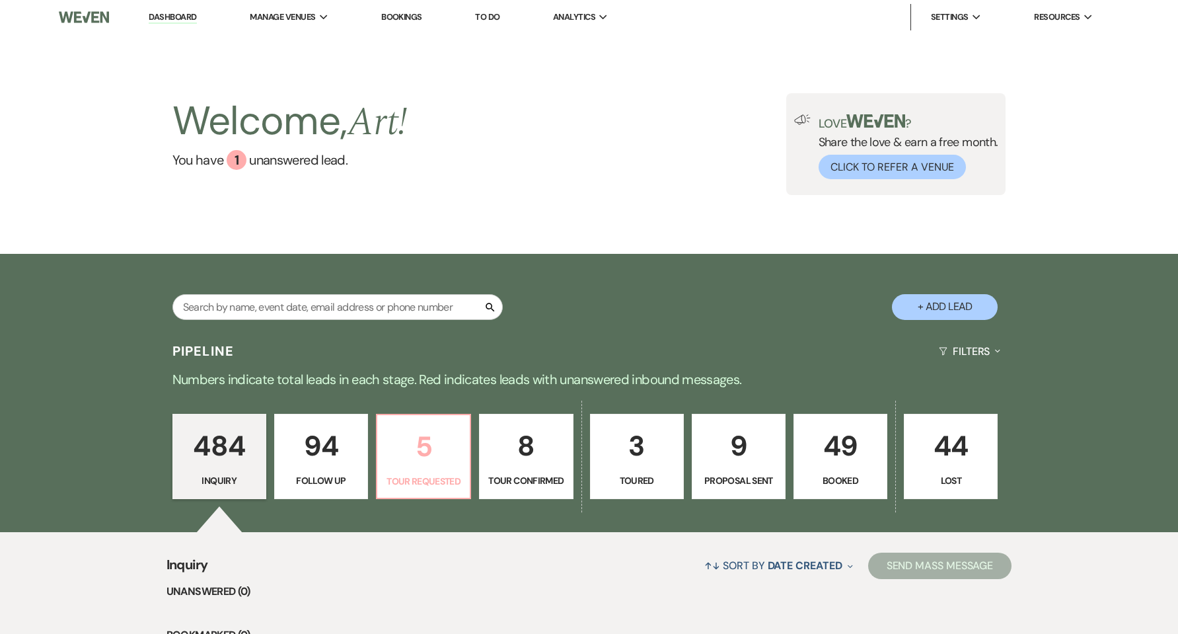
click at [441, 462] on p "5" at bounding box center [423, 446] width 77 height 44
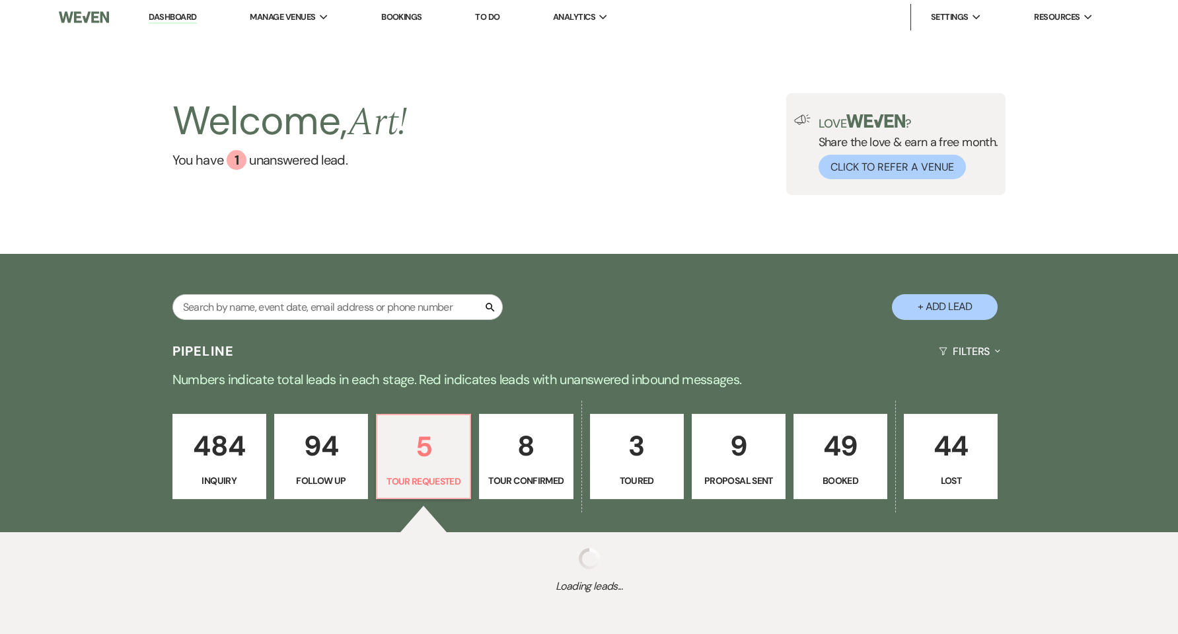
select select "2"
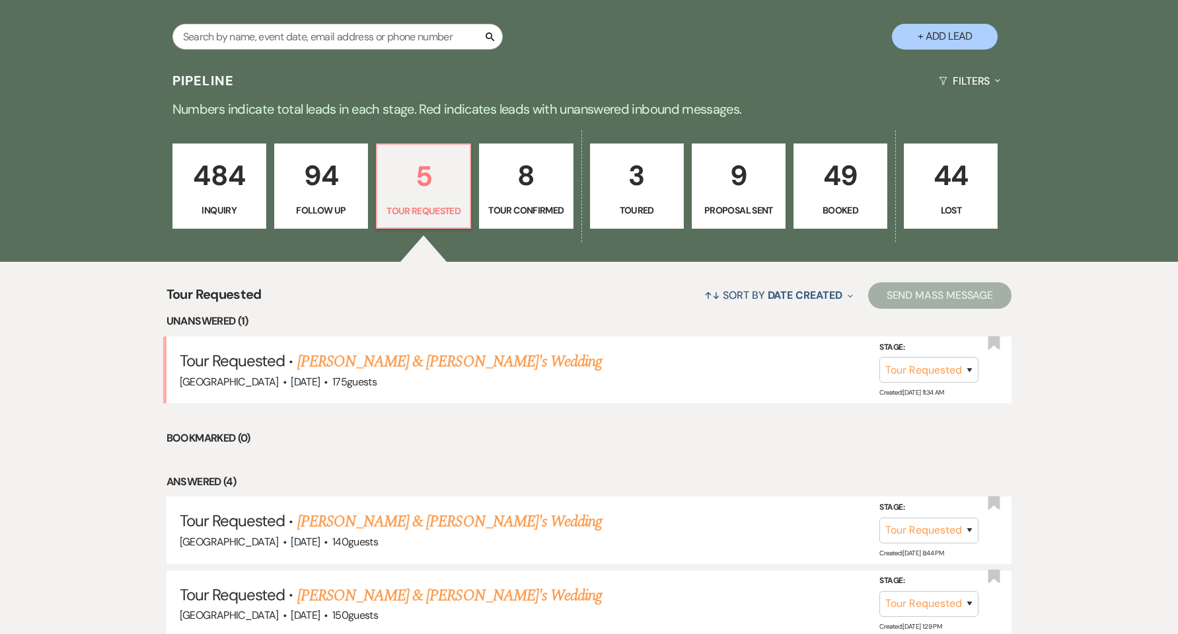
scroll to position [352, 0]
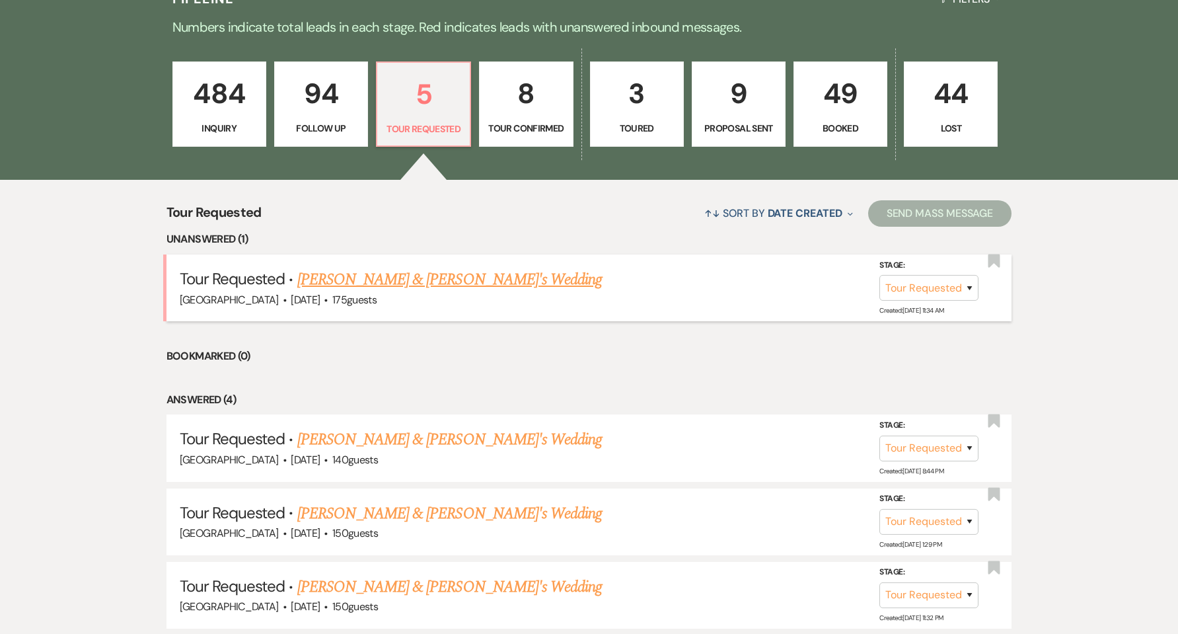
click at [359, 282] on link "[PERSON_NAME] & [PERSON_NAME]'s Wedding" at bounding box center [449, 280] width 305 height 24
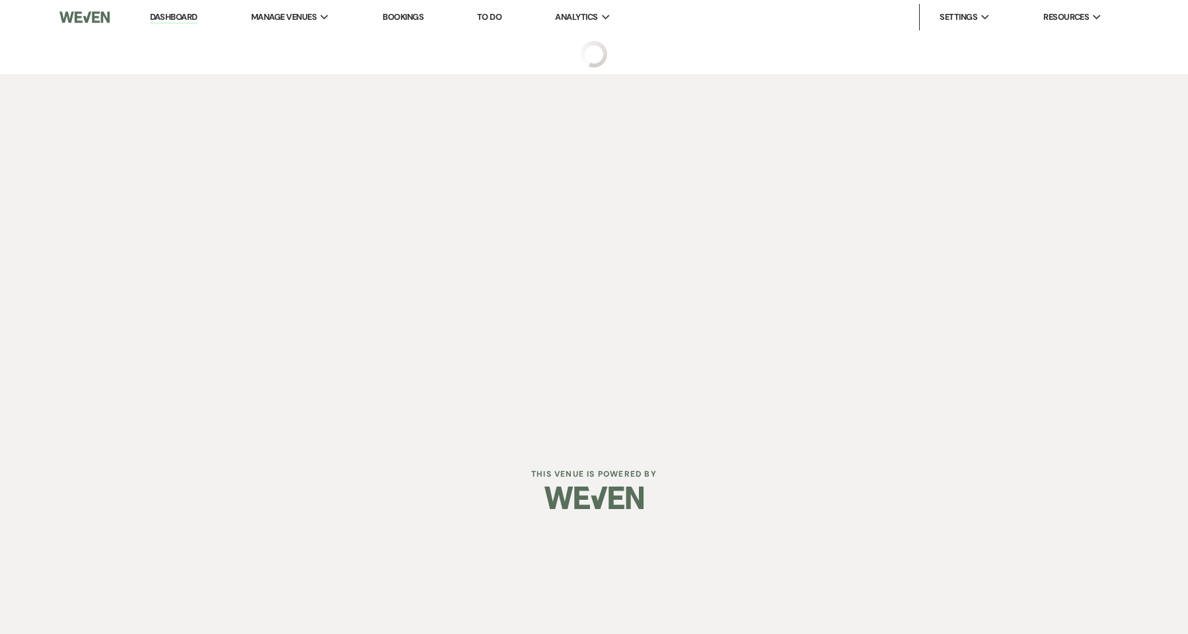
select select "2"
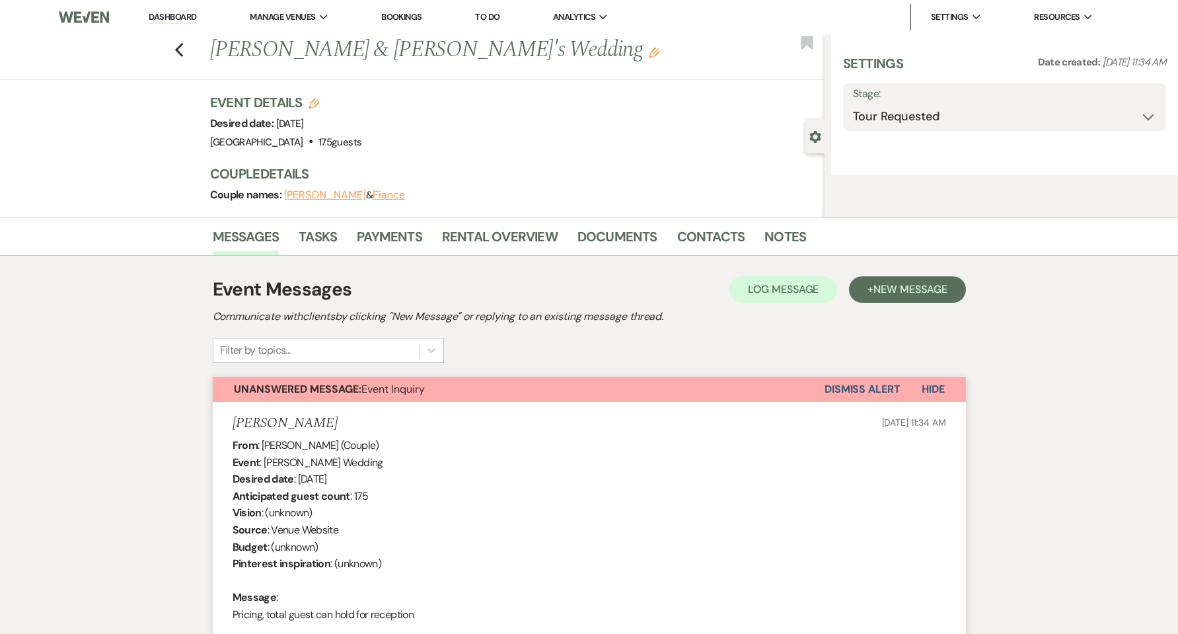
select select "5"
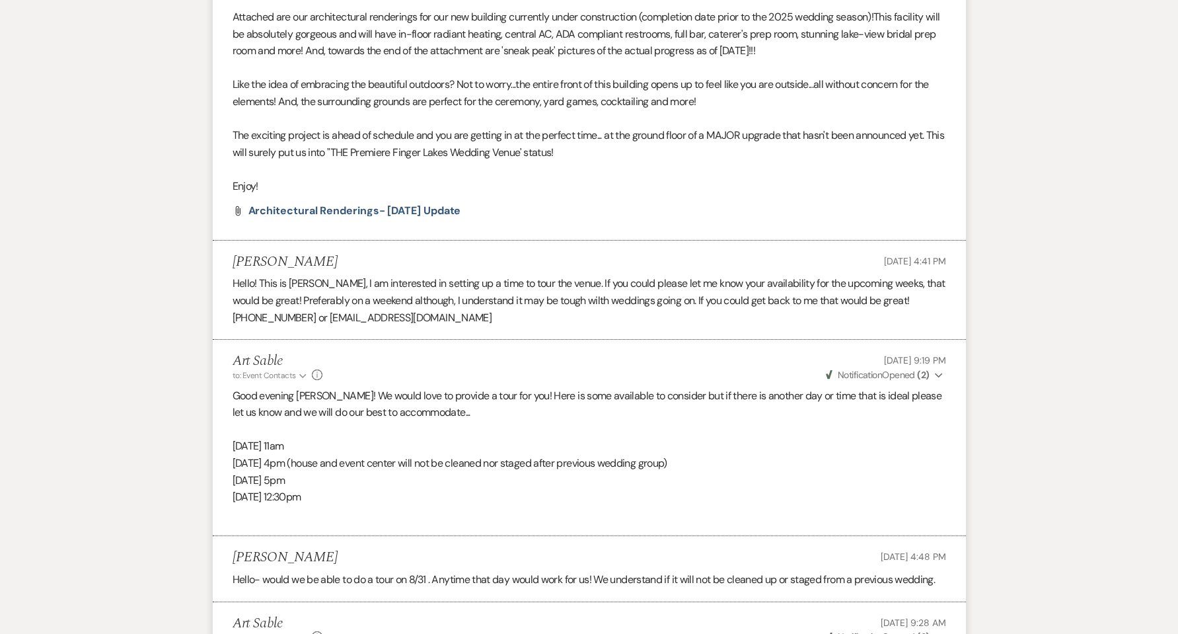
scroll to position [1719, 0]
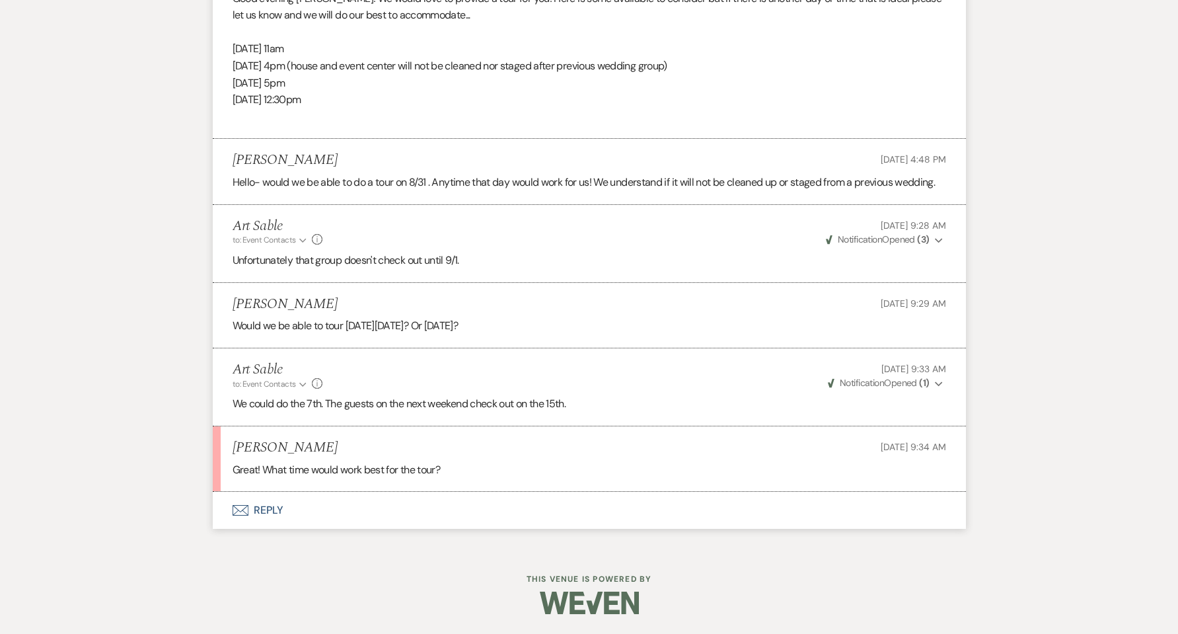
click at [252, 509] on button "Envelope Reply" at bounding box center [589, 510] width 753 height 37
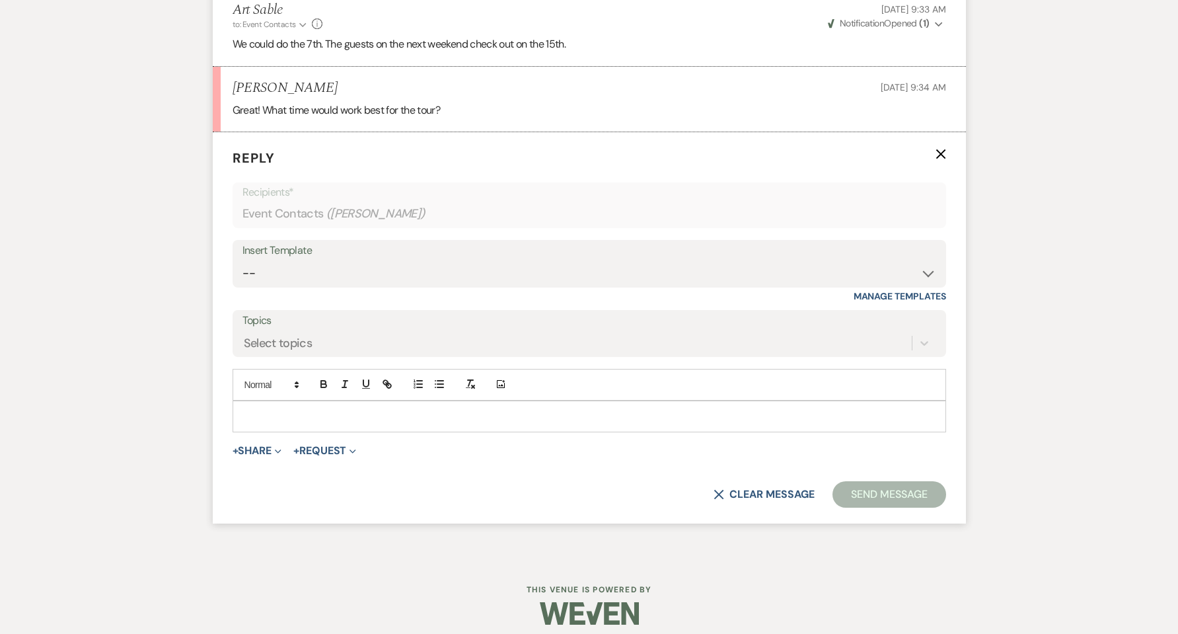
scroll to position [2089, 0]
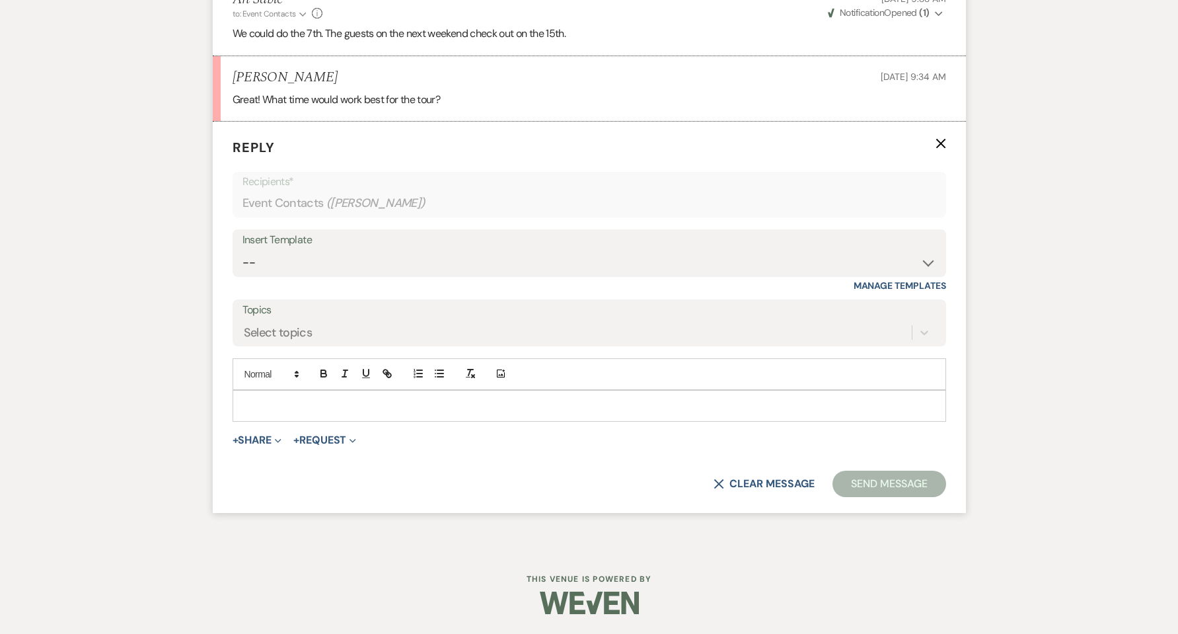
click at [325, 401] on p at bounding box center [589, 405] width 692 height 15
click at [908, 497] on form "Reply X Saving draft... Recipients* Event Contacts ( Serena Uhl ) Insert Templa…" at bounding box center [589, 317] width 753 height 391
click at [908, 492] on button "Send Message" at bounding box center [888, 483] width 113 height 26
